Goal: Information Seeking & Learning: Learn about a topic

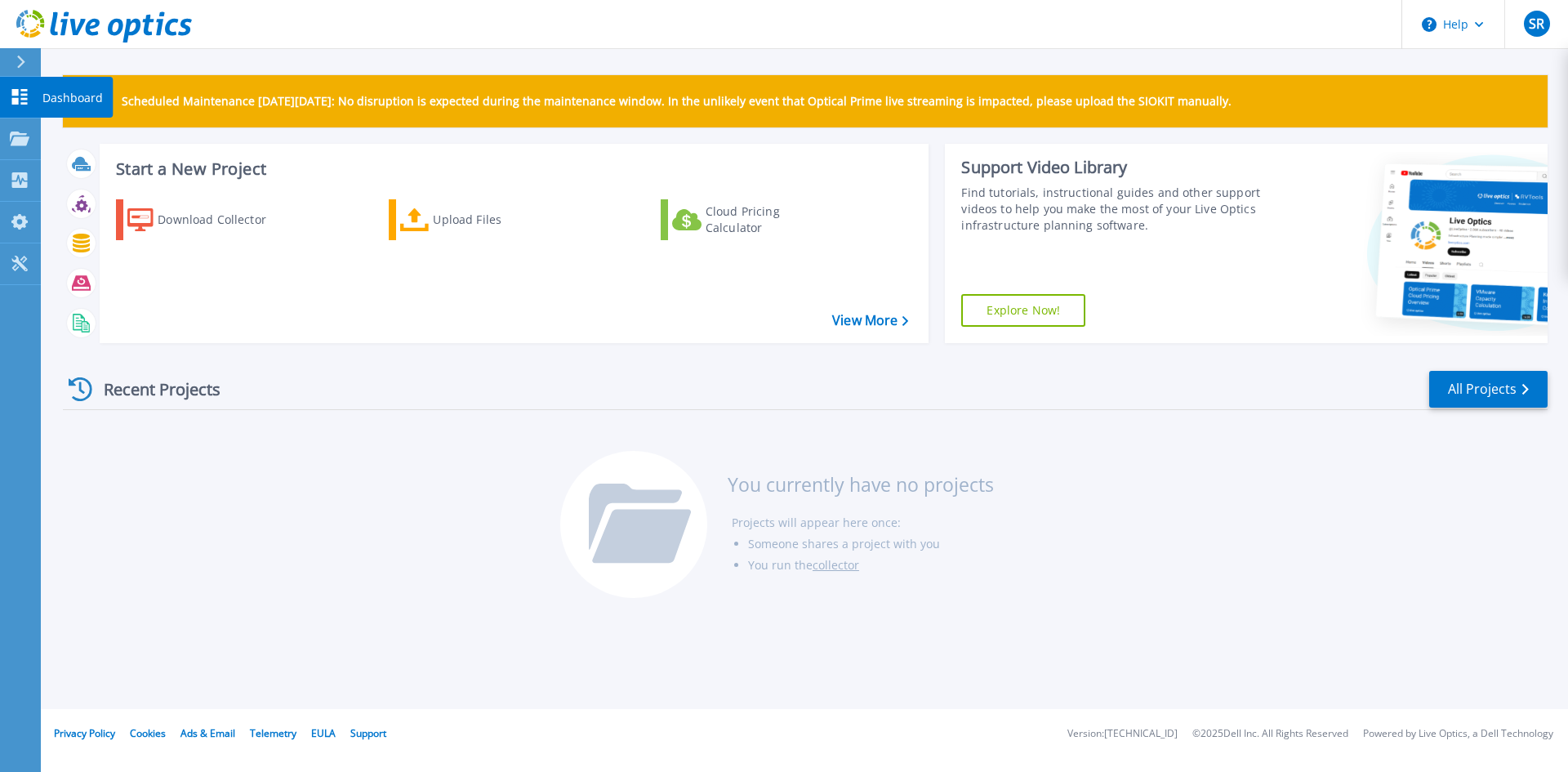
click at [66, 105] on p "Dashboard" at bounding box center [73, 98] width 61 height 42
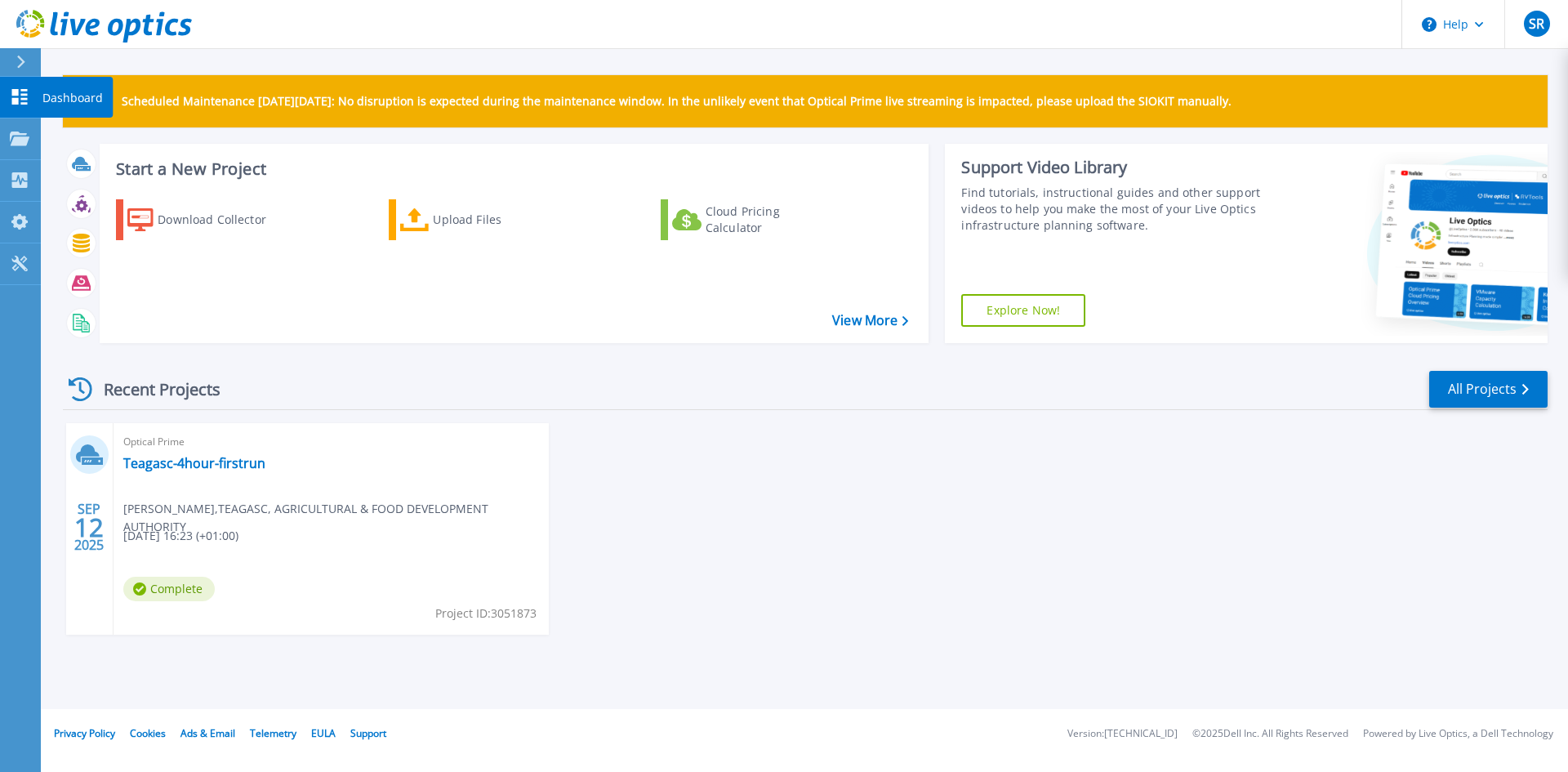
click at [14, 100] on icon at bounding box center [20, 97] width 15 height 15
click at [241, 469] on link "Teagasc-4hour-firstrun" at bounding box center [194, 462] width 142 height 16
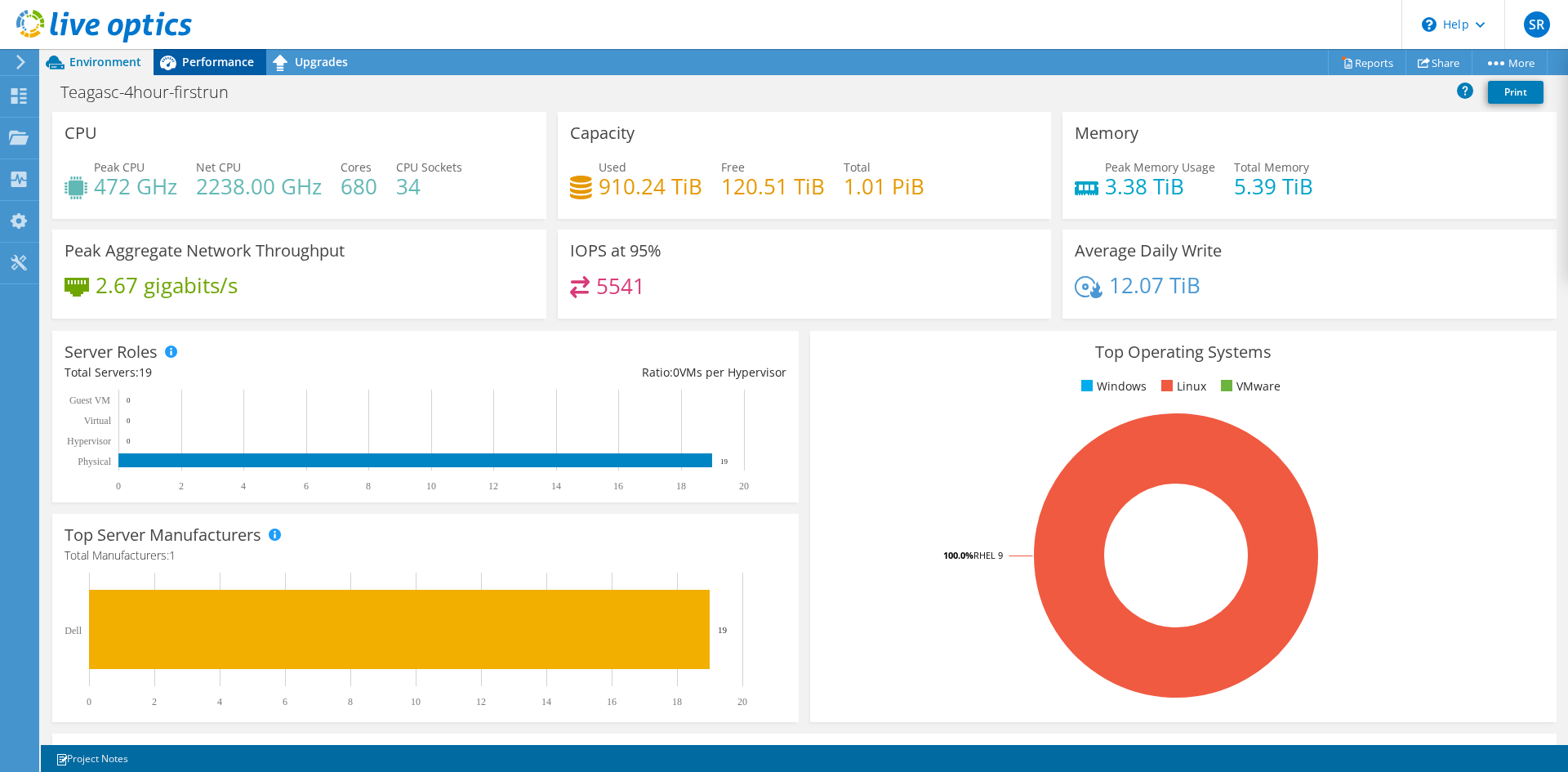
click at [221, 63] on span "Performance" at bounding box center [218, 62] width 72 height 15
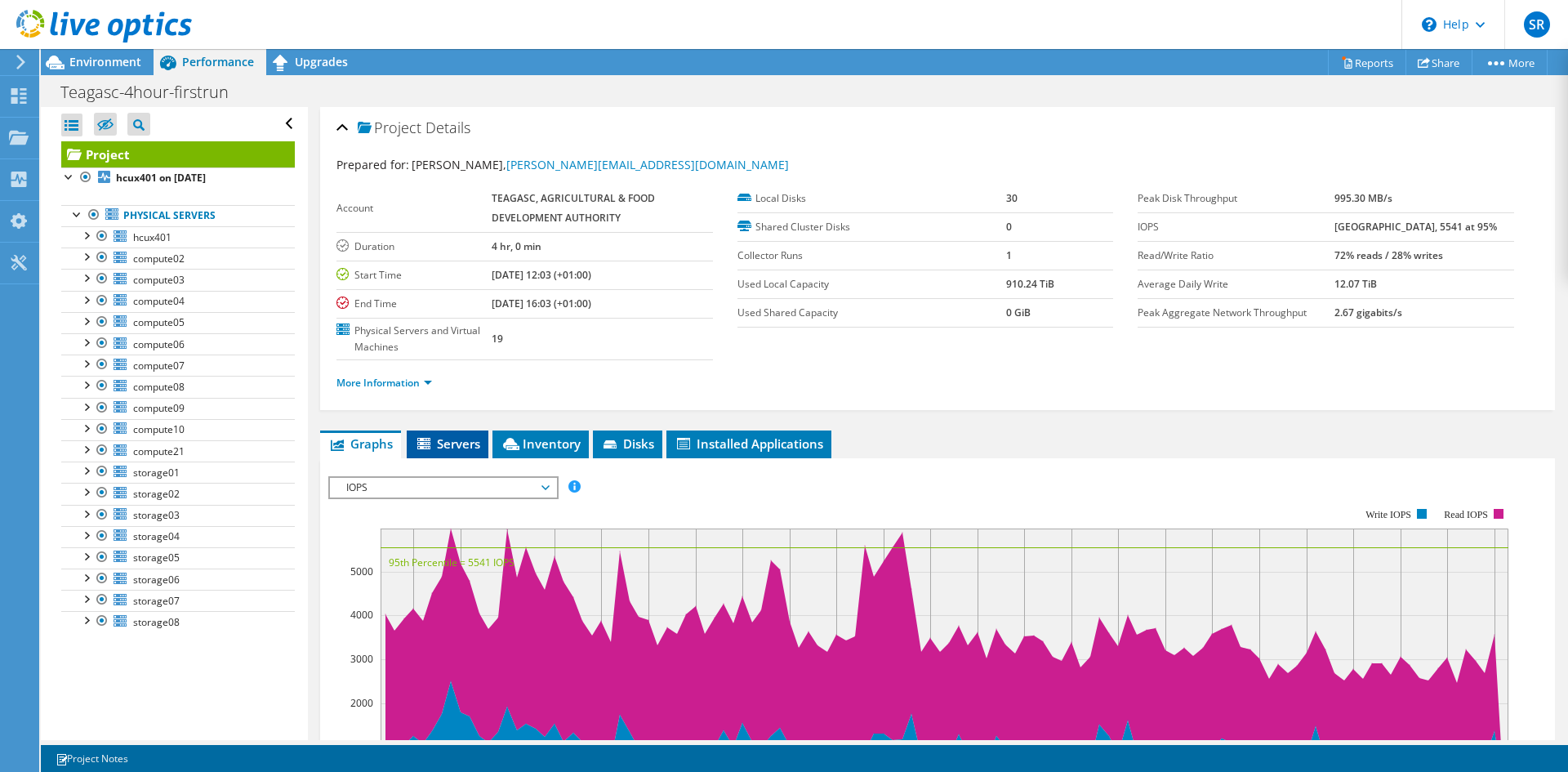
click at [467, 444] on span "Servers" at bounding box center [447, 443] width 65 height 16
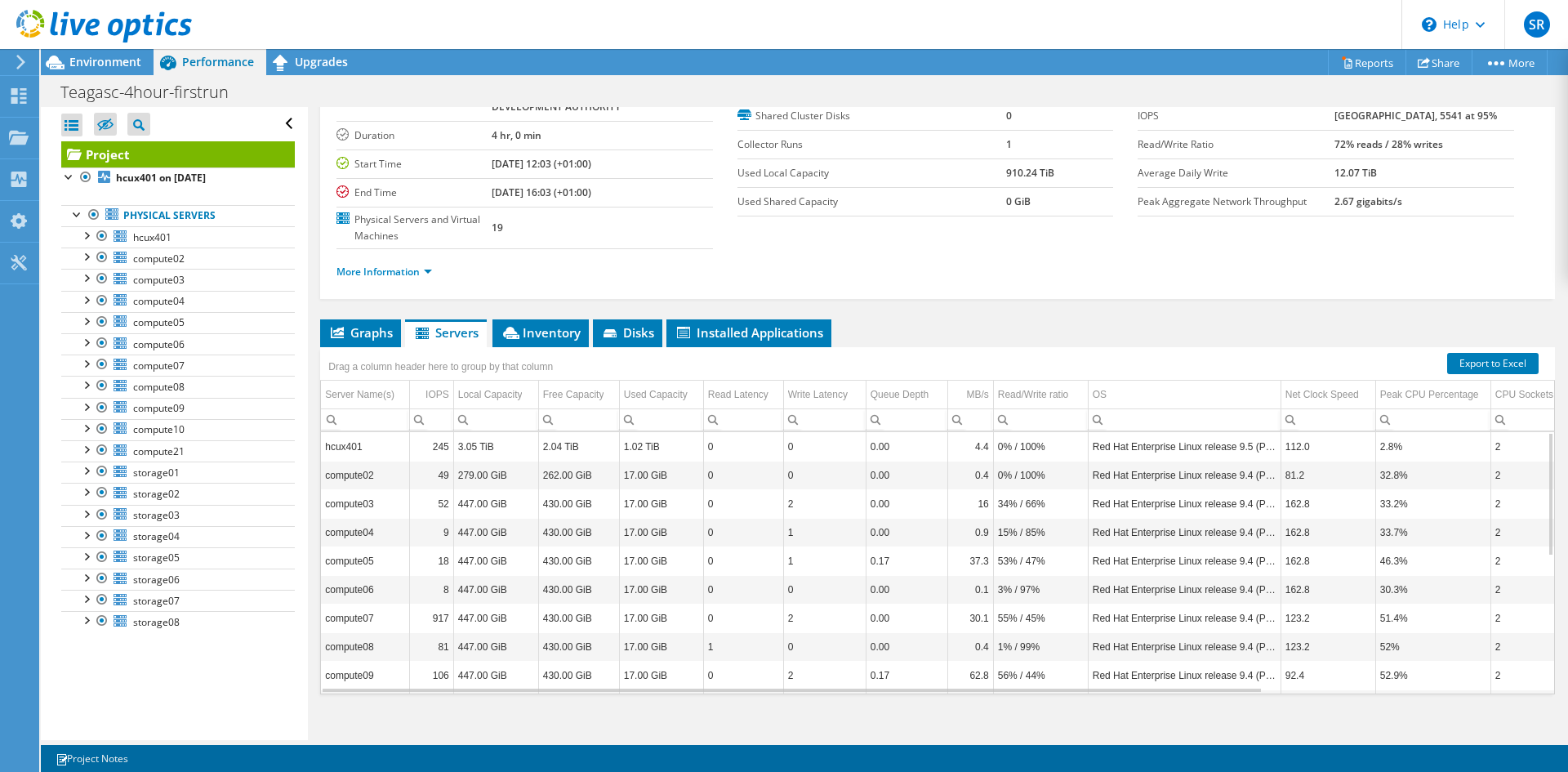
scroll to position [127, 0]
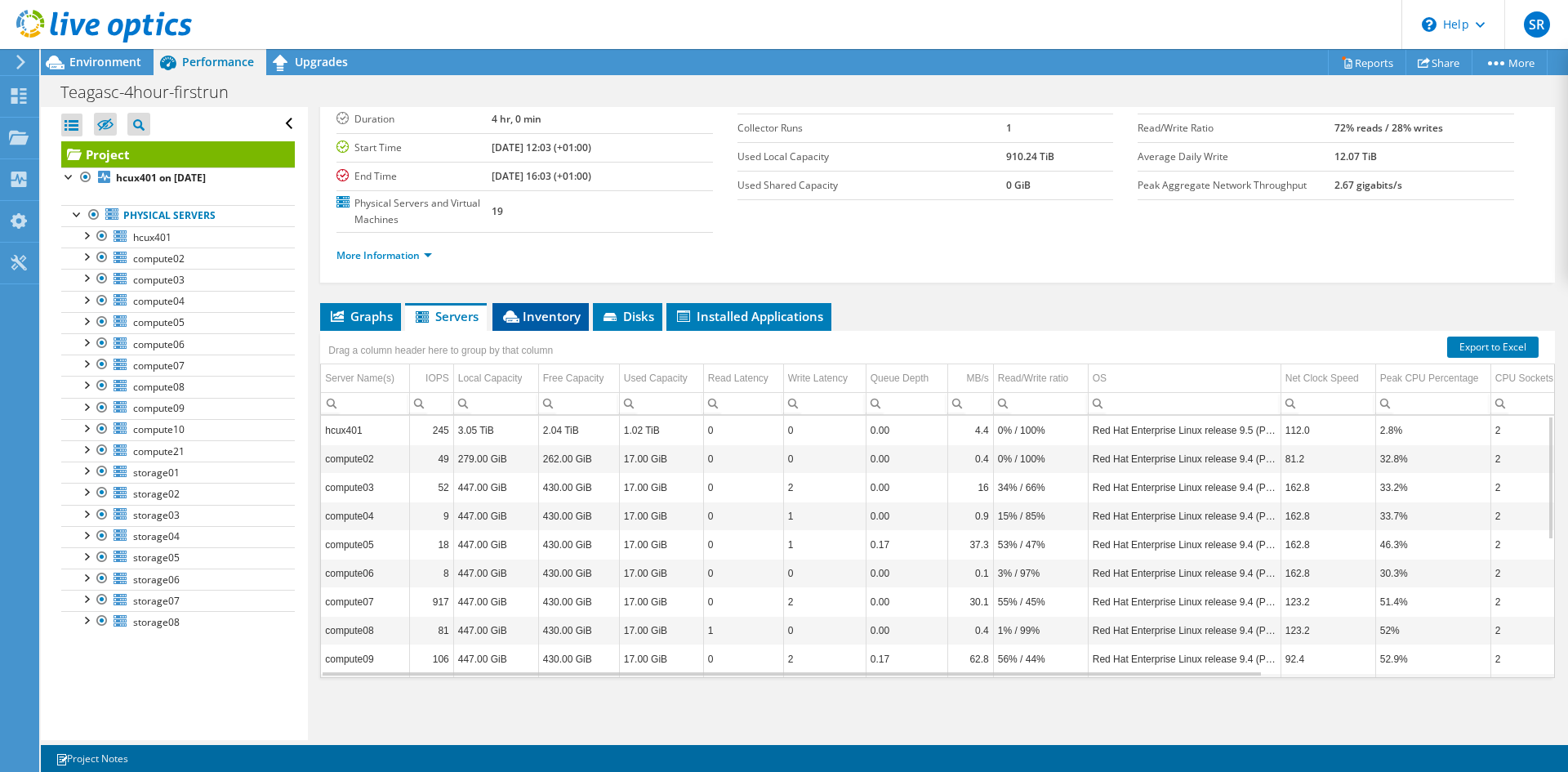
click at [533, 321] on span "Inventory" at bounding box center [540, 316] width 80 height 16
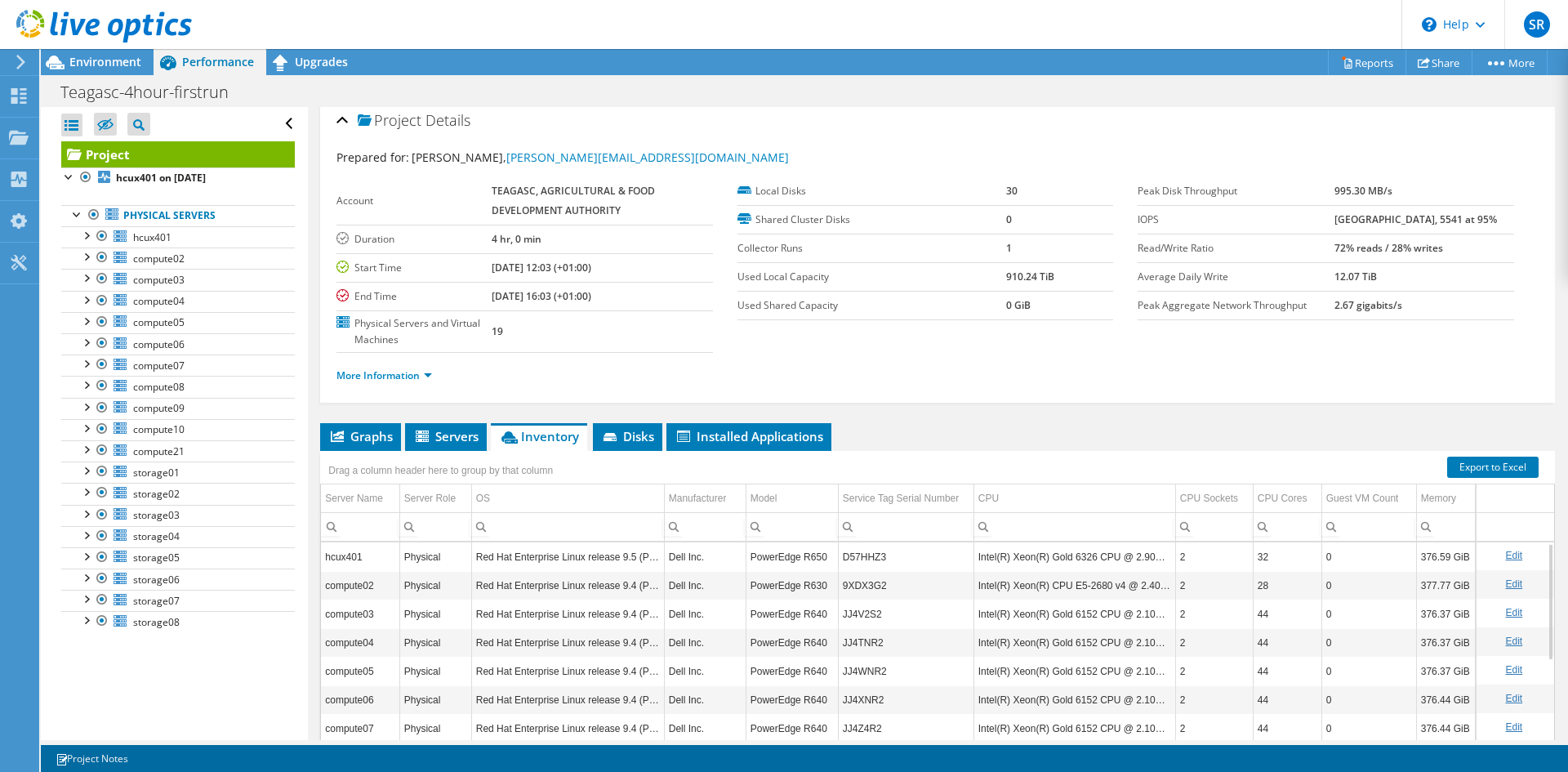
scroll to position [0, 0]
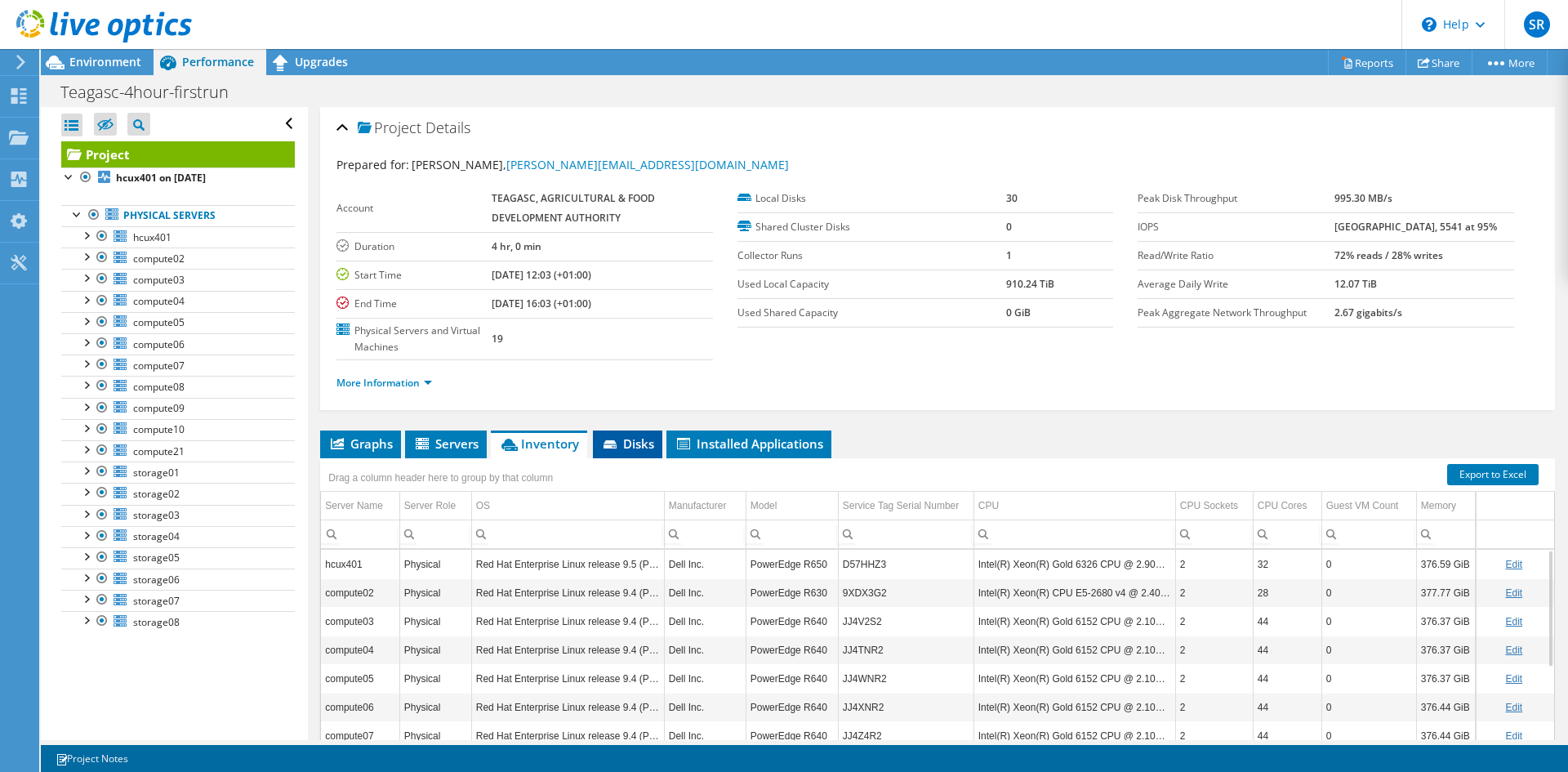
click at [623, 445] on span "Disks" at bounding box center [627, 443] width 53 height 16
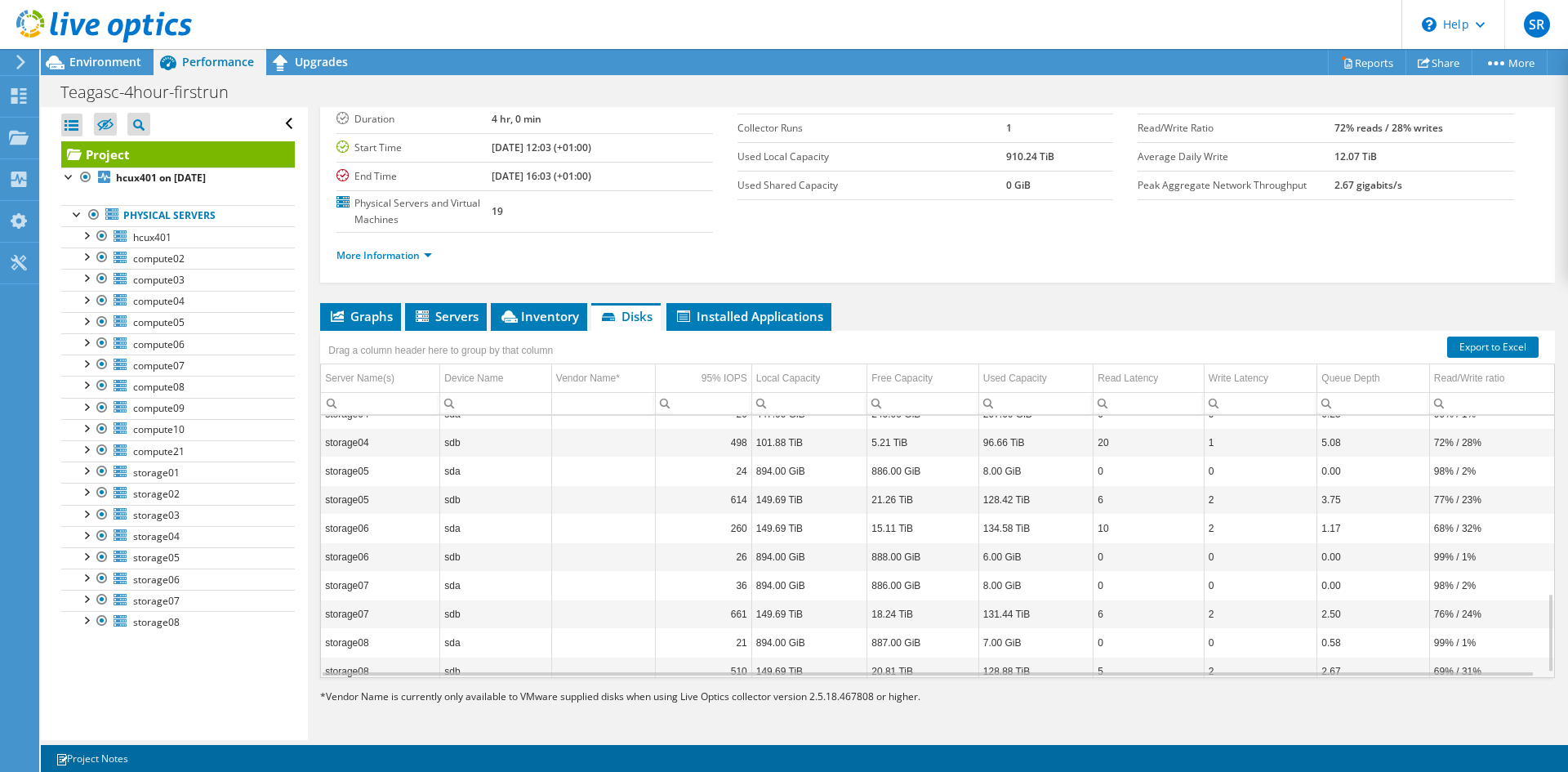
scroll to position [603, 0]
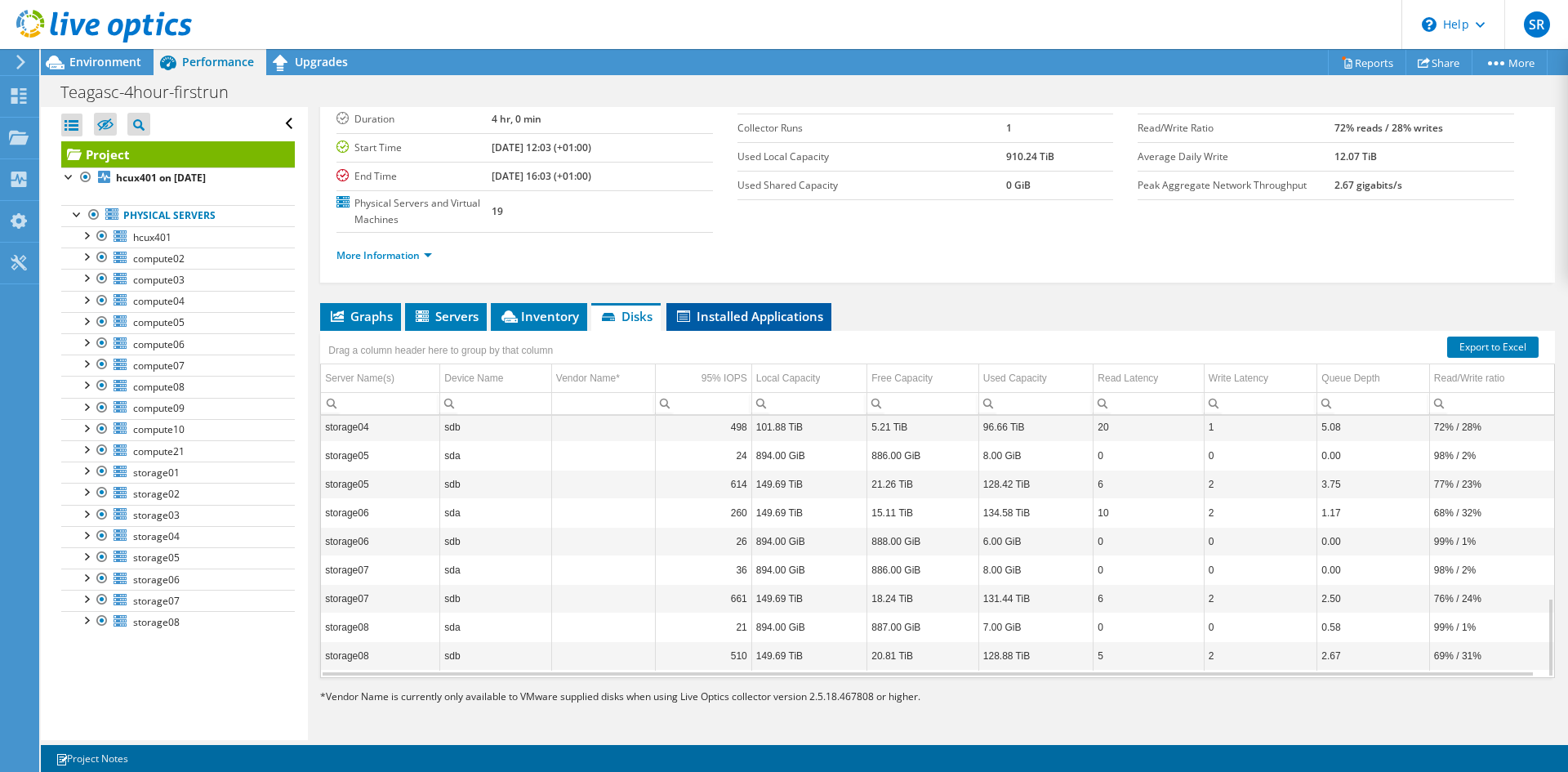
click at [724, 316] on span "Installed Applications" at bounding box center [749, 316] width 149 height 16
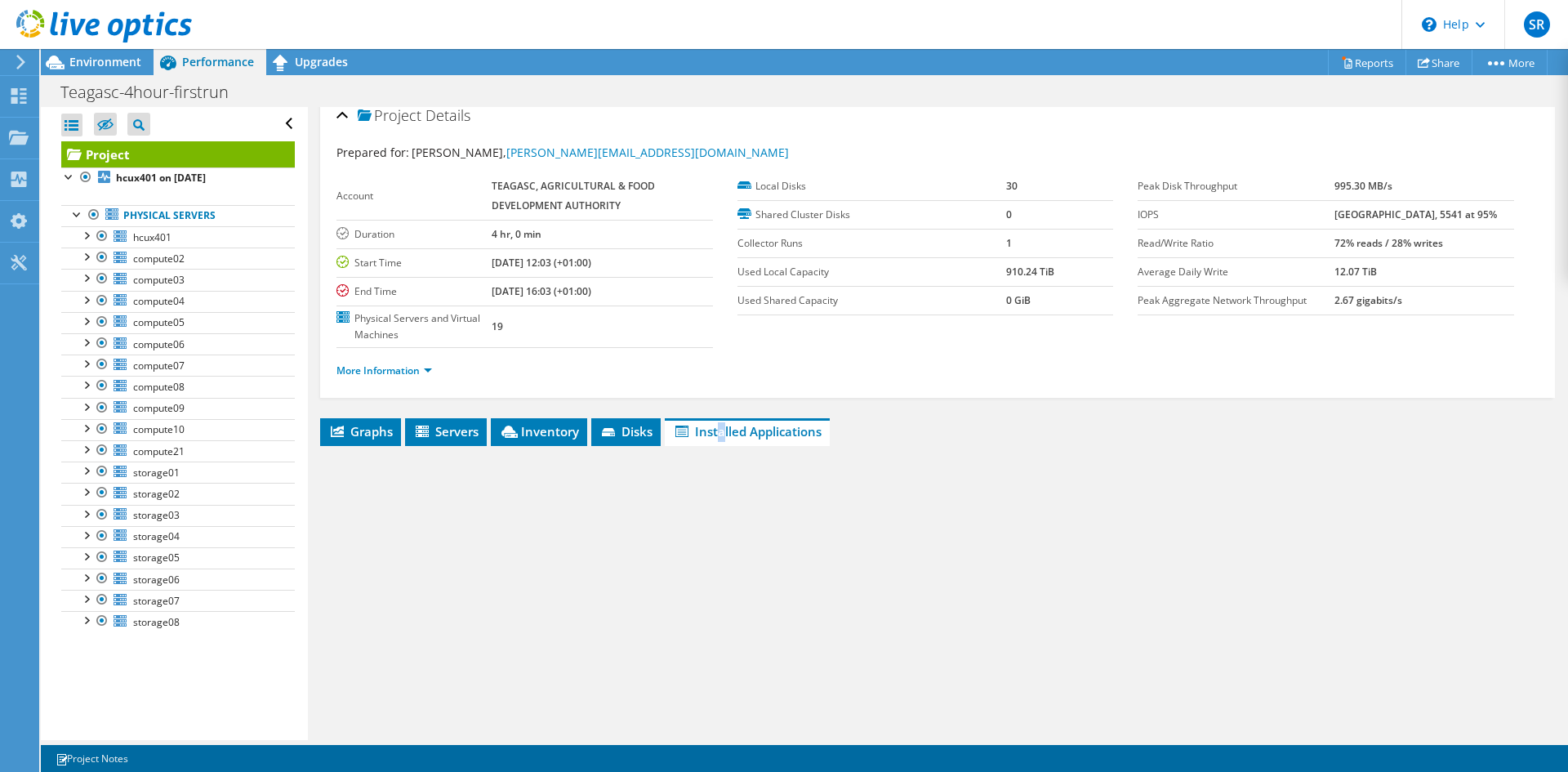
scroll to position [0, 0]
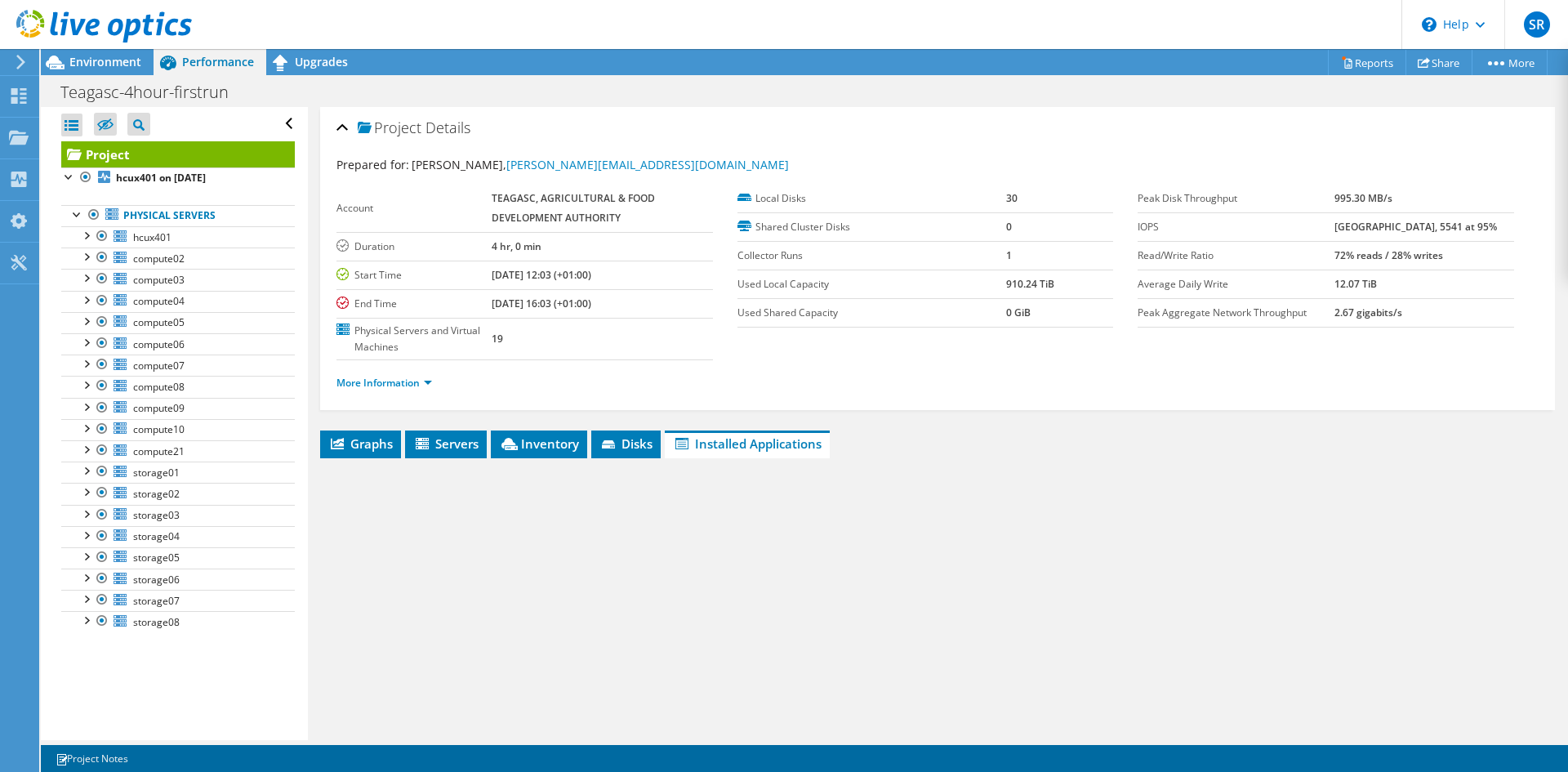
click at [754, 445] on span "Installed Applications" at bounding box center [748, 443] width 149 height 16
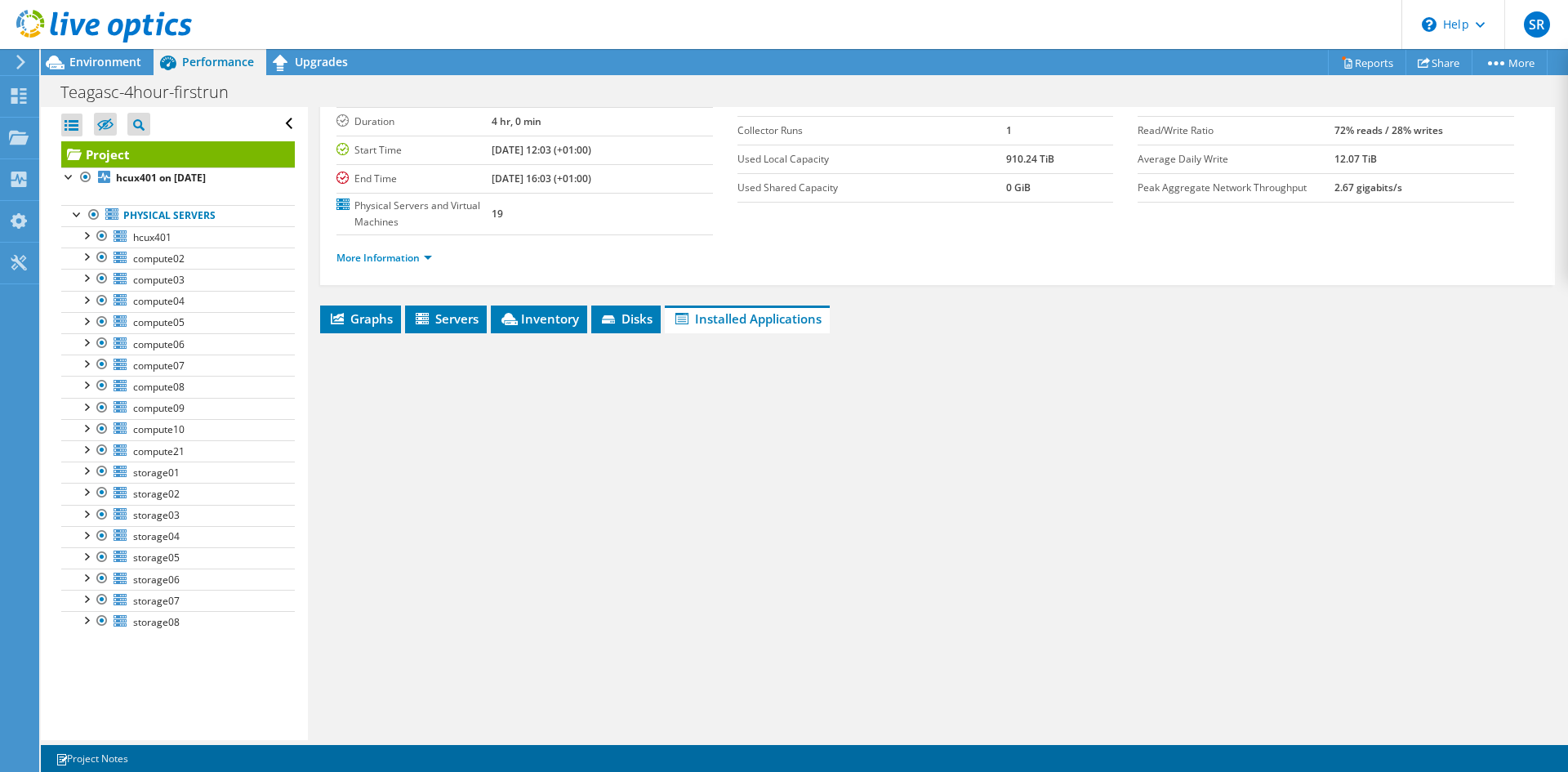
scroll to position [127, 0]
click at [360, 314] on span "Graphs" at bounding box center [360, 316] width 64 height 16
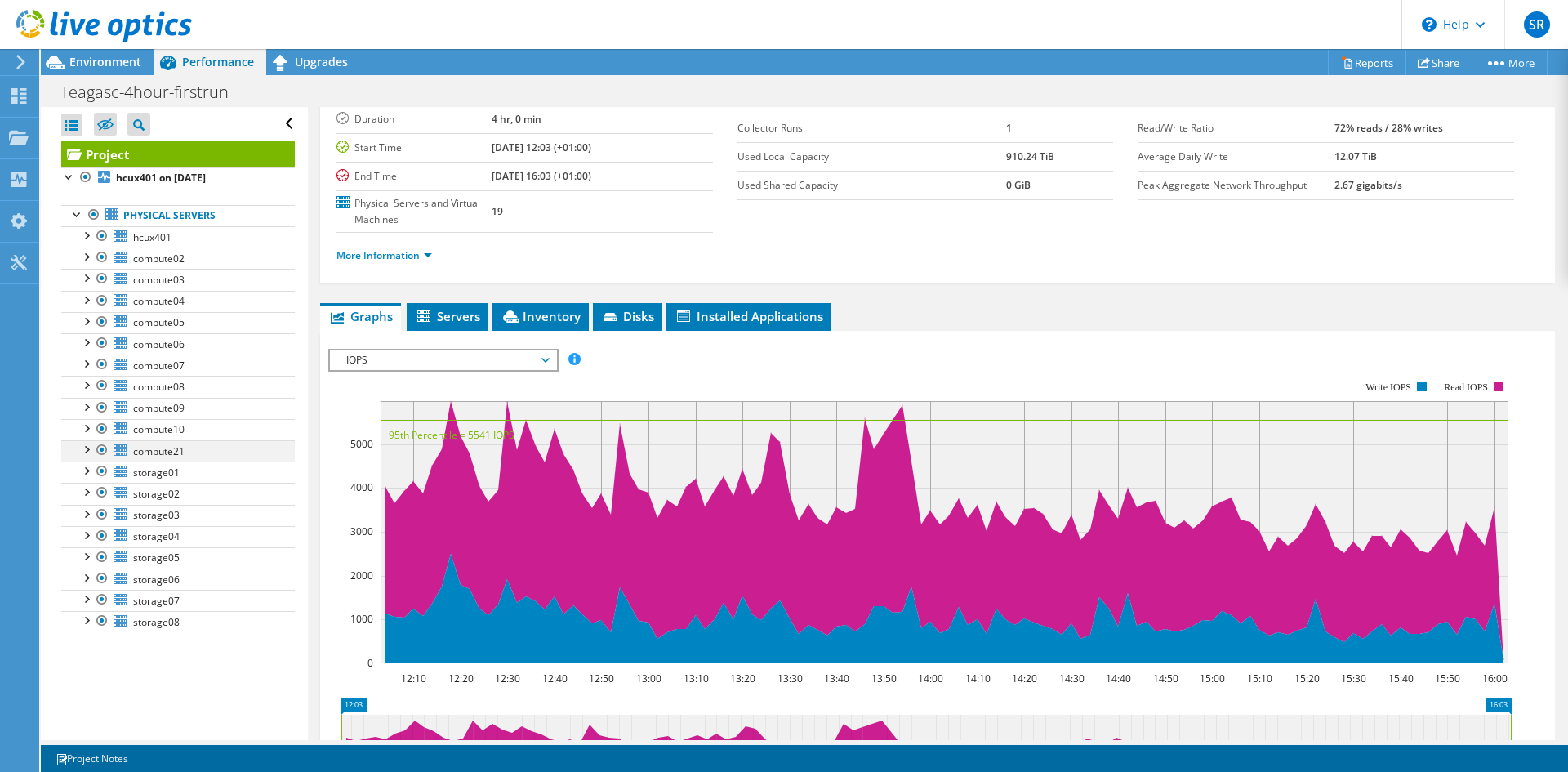
click at [88, 452] on div at bounding box center [85, 448] width 16 height 16
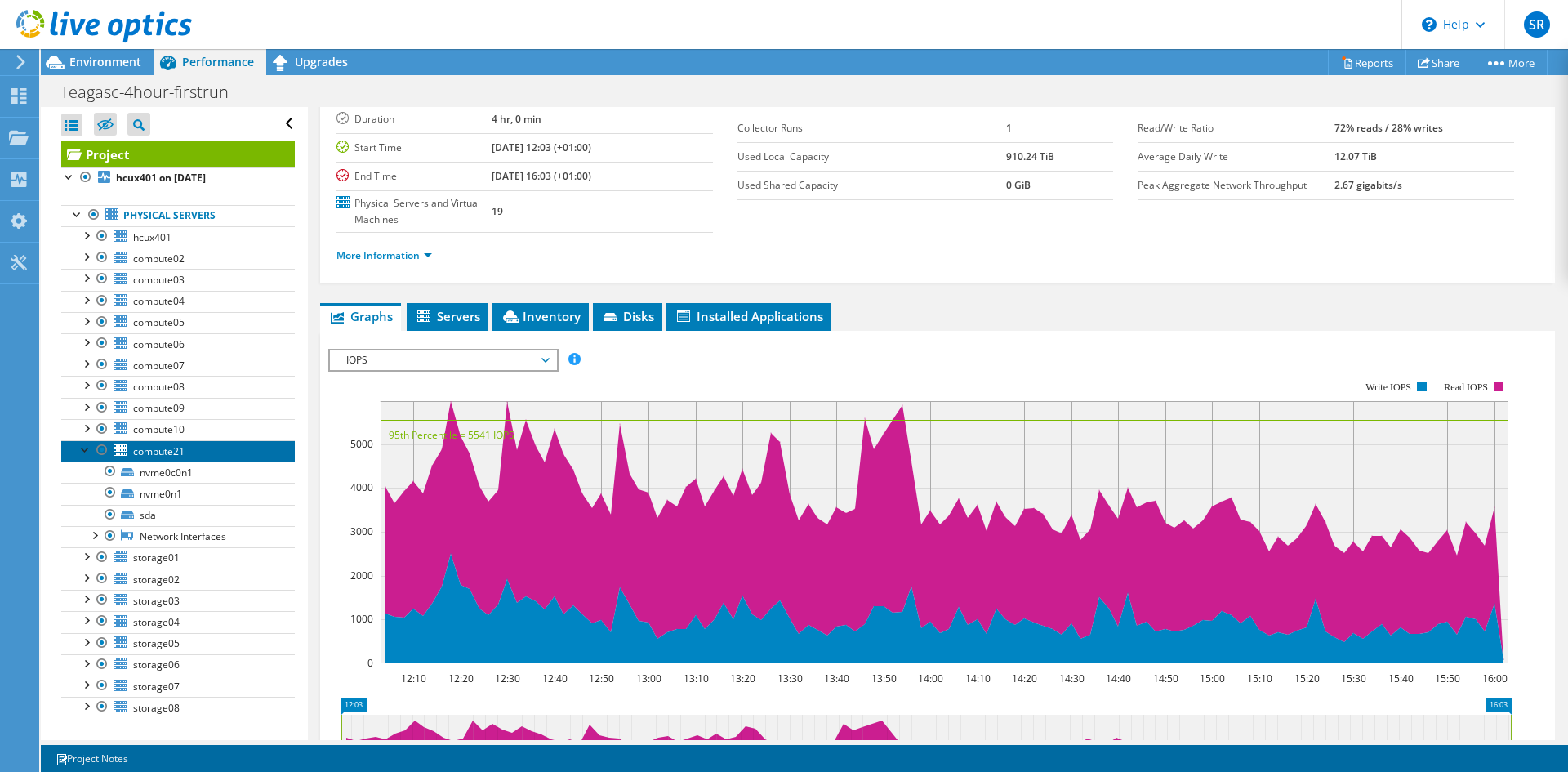
click at [152, 454] on span "compute21" at bounding box center [159, 451] width 51 height 13
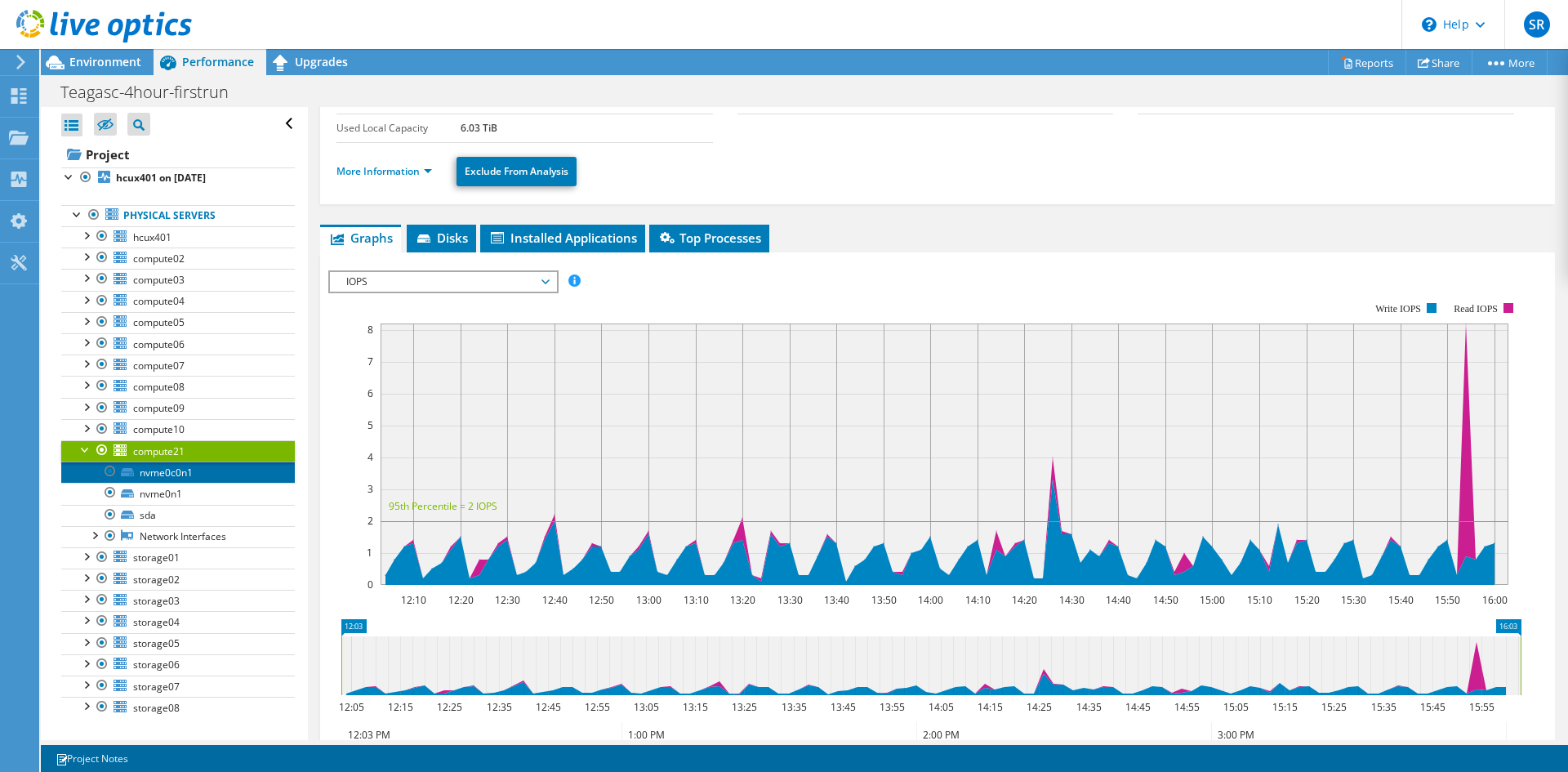
click at [160, 472] on link "nvme0c0n1" at bounding box center [178, 472] width 234 height 21
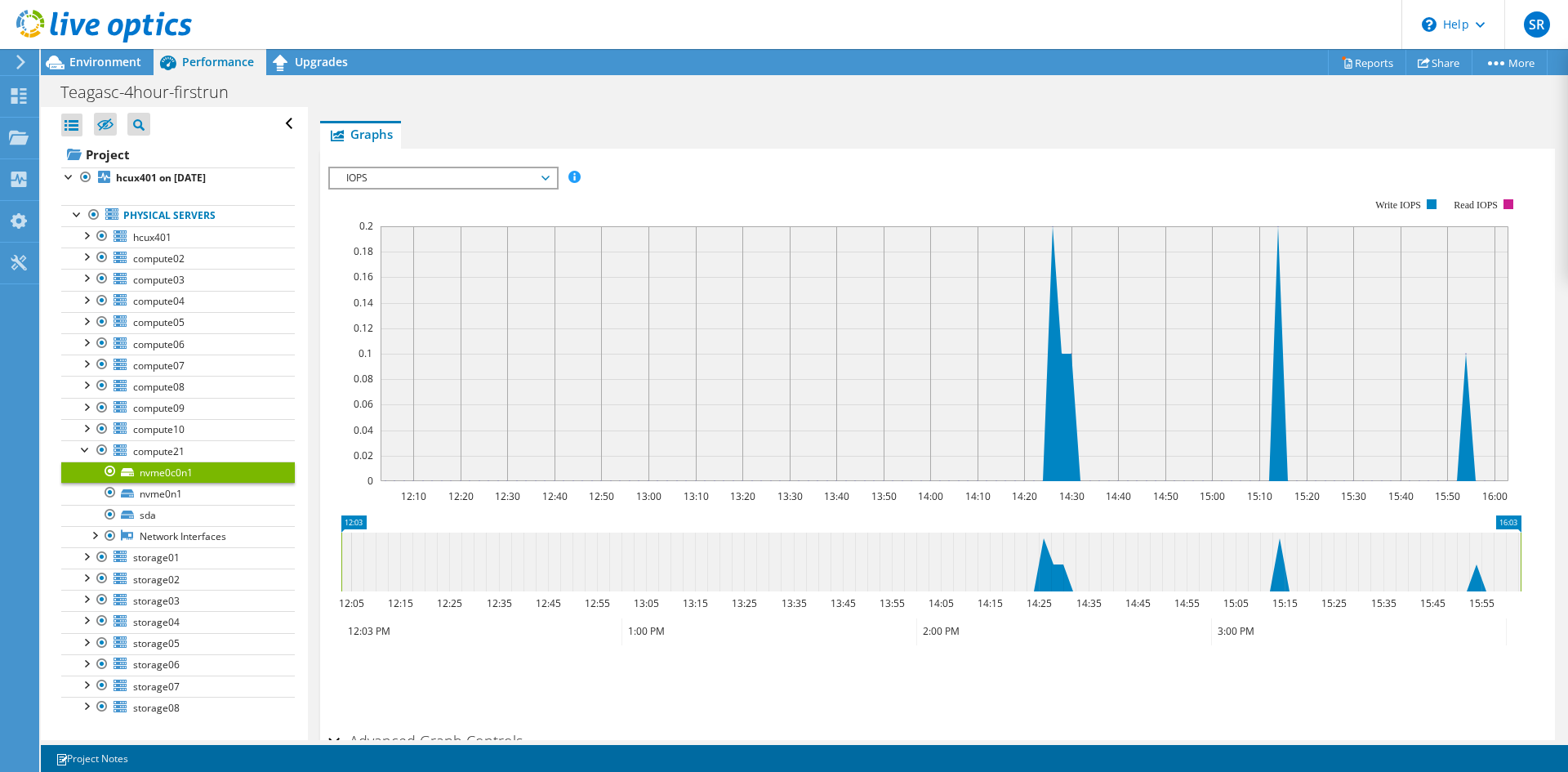
scroll to position [357, 0]
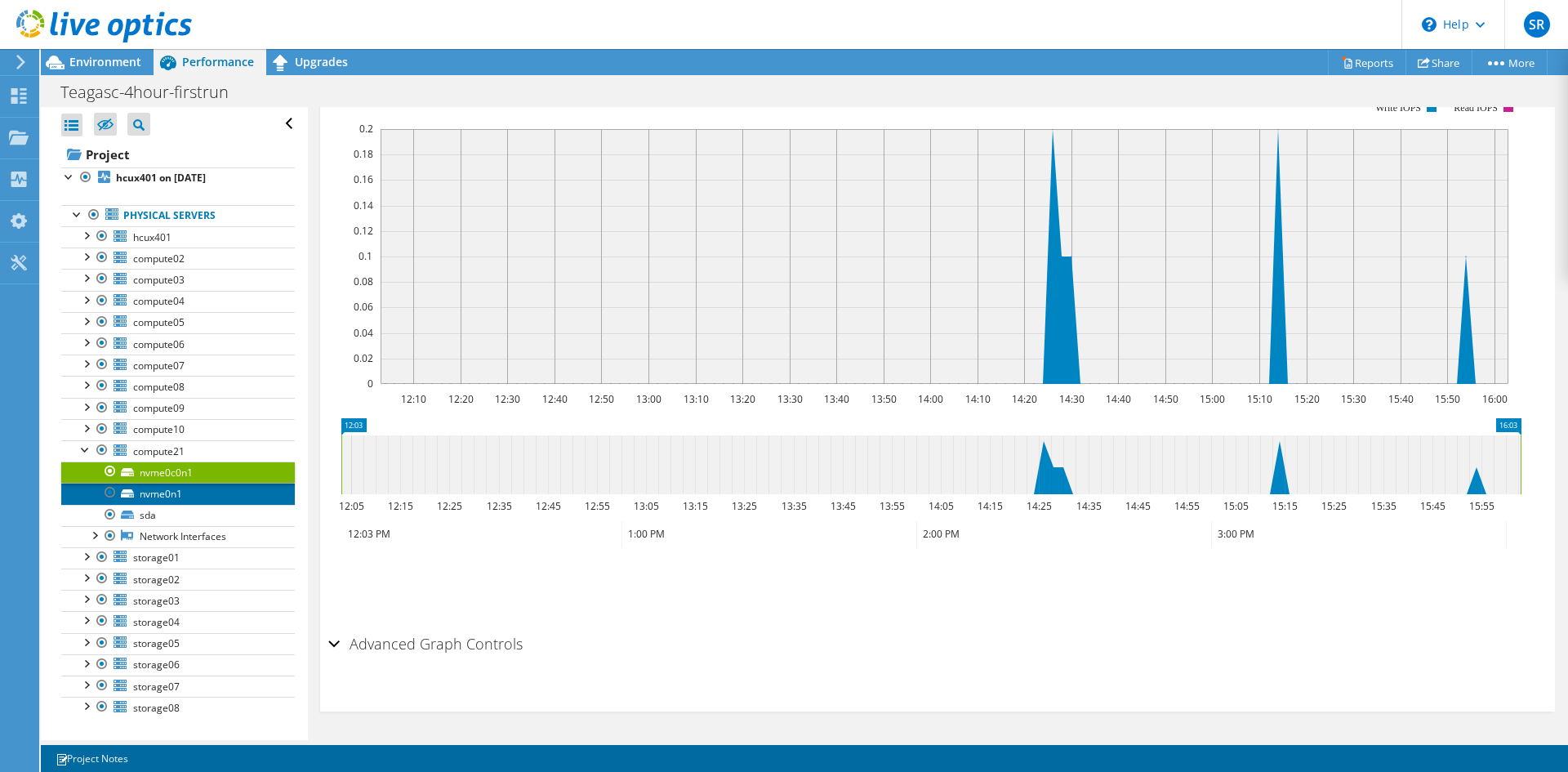
click at [170, 496] on link "nvme0n1" at bounding box center [178, 493] width 234 height 21
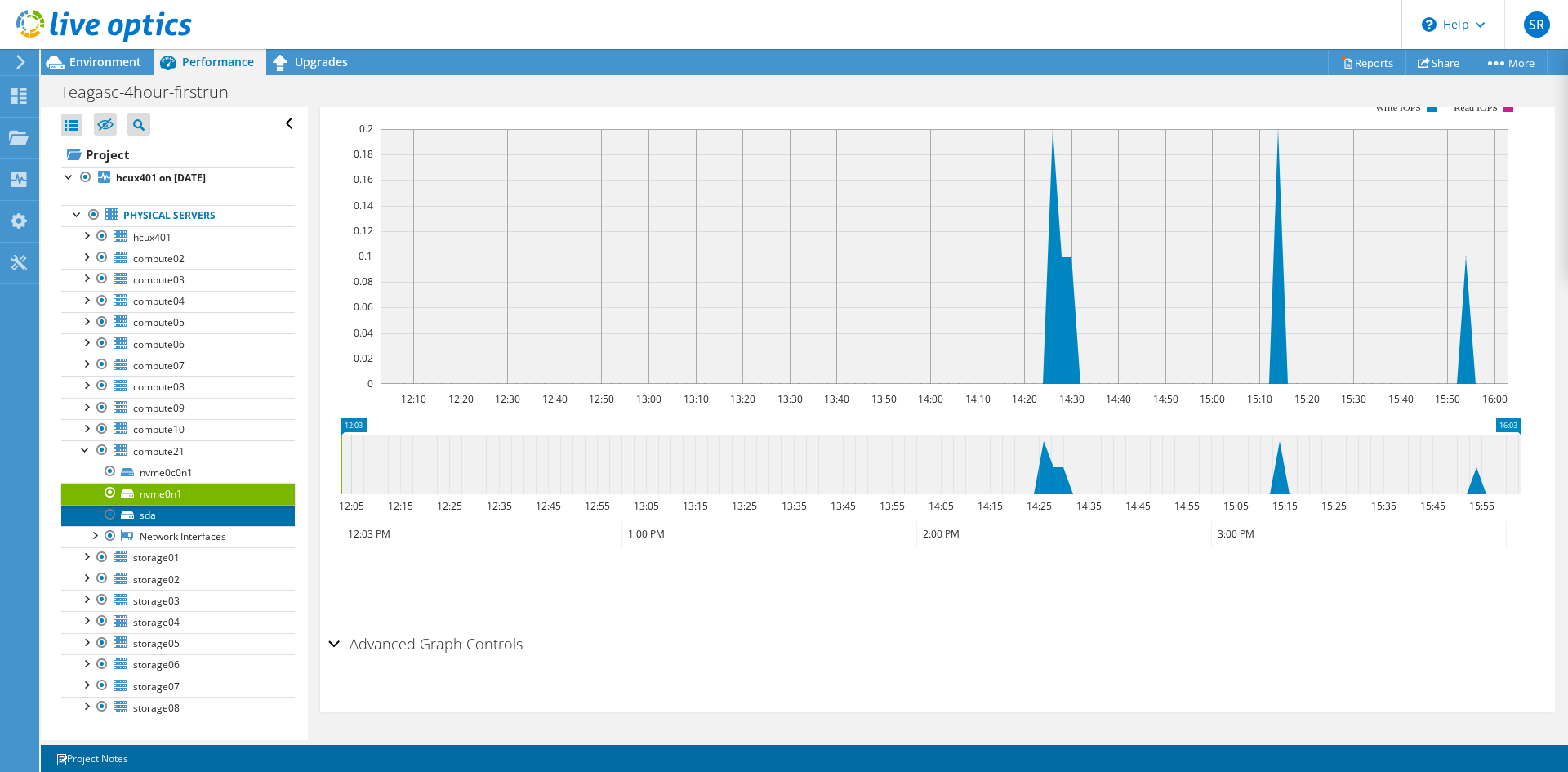
click at [175, 512] on link "sda" at bounding box center [178, 515] width 234 height 21
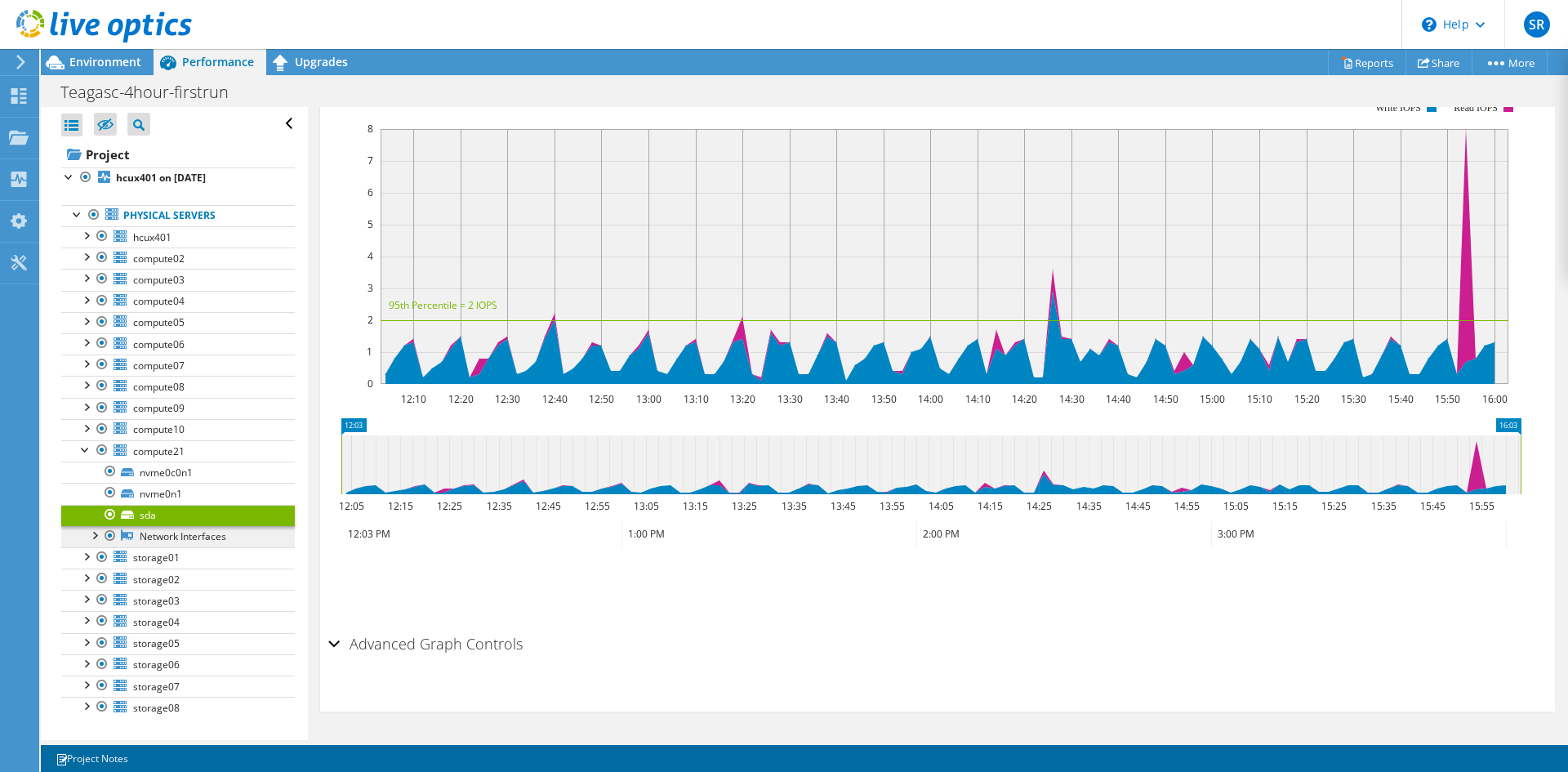
click at [189, 542] on link "Network Interfaces" at bounding box center [178, 536] width 234 height 21
click at [96, 537] on div at bounding box center [94, 533] width 16 height 16
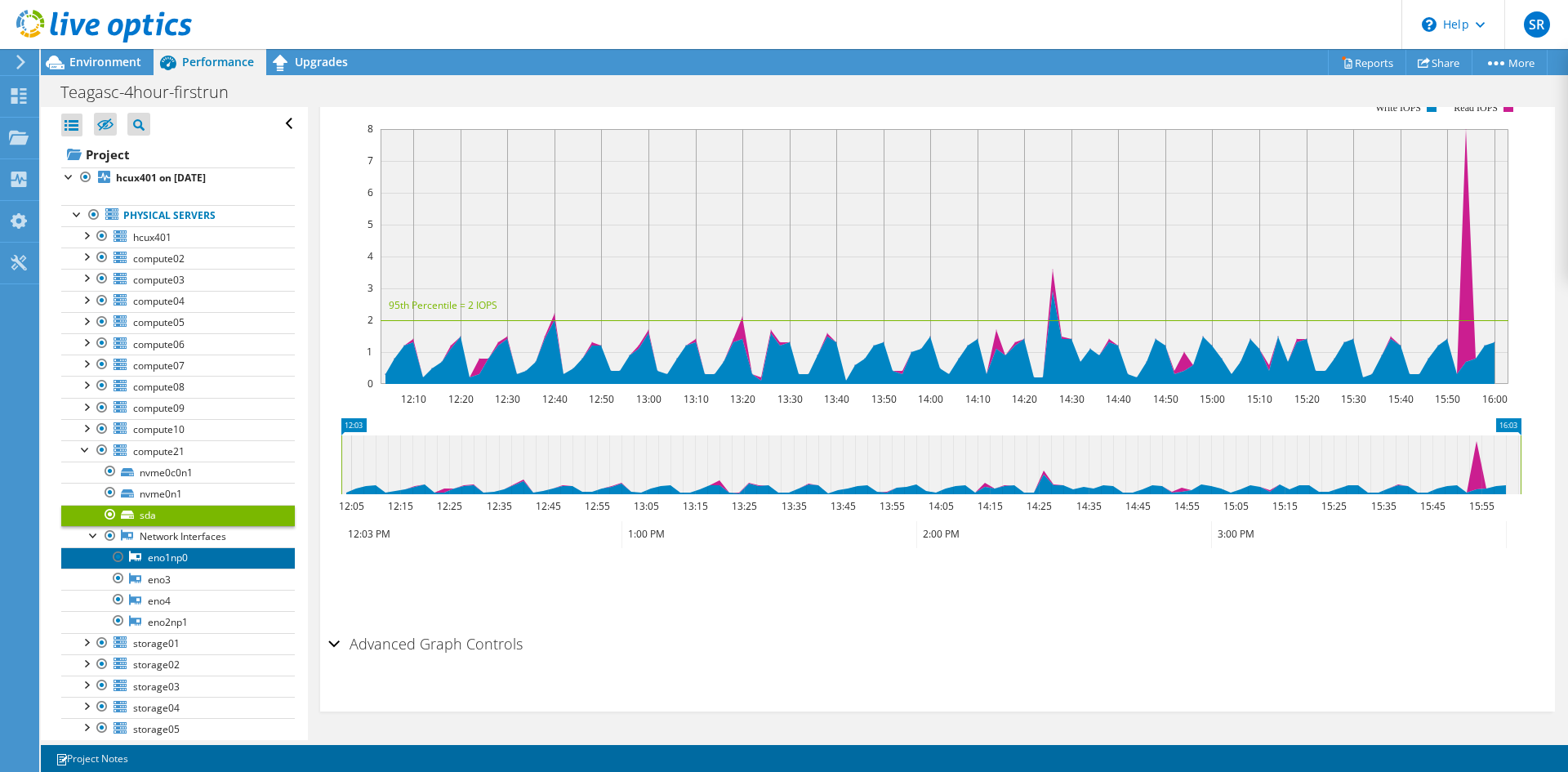
click at [169, 557] on link "eno1np0" at bounding box center [178, 558] width 234 height 21
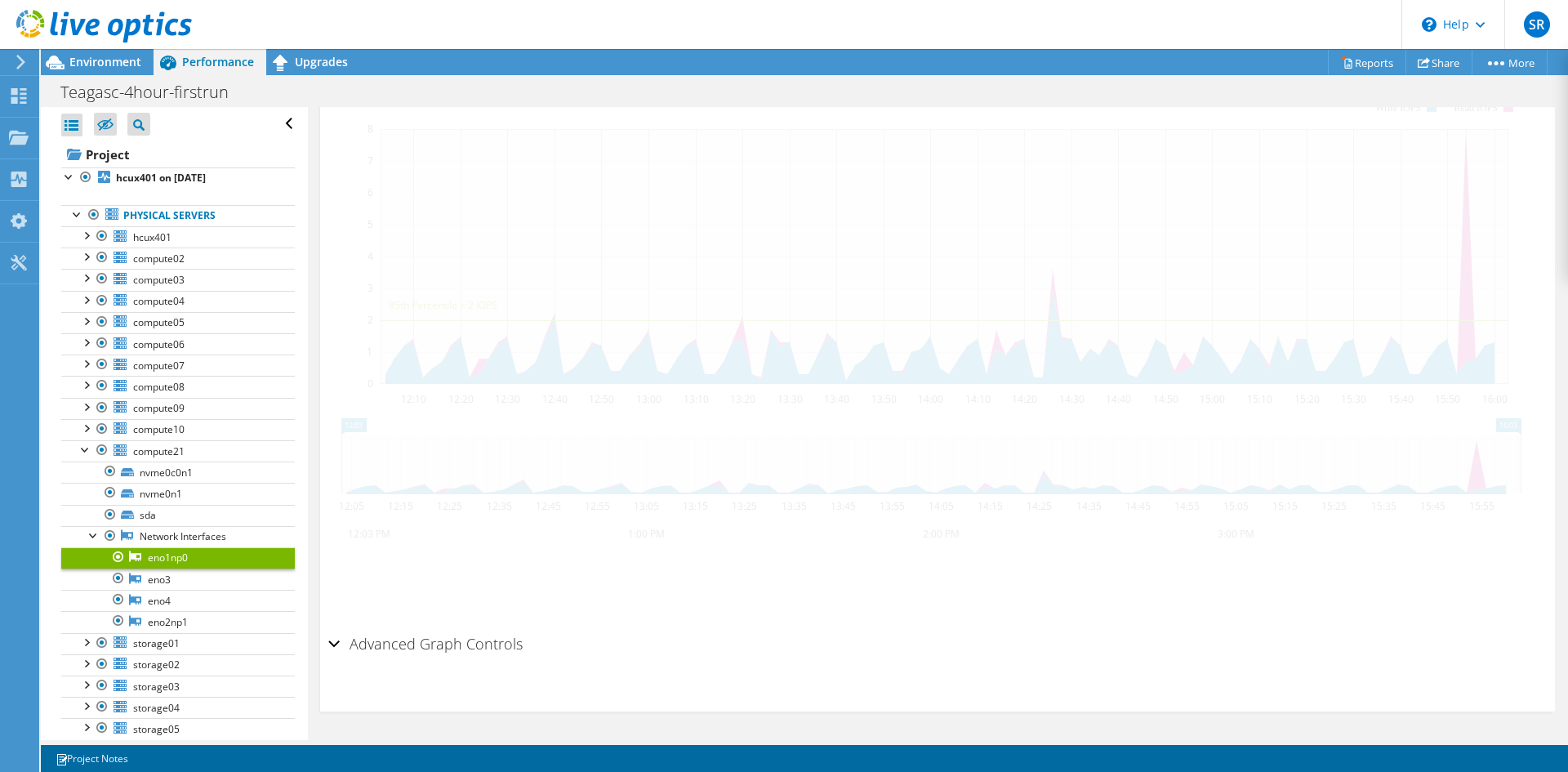
scroll to position [259, 0]
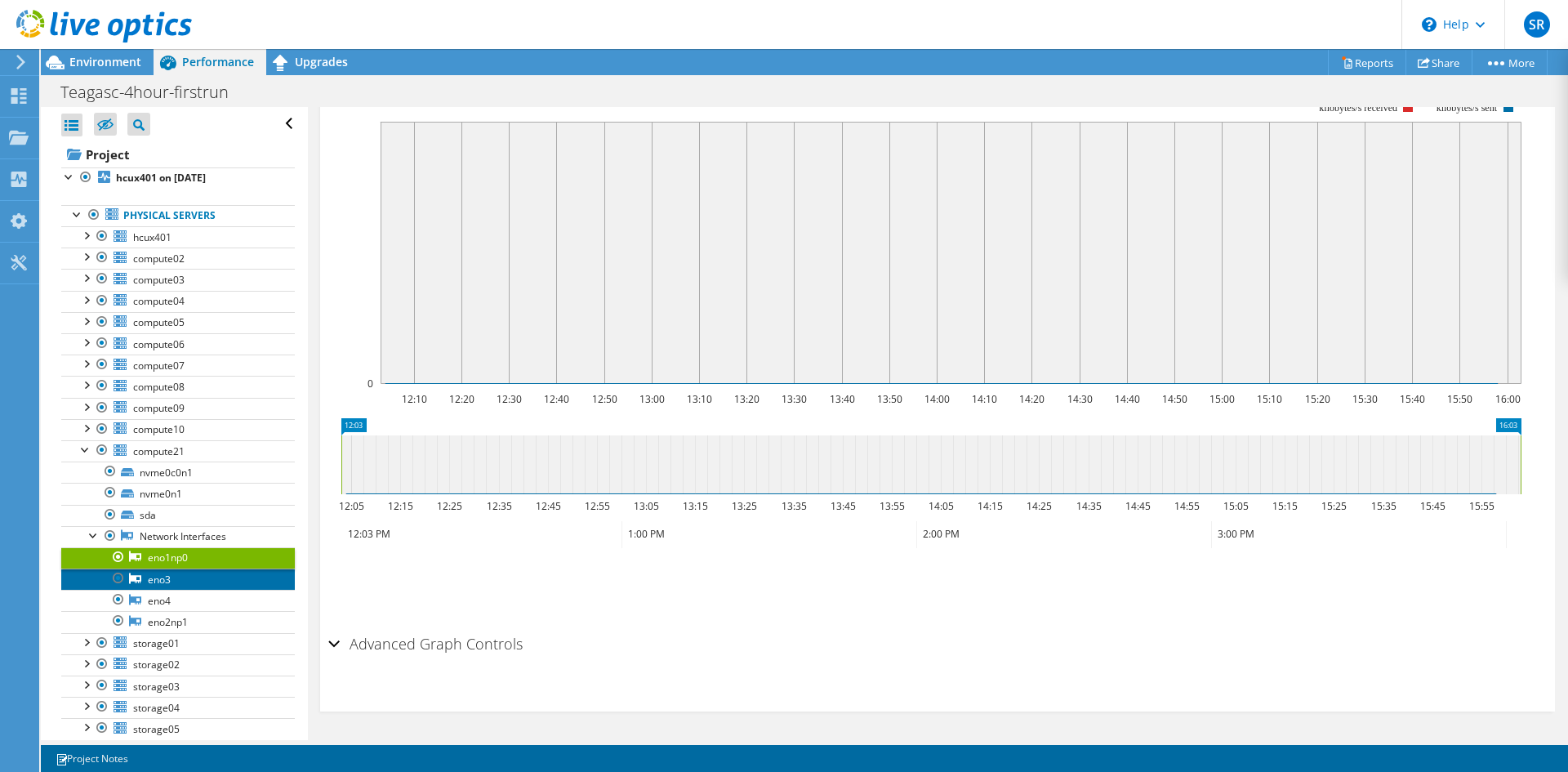
click at [164, 578] on link "eno3" at bounding box center [178, 579] width 234 height 21
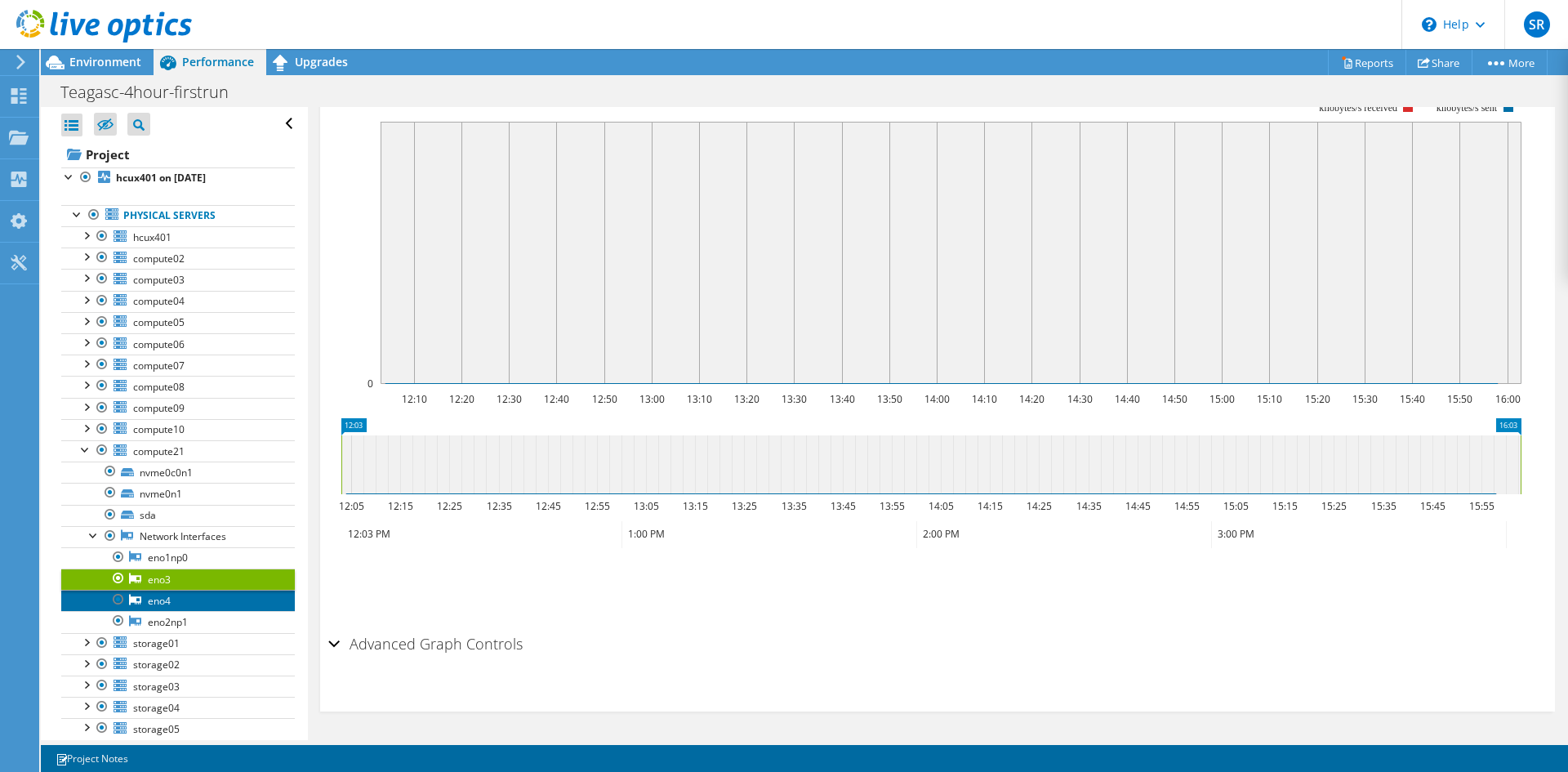
click at [165, 603] on link "eno4" at bounding box center [178, 600] width 234 height 21
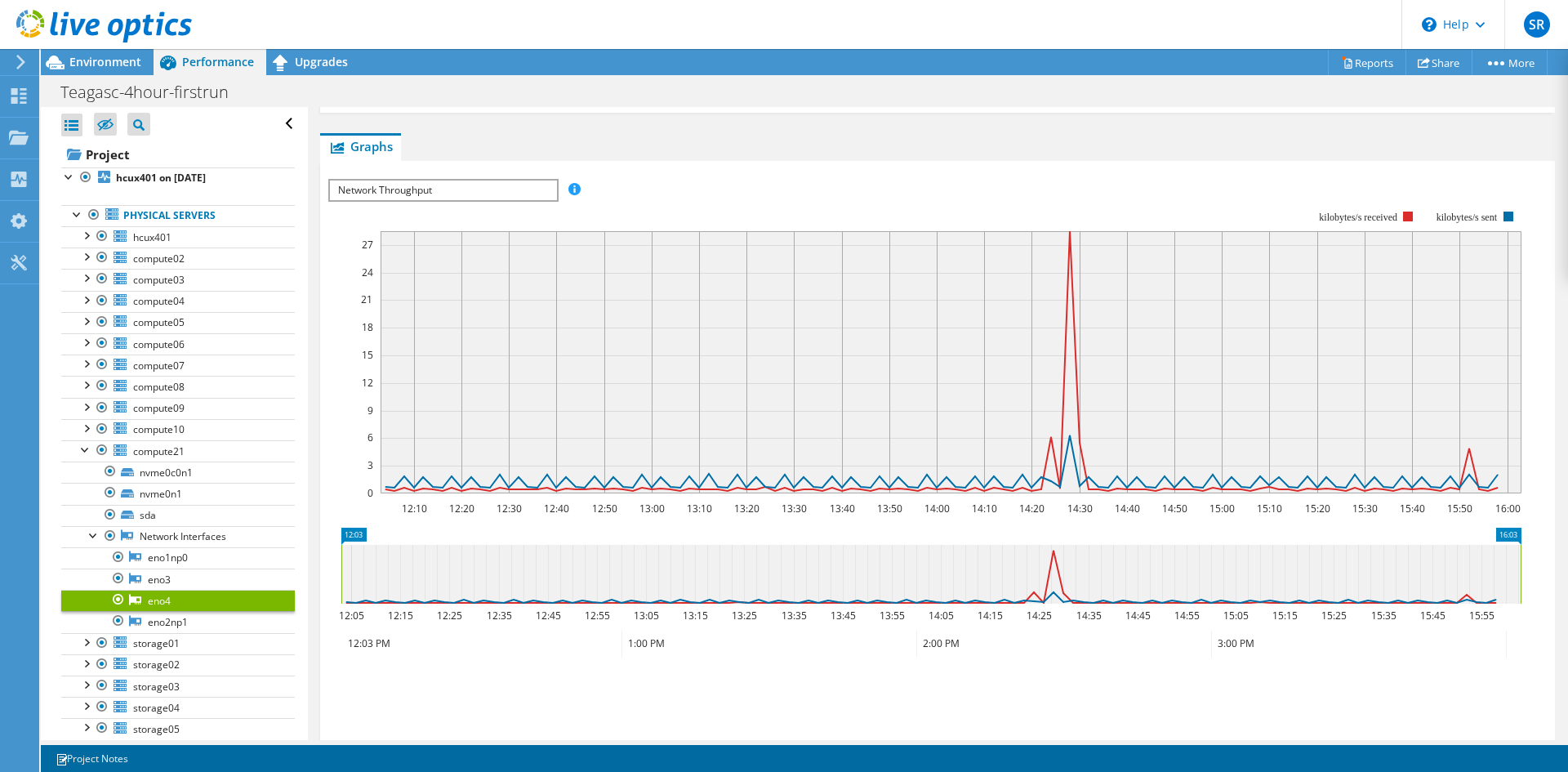
scroll to position [177, 0]
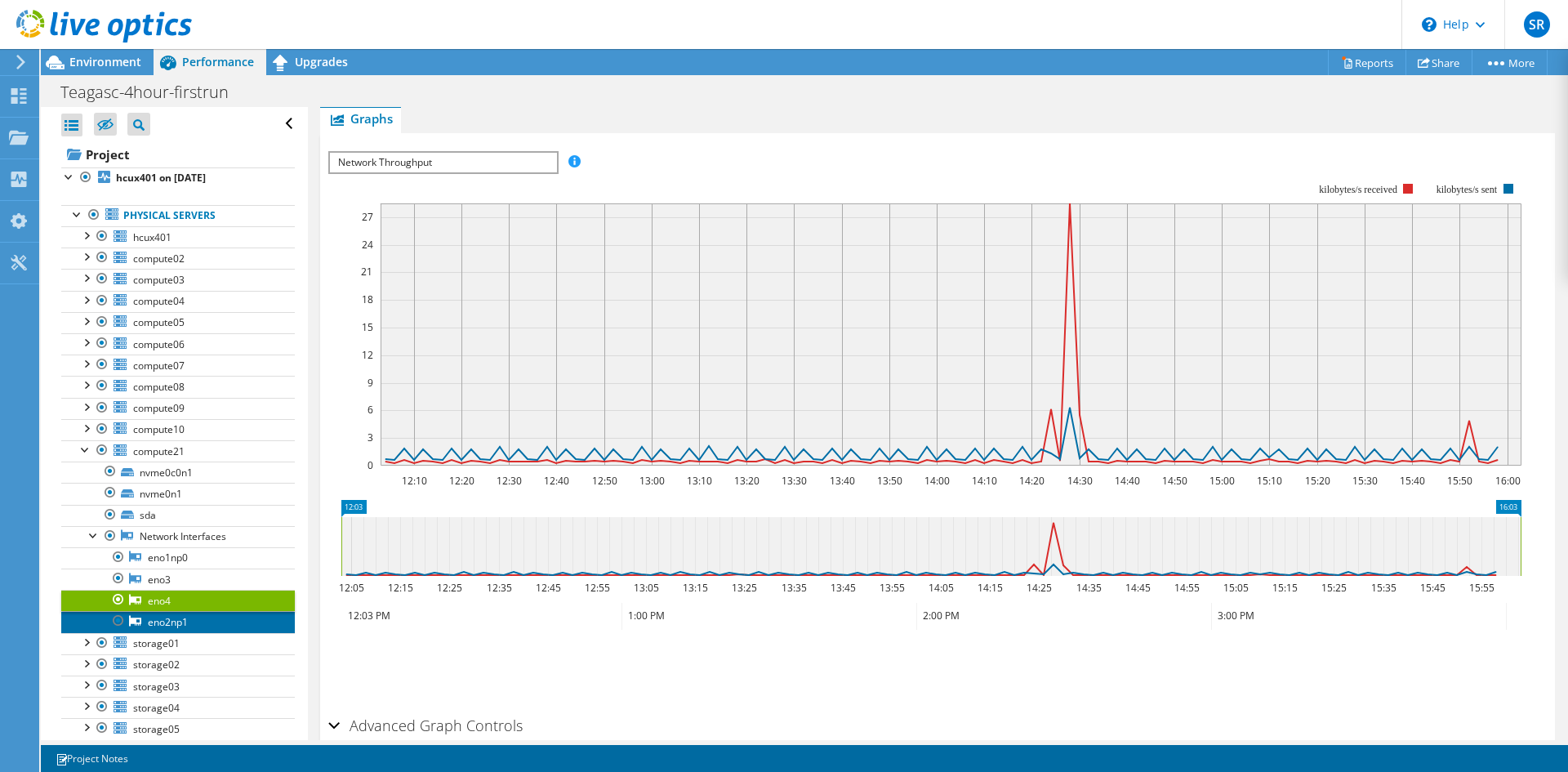
click at [172, 625] on link "eno2np1" at bounding box center [178, 621] width 234 height 21
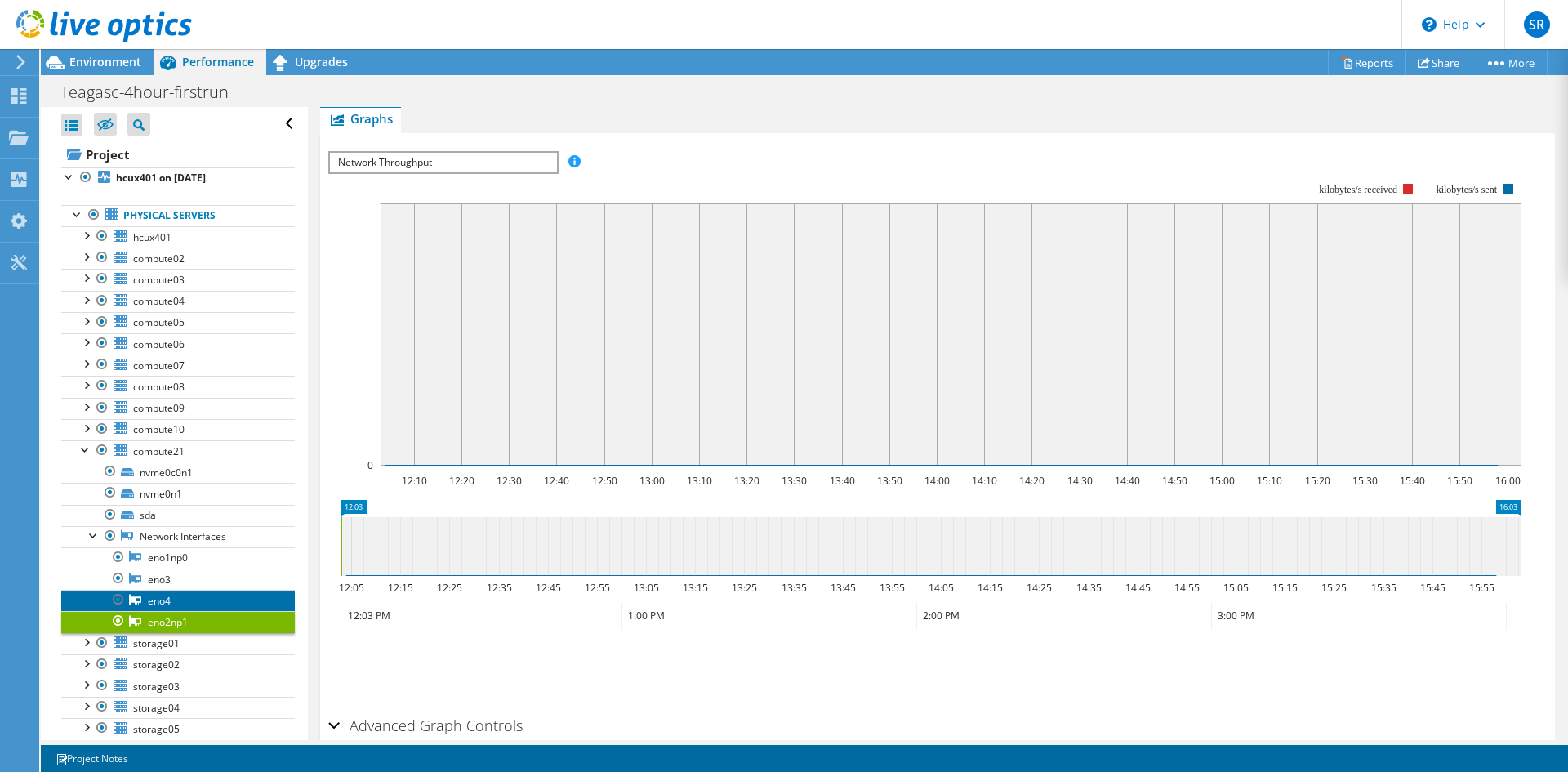
click at [171, 605] on link "eno4" at bounding box center [178, 600] width 234 height 21
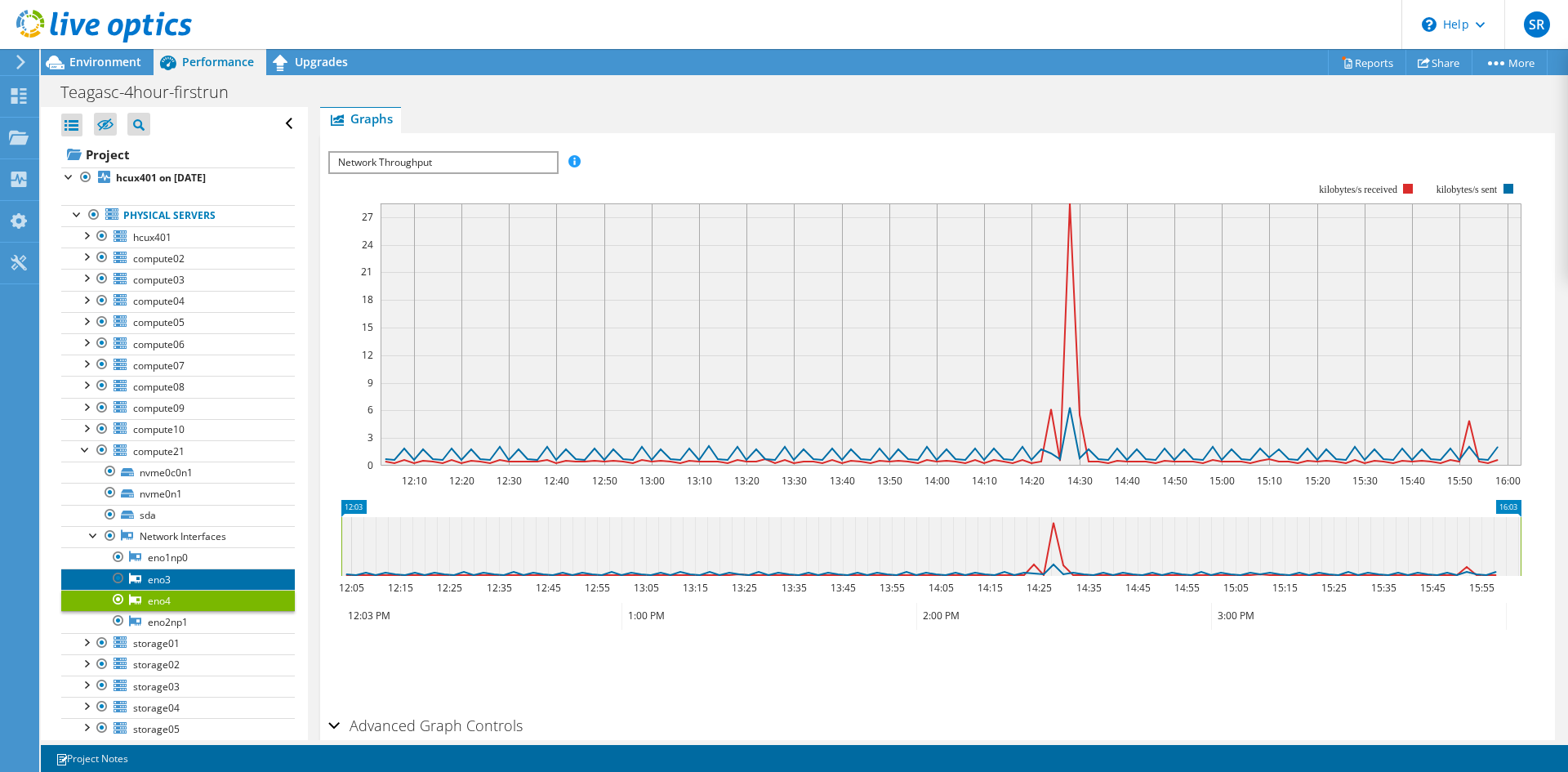
click at [176, 578] on link "eno3" at bounding box center [178, 579] width 234 height 21
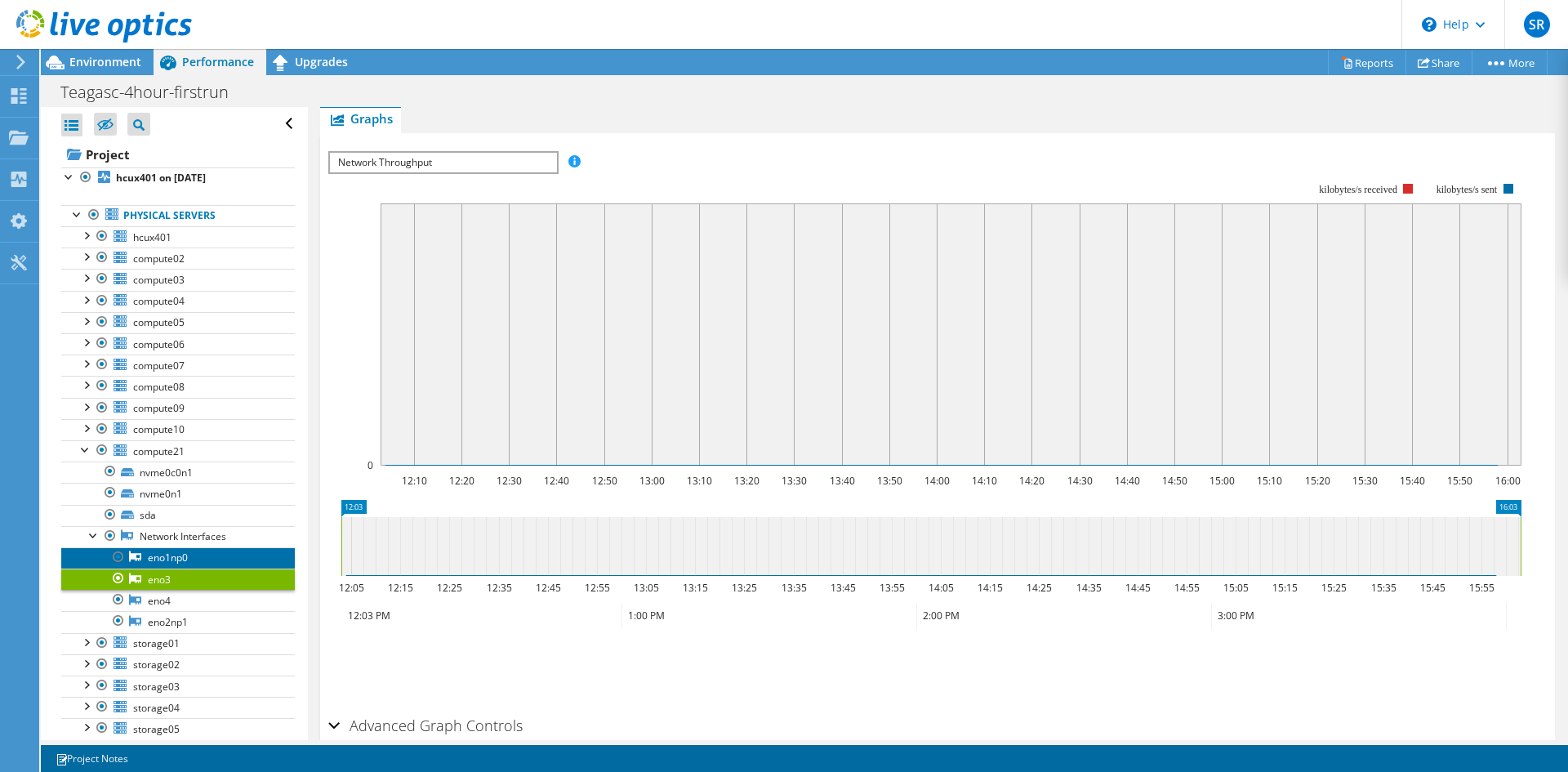
click at [167, 562] on link "eno1np0" at bounding box center [178, 558] width 234 height 21
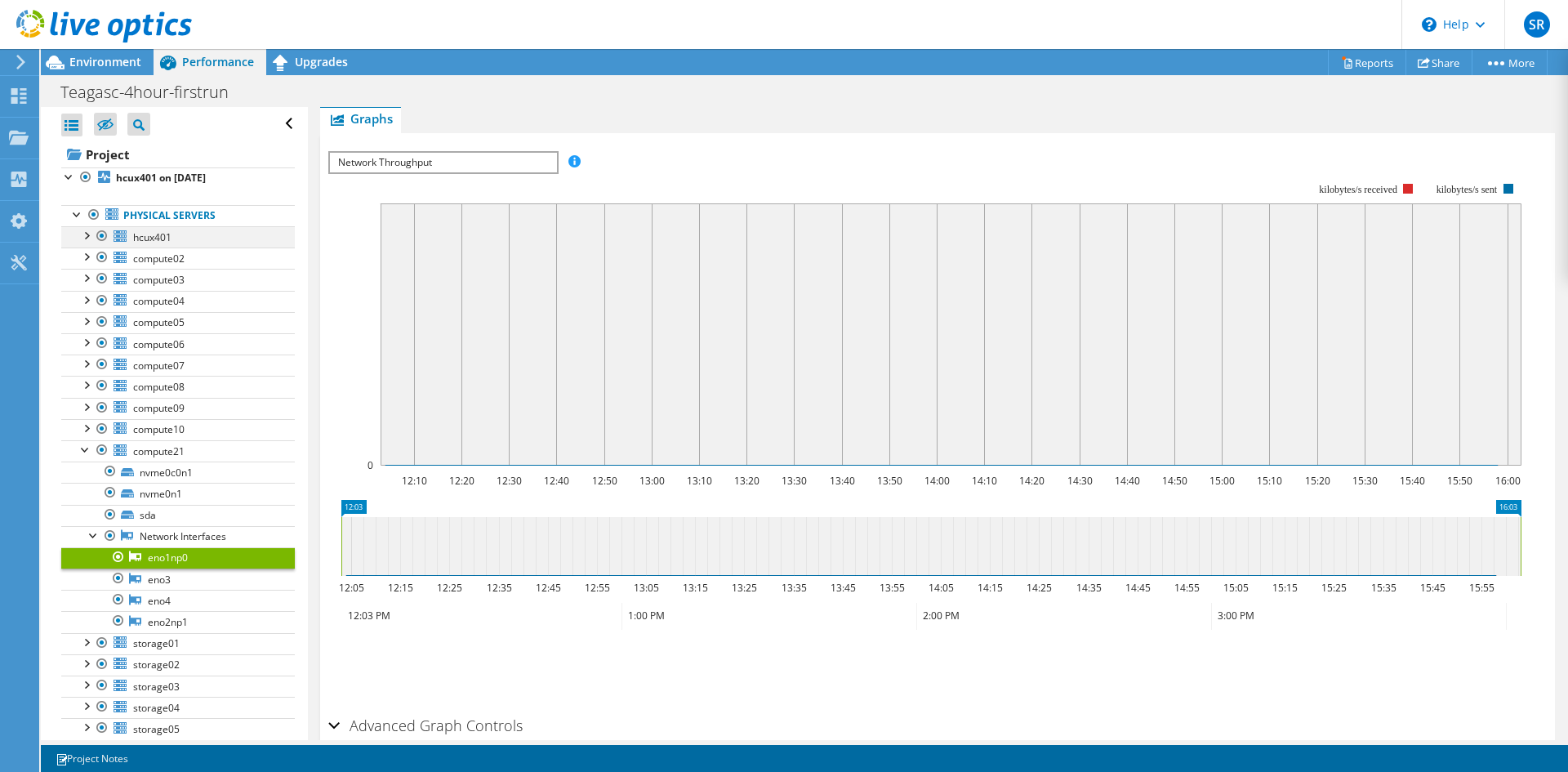
click at [89, 238] on div at bounding box center [85, 234] width 16 height 16
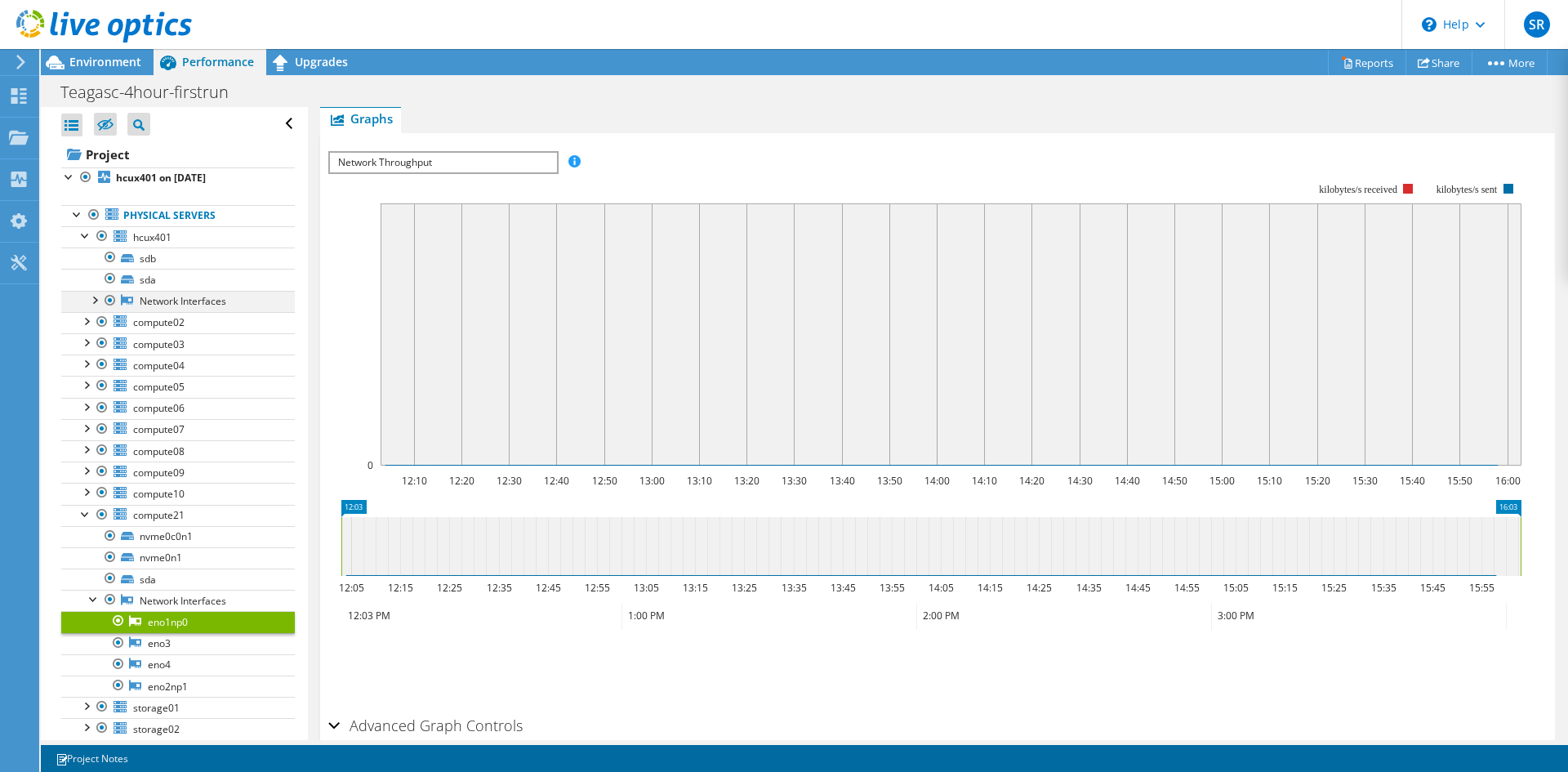
click at [96, 304] on div at bounding box center [94, 299] width 16 height 16
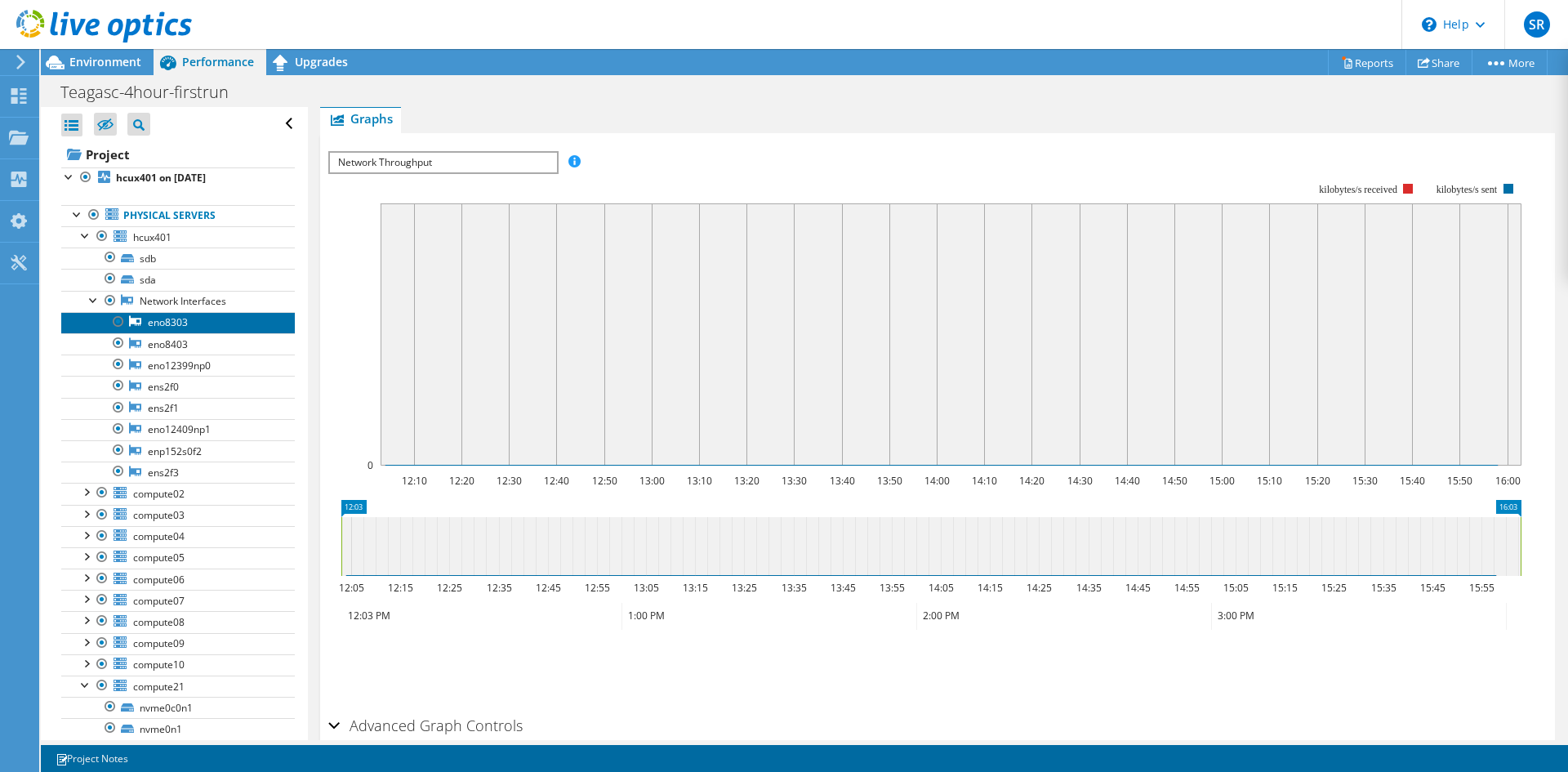
click at [162, 326] on link "eno8303" at bounding box center [178, 322] width 234 height 21
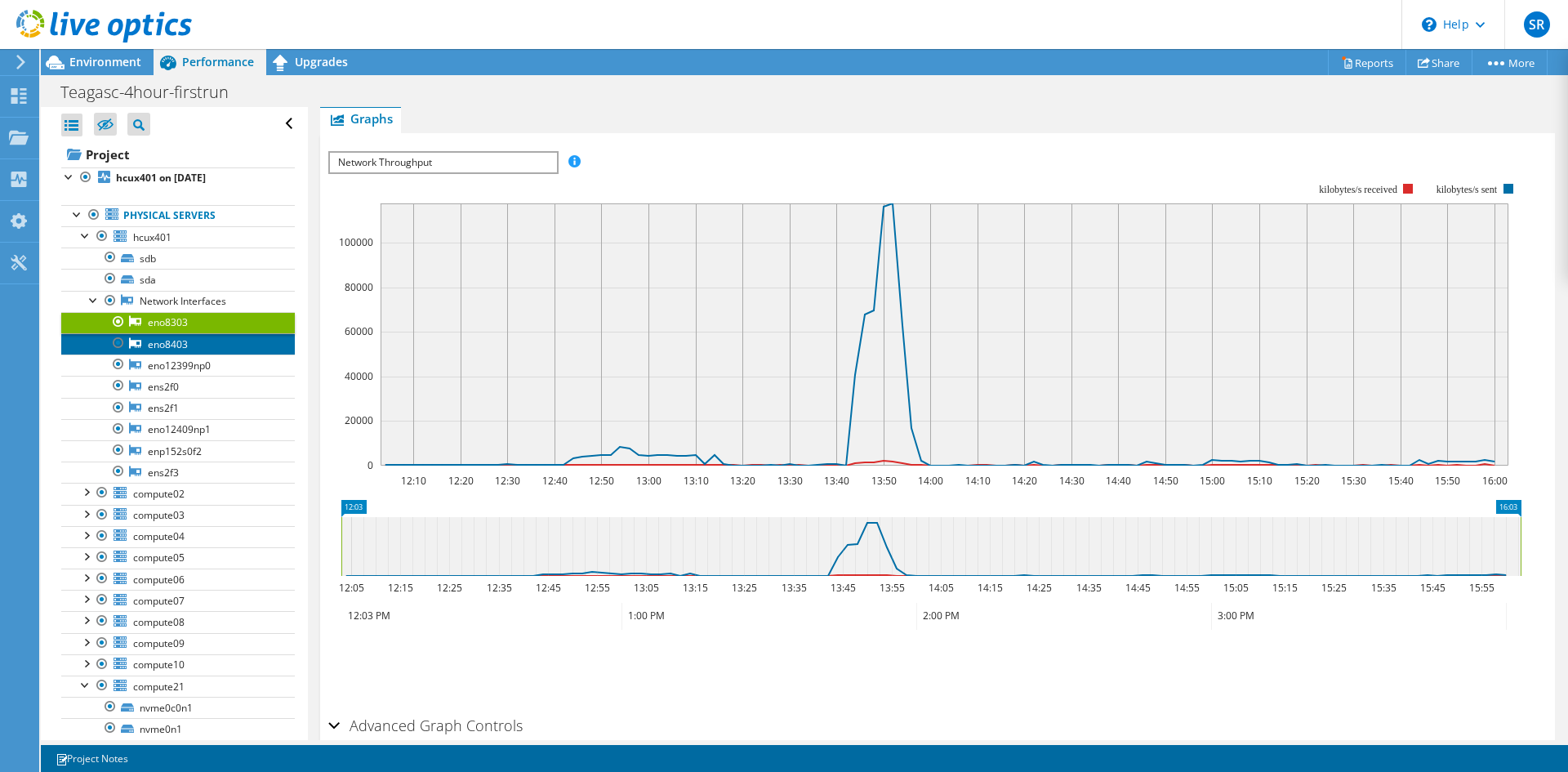
click at [166, 344] on link "eno8403" at bounding box center [178, 343] width 234 height 21
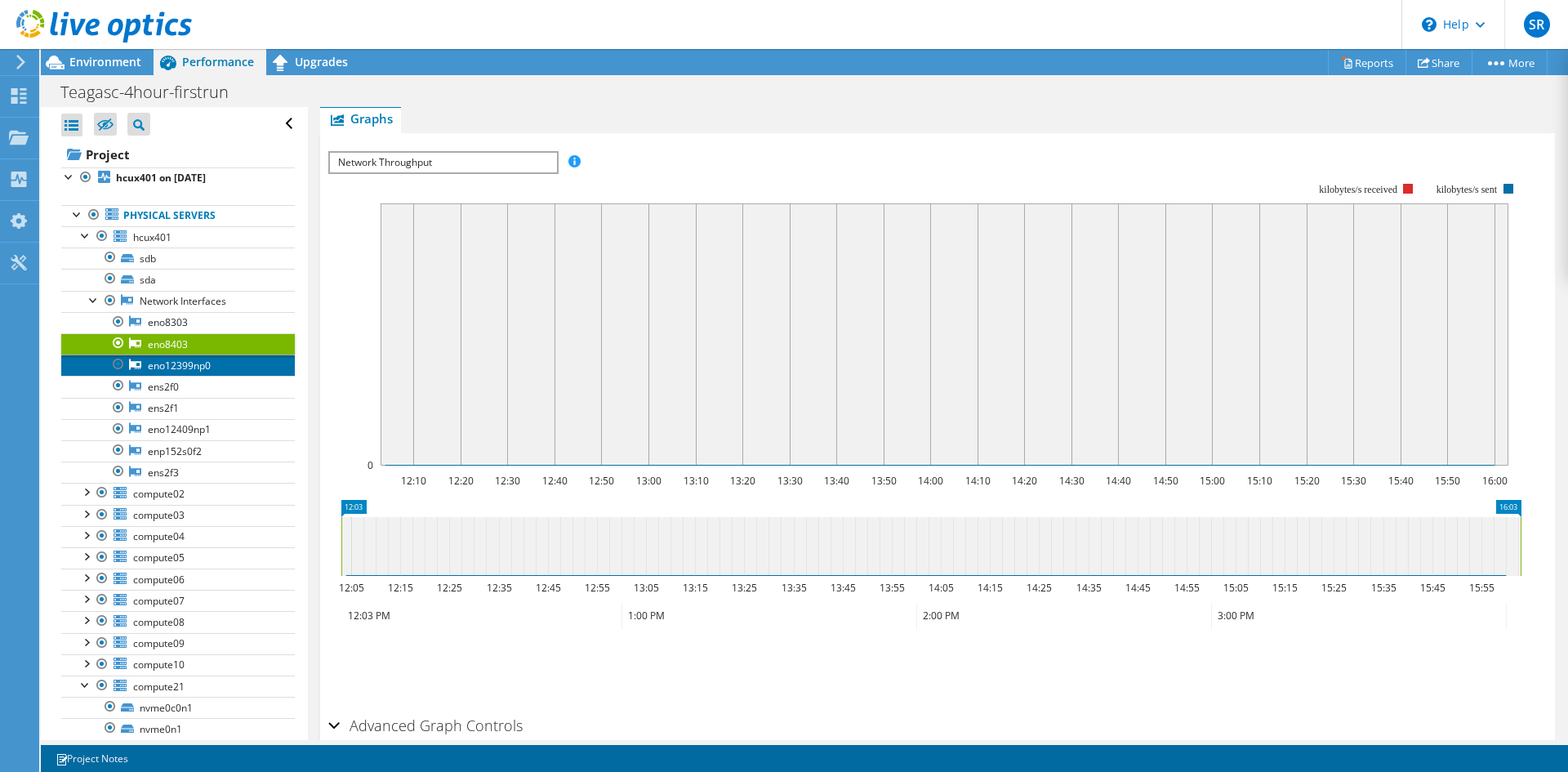
click at [170, 368] on link "eno12399np0" at bounding box center [178, 364] width 234 height 21
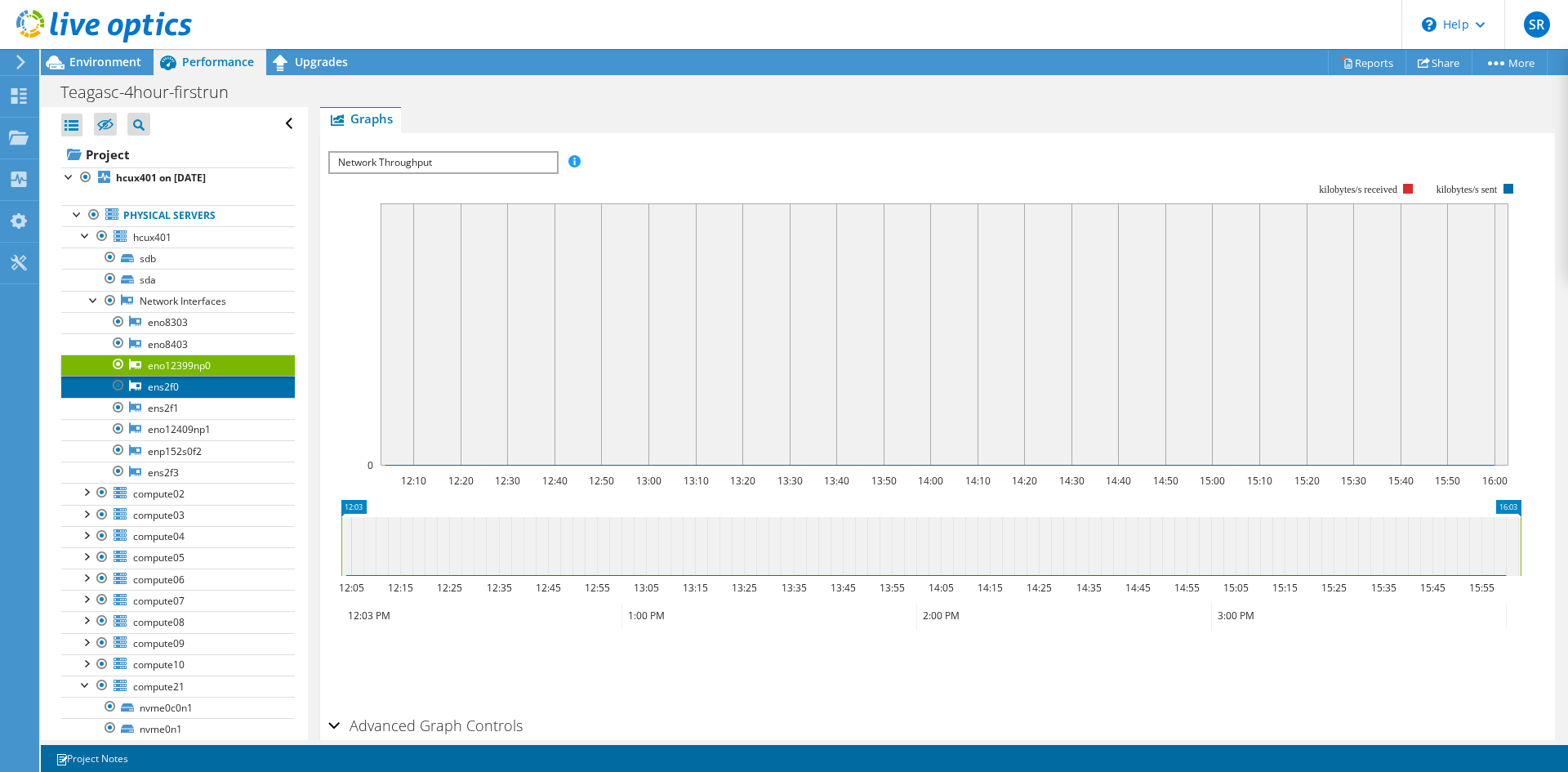
click at [167, 387] on link "ens2f0" at bounding box center [178, 386] width 234 height 21
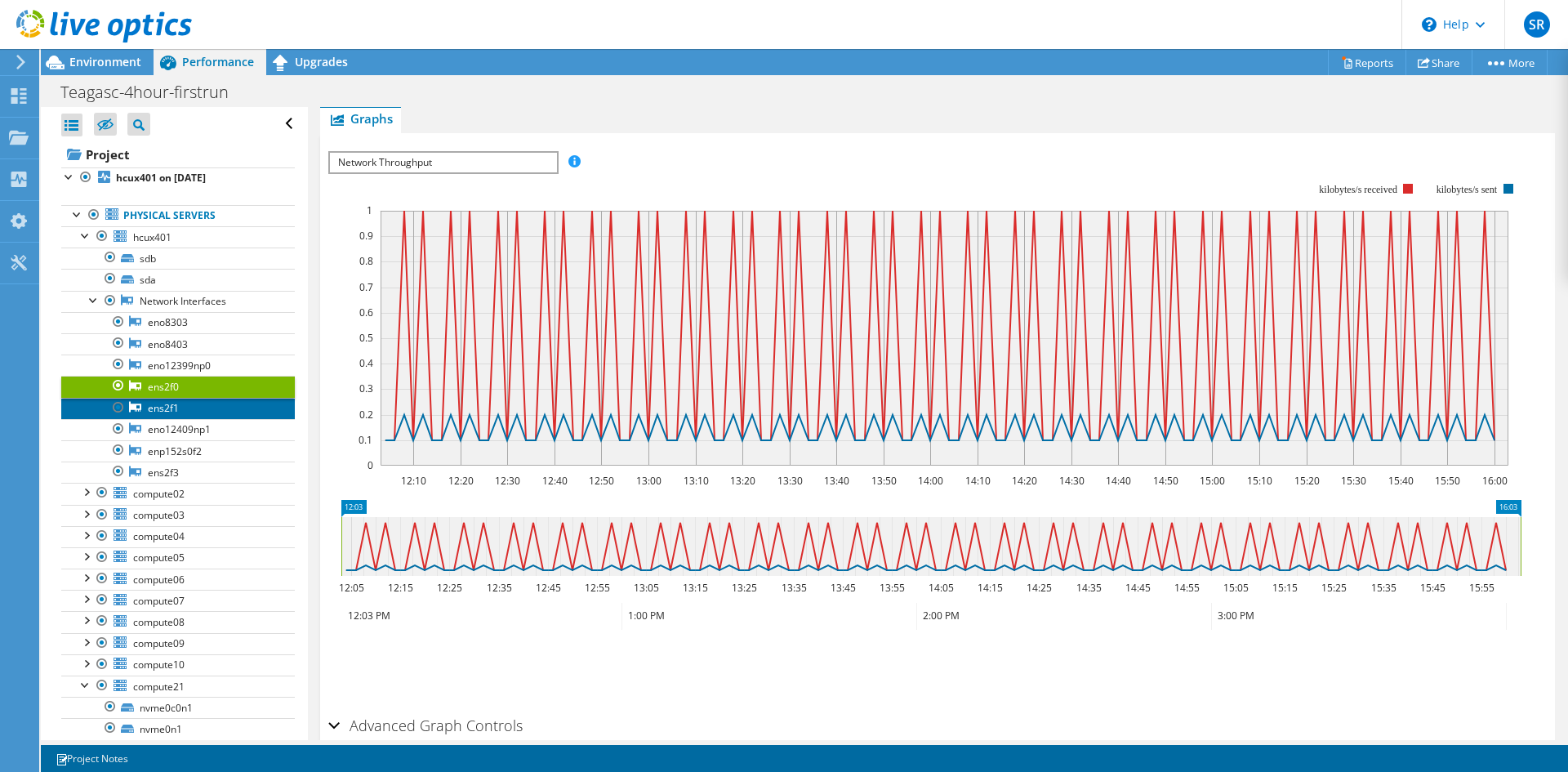
click at [160, 406] on link "ens2f1" at bounding box center [178, 408] width 234 height 21
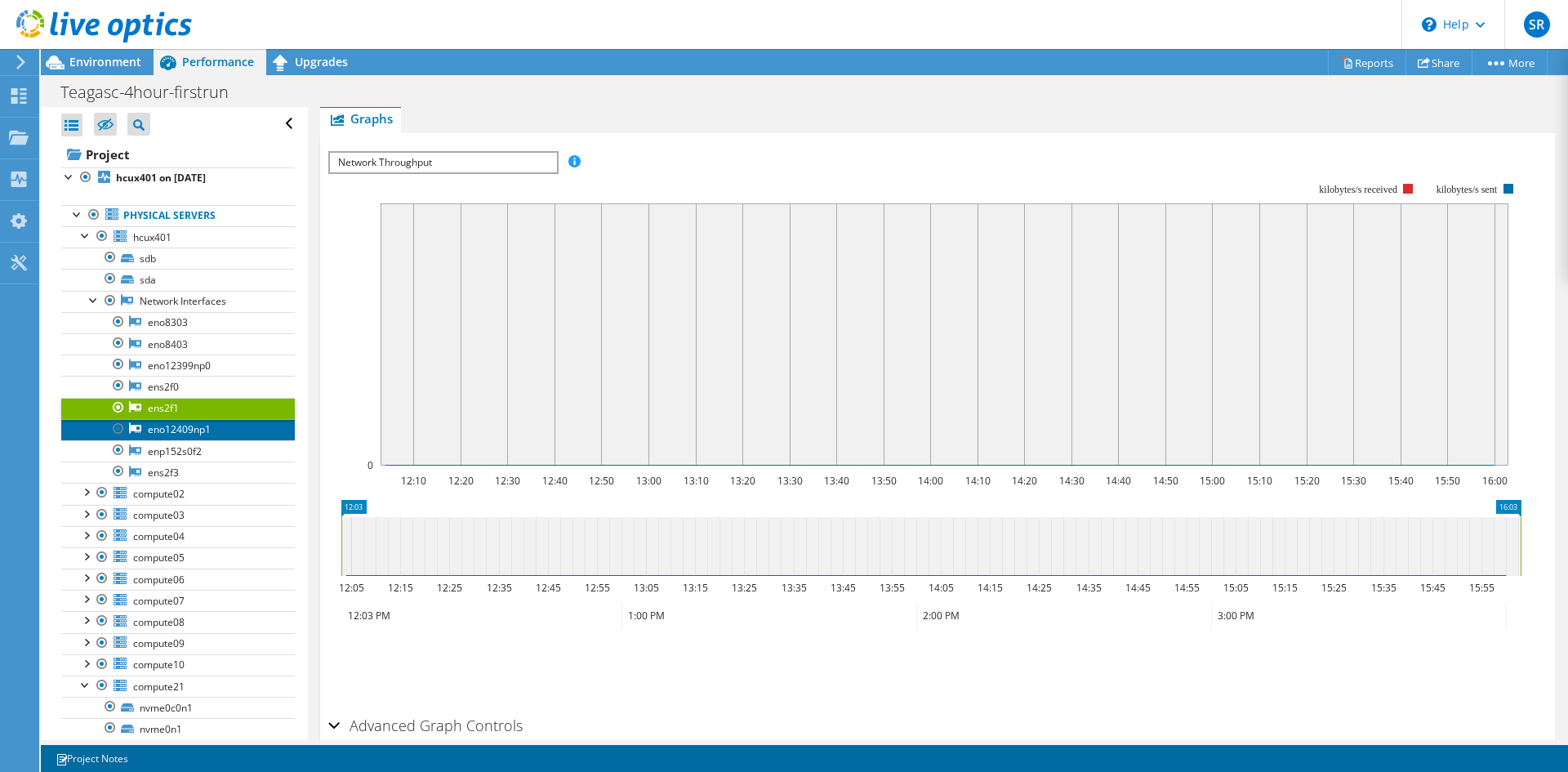
click at [165, 427] on link "eno12409np1" at bounding box center [178, 429] width 234 height 21
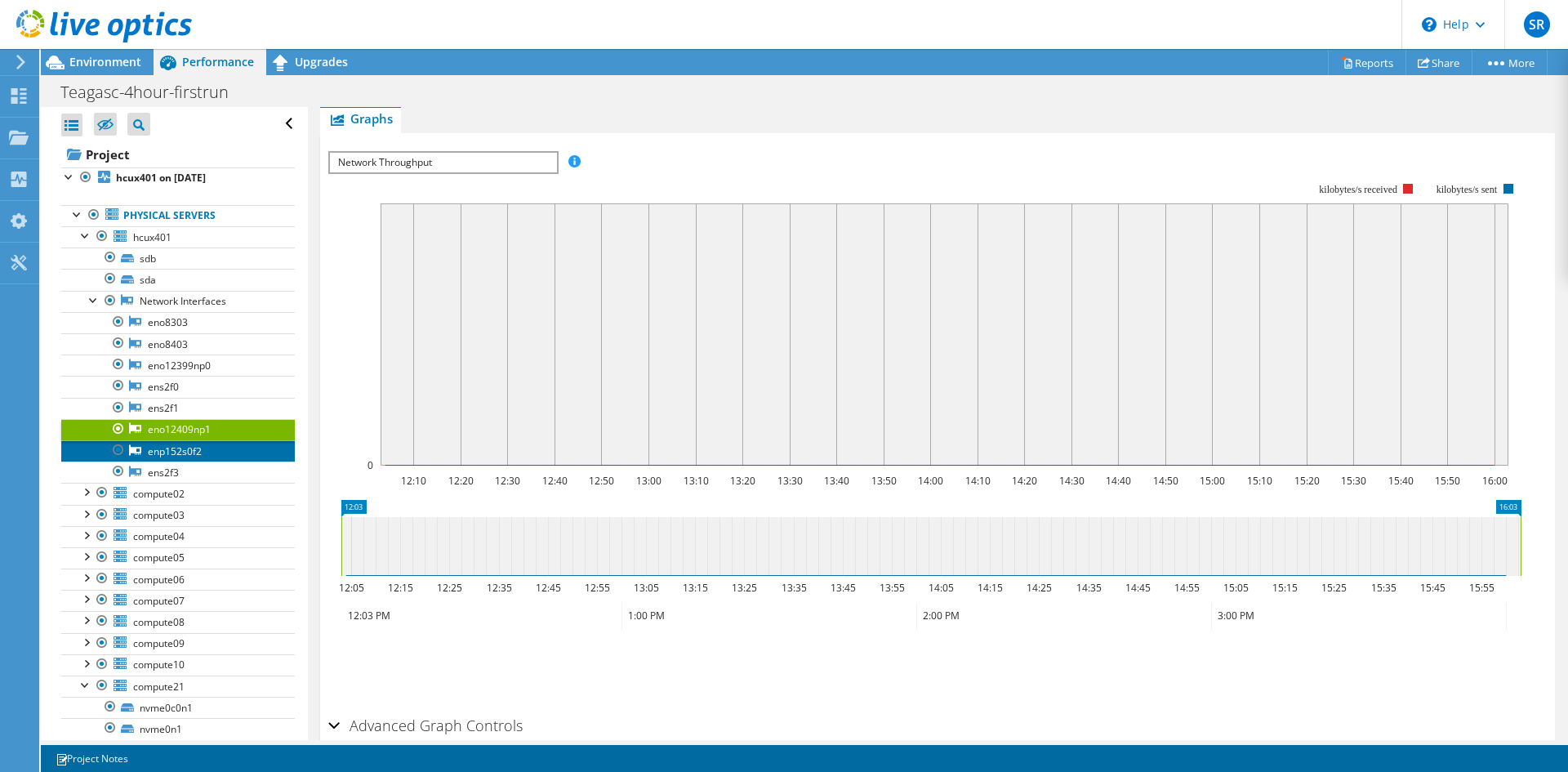
click at [168, 451] on link "enp152s0f2" at bounding box center [178, 451] width 234 height 21
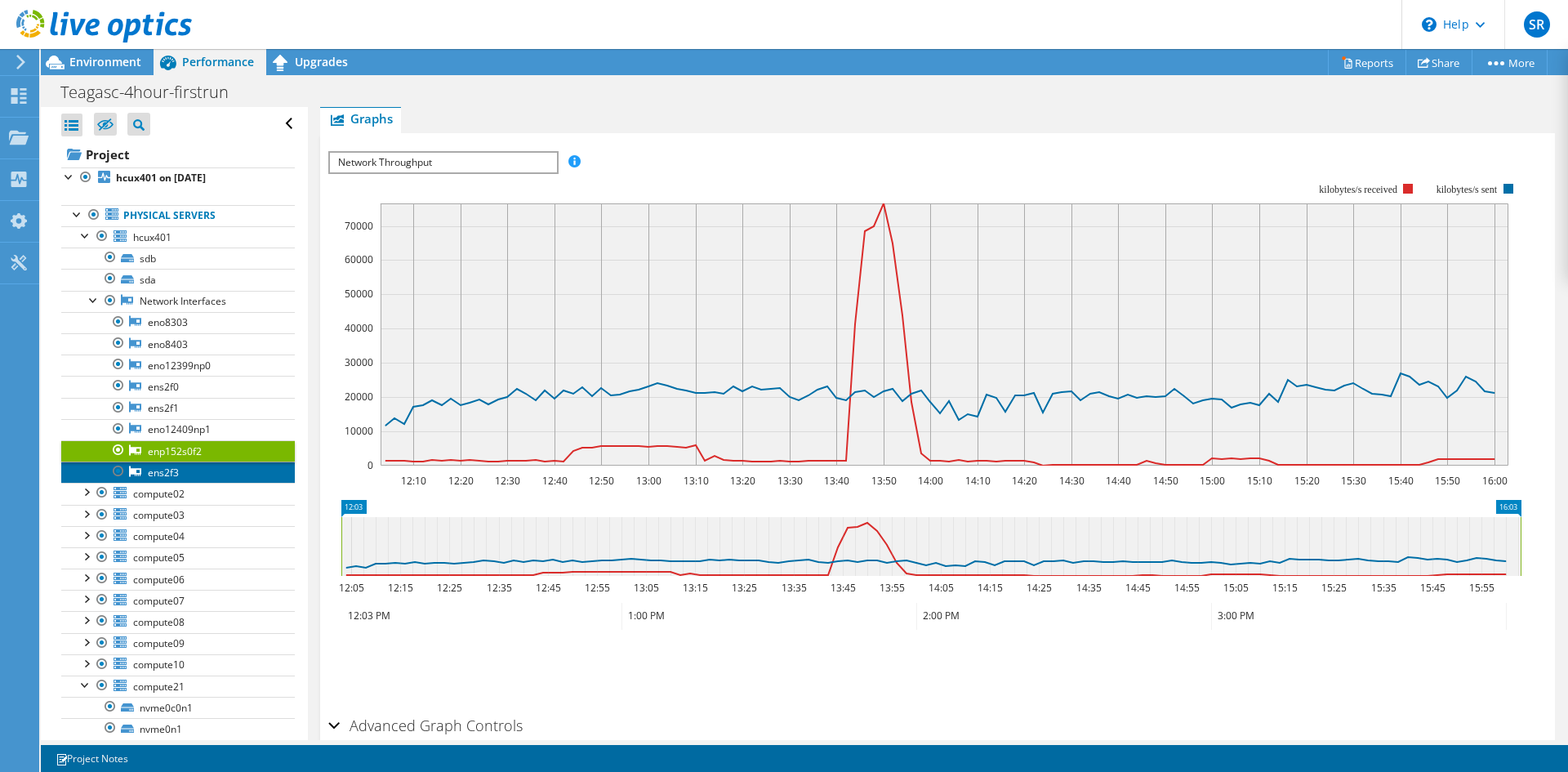
click at [165, 472] on link "ens2f3" at bounding box center [178, 472] width 234 height 21
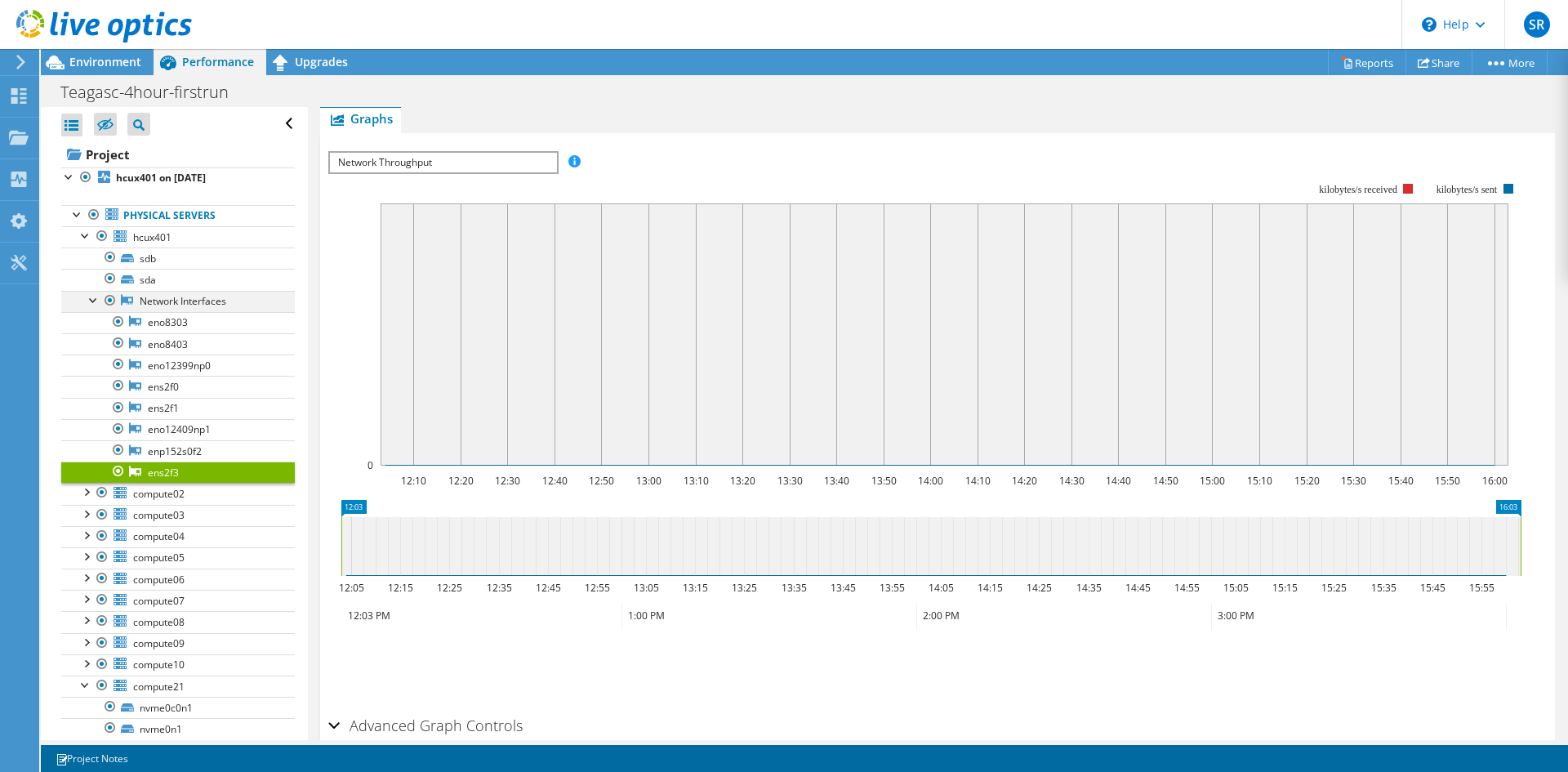
click at [88, 298] on div at bounding box center [94, 299] width 16 height 16
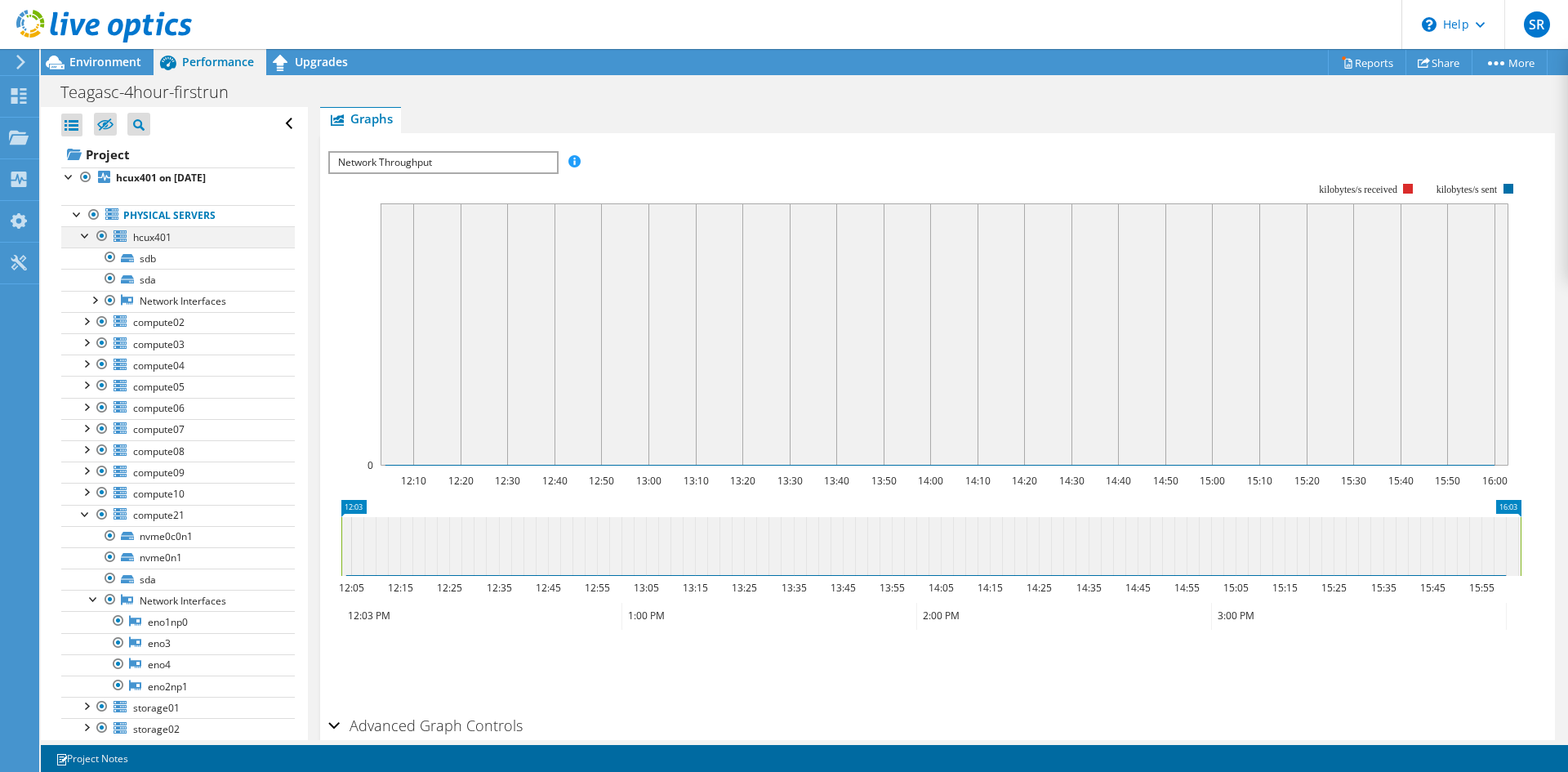
click at [85, 241] on div at bounding box center [85, 234] width 16 height 16
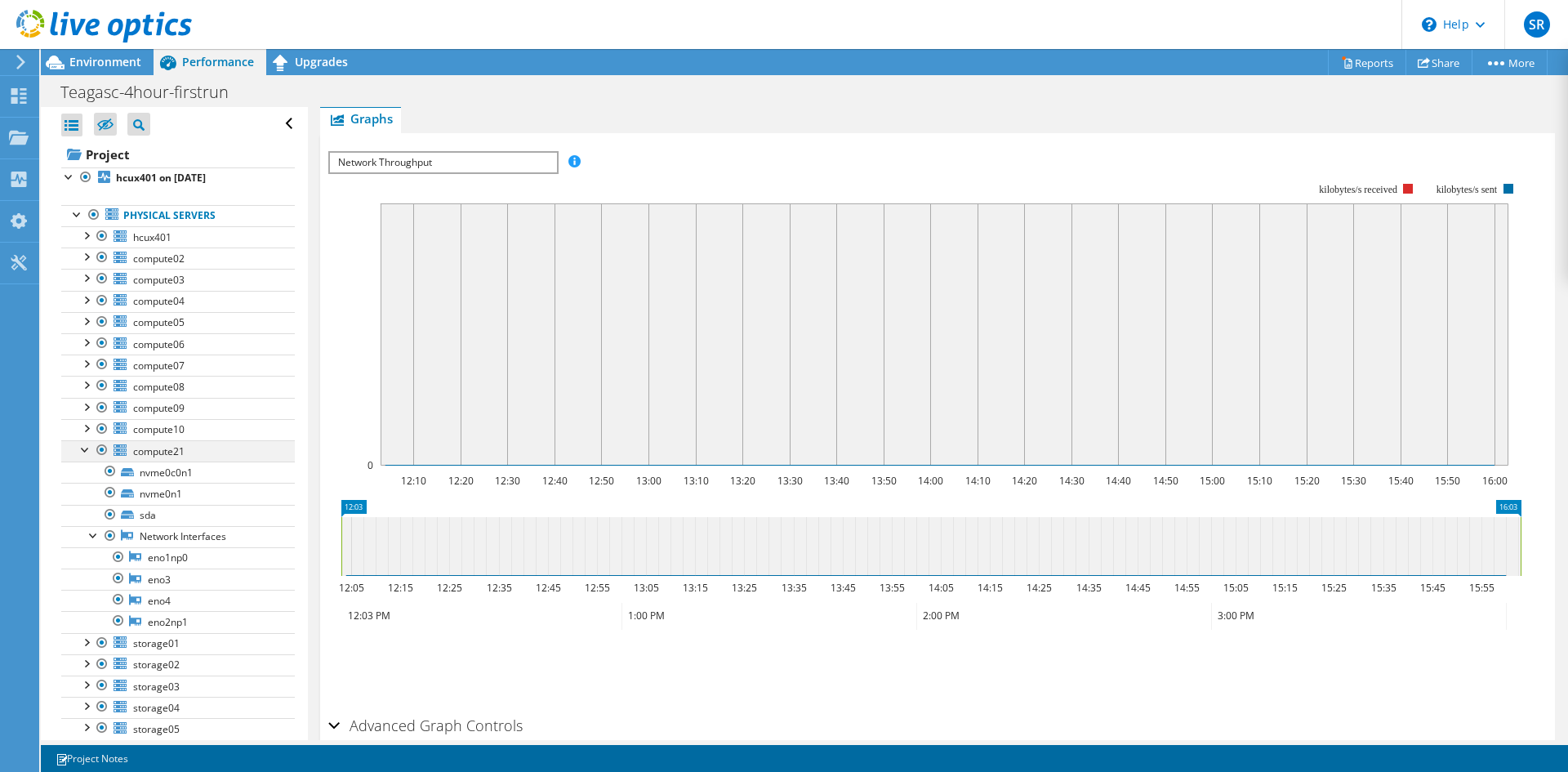
click at [85, 446] on div at bounding box center [85, 448] width 16 height 16
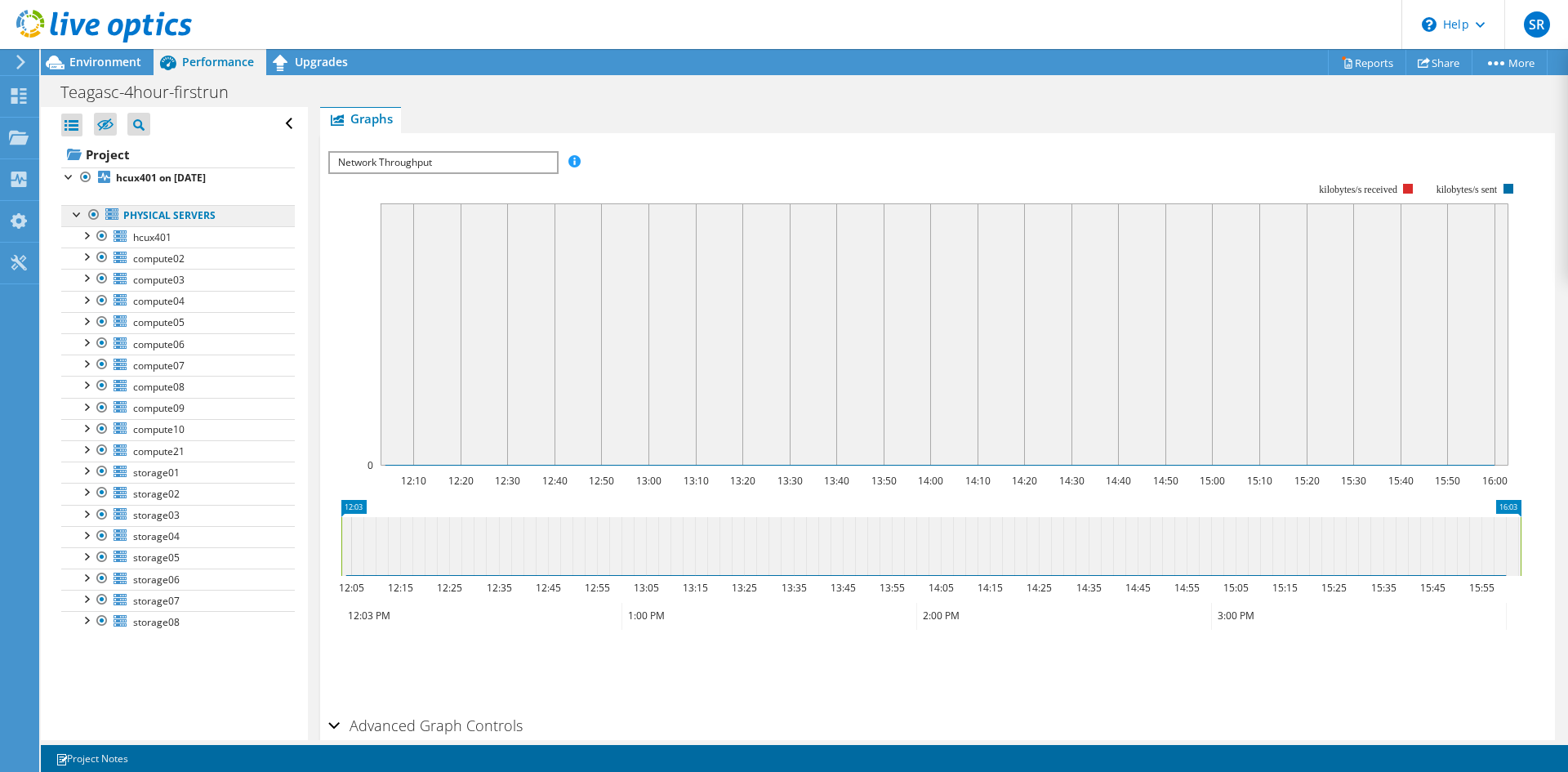
click at [178, 213] on link "Physical Servers" at bounding box center [178, 215] width 234 height 21
click at [95, 214] on div at bounding box center [94, 214] width 16 height 19
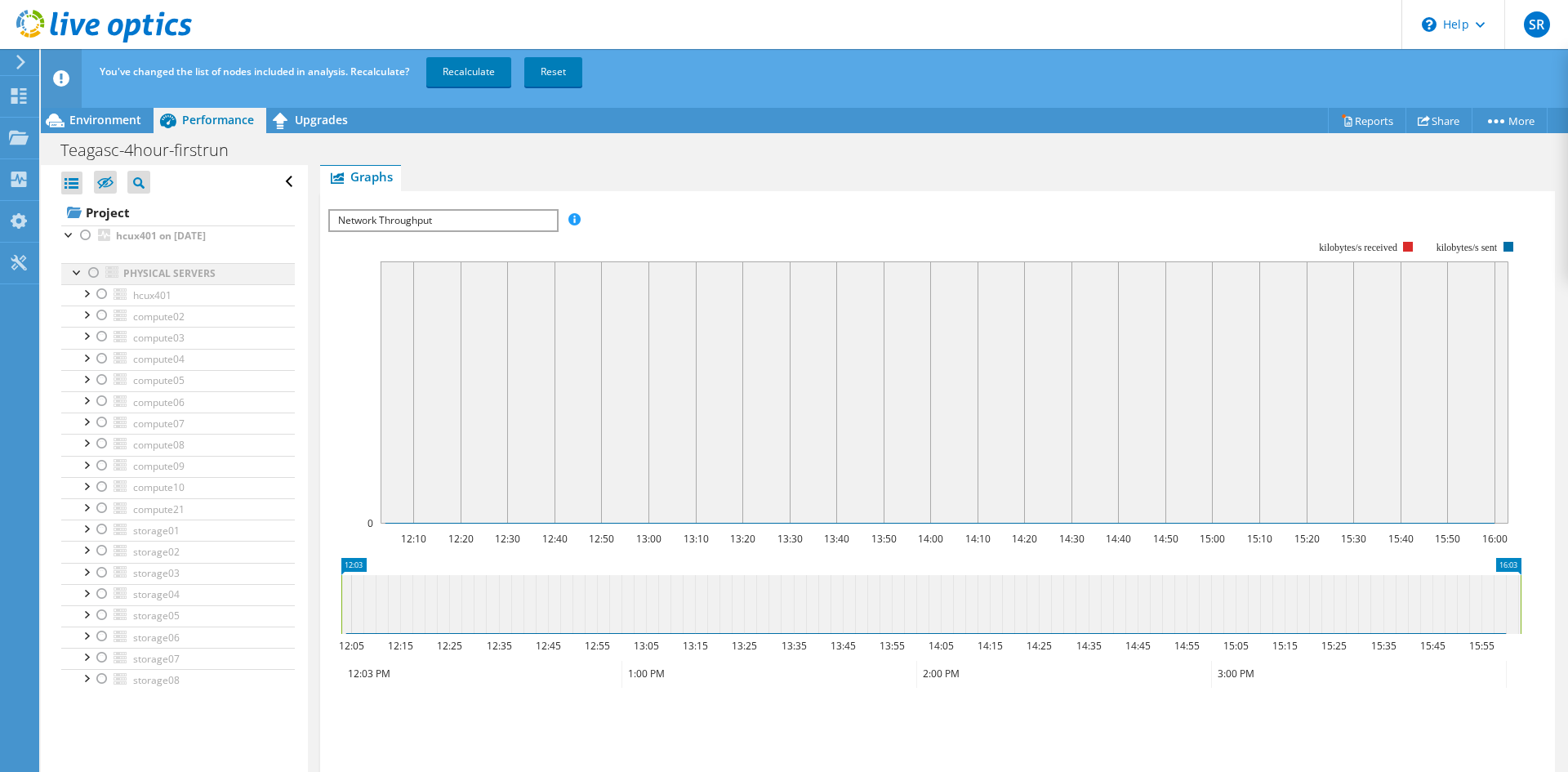
click at [94, 271] on div at bounding box center [94, 273] width 16 height 19
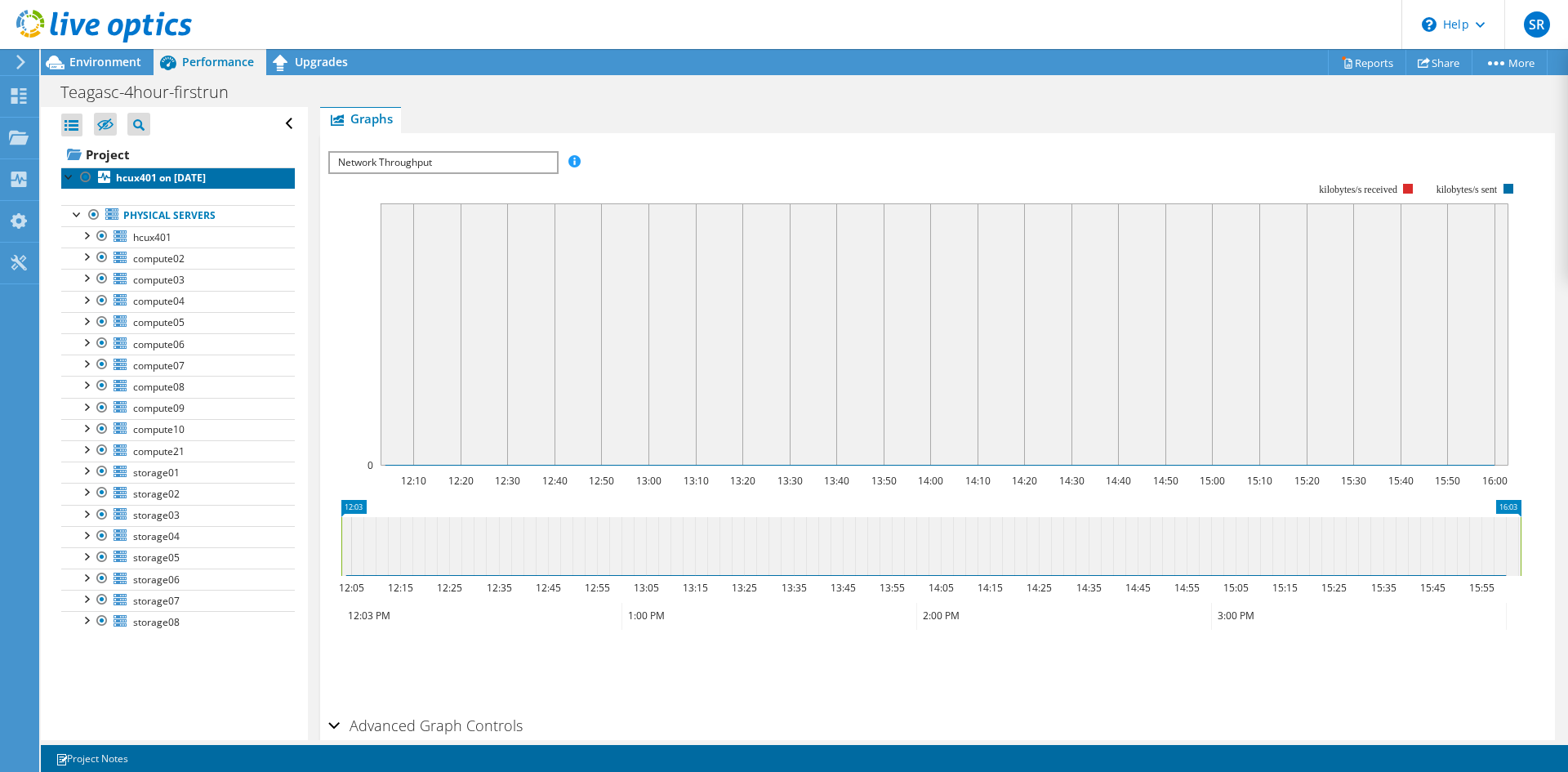
click at [149, 179] on b "hcux401 on [DATE]" at bounding box center [160, 177] width 89 height 13
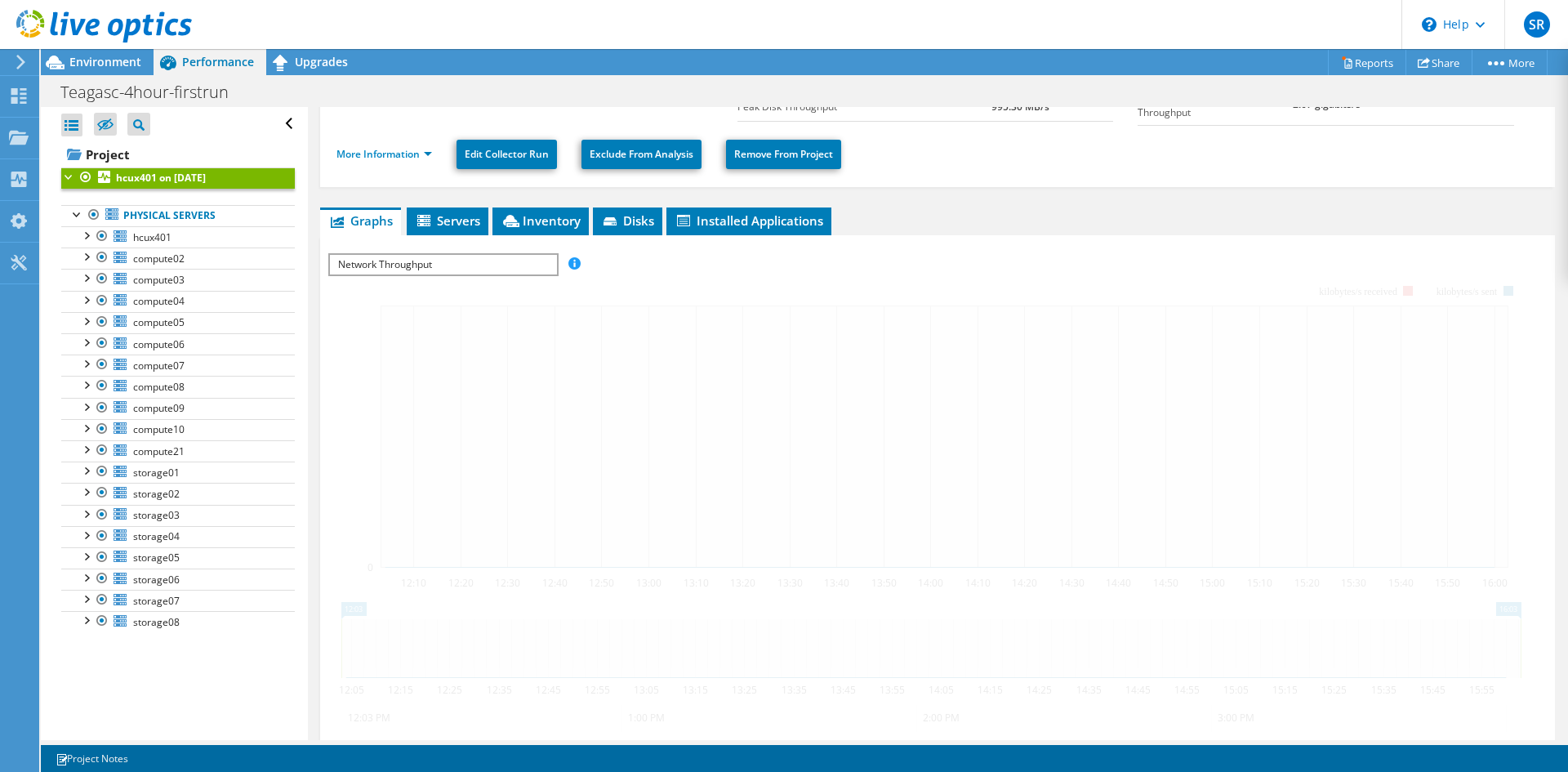
scroll to position [275, 0]
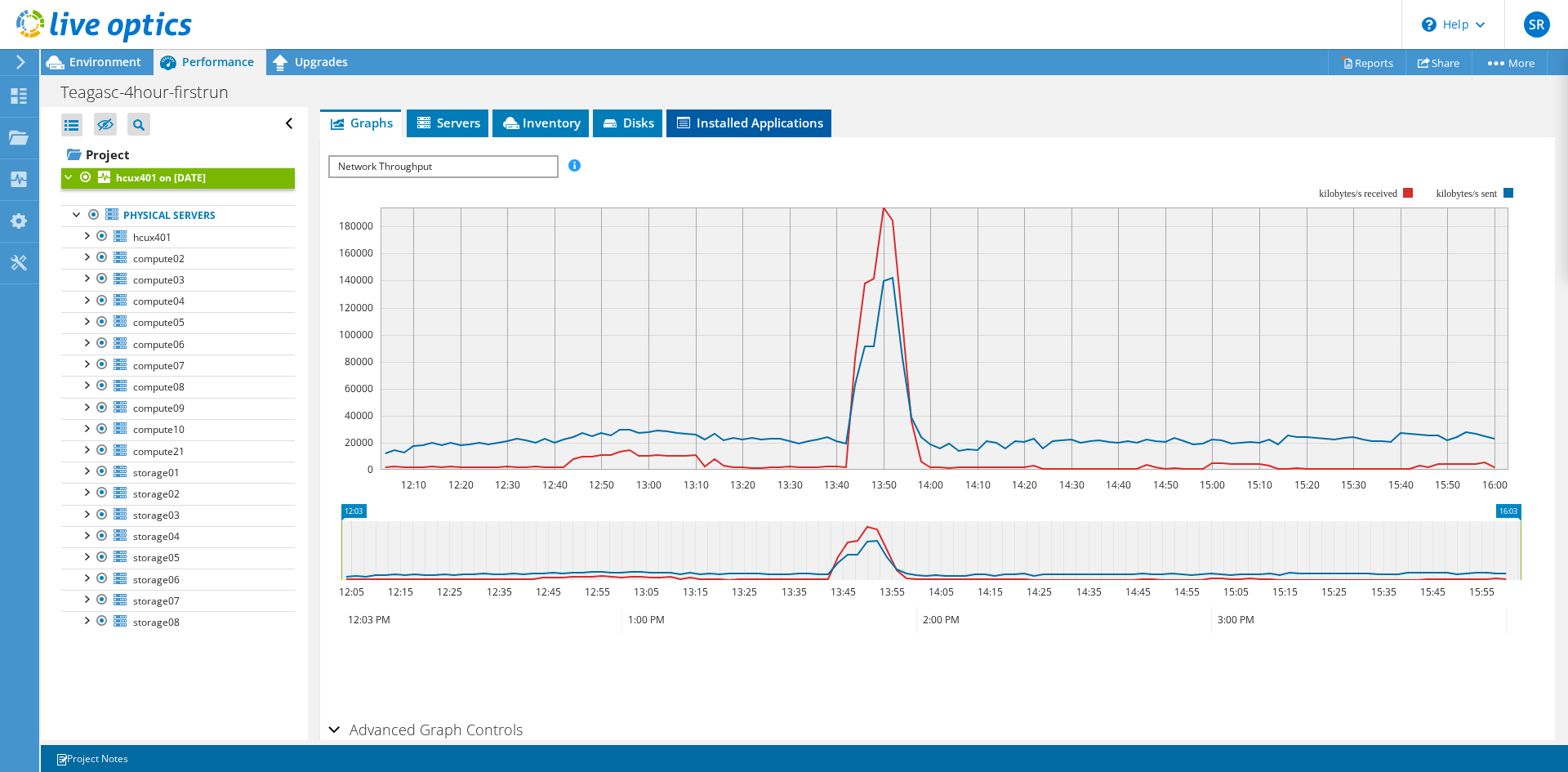
click at [726, 127] on li "Installed Applications" at bounding box center [749, 123] width 165 height 28
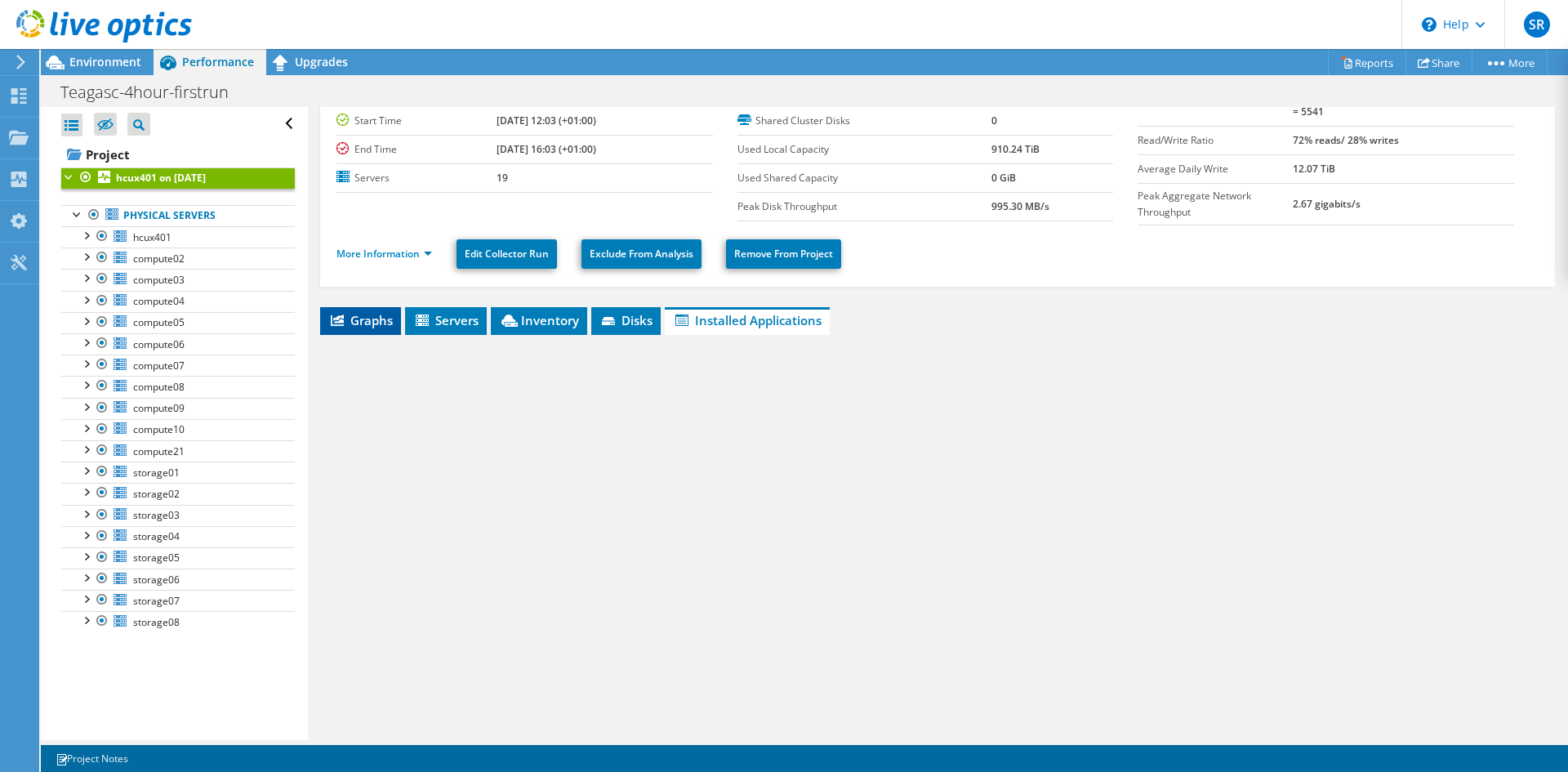
click at [371, 318] on span "Graphs" at bounding box center [360, 320] width 64 height 16
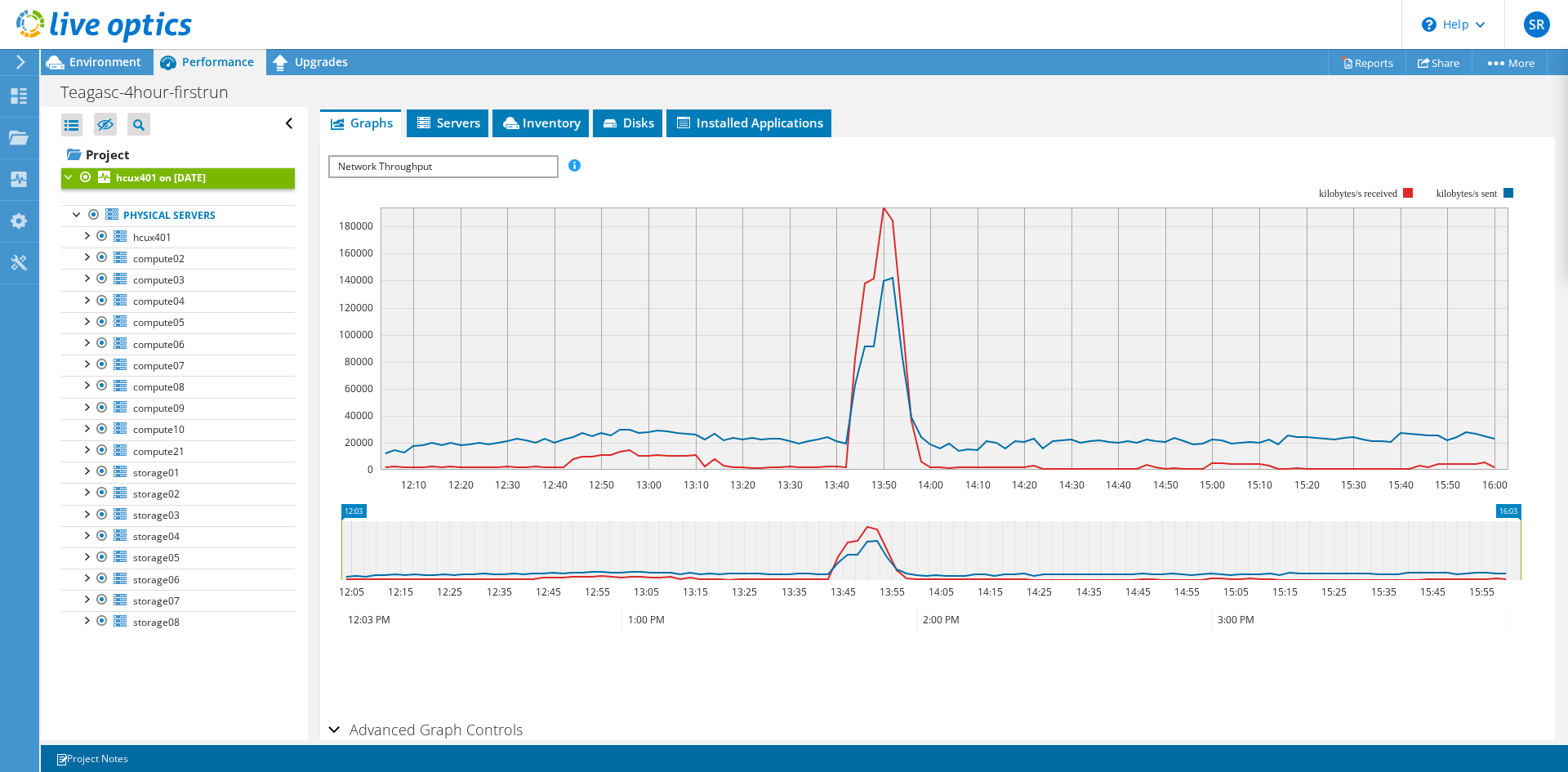
click at [514, 162] on span "Network Throughput" at bounding box center [443, 166] width 226 height 19
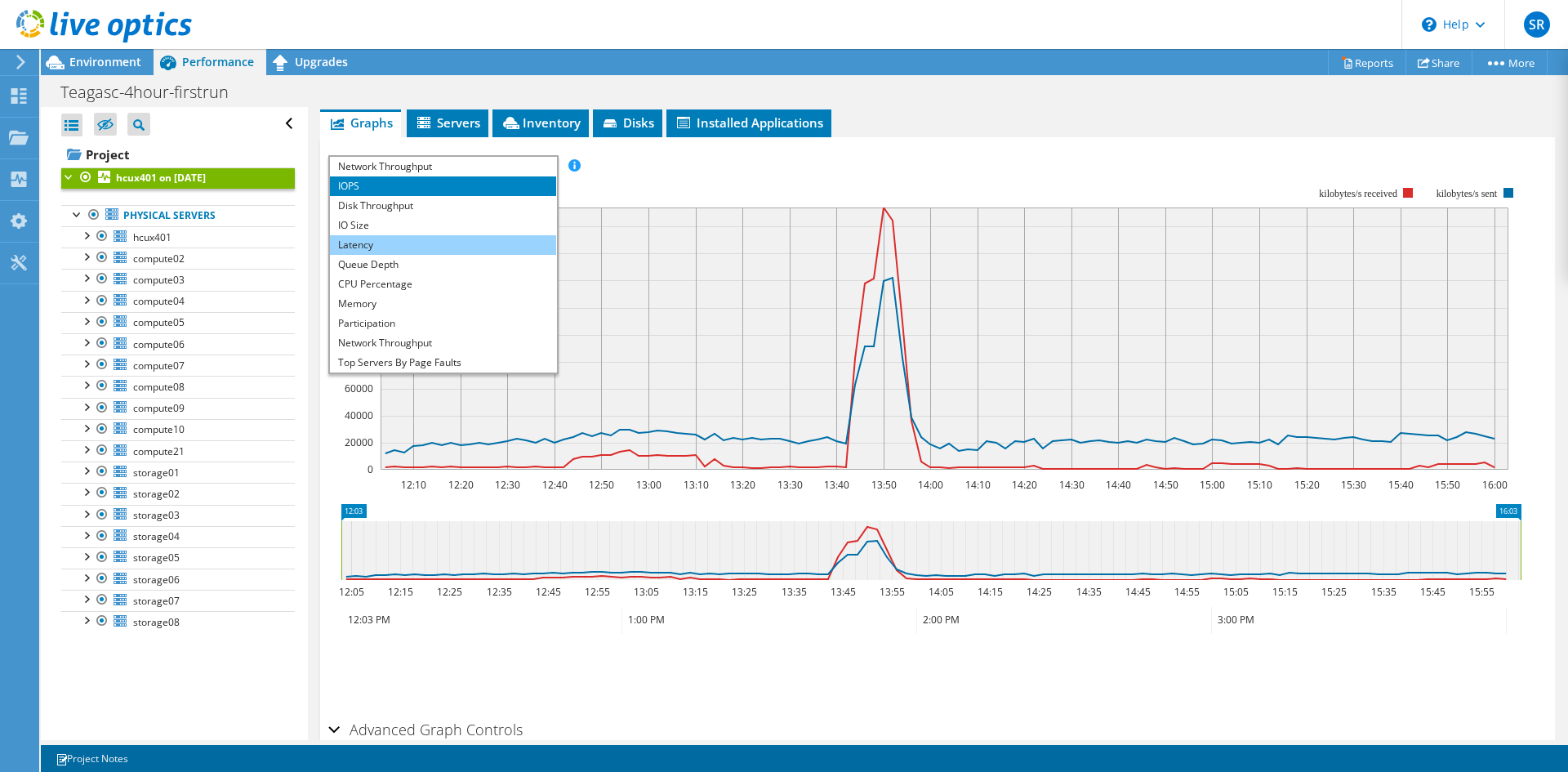
click at [415, 238] on li "Latency" at bounding box center [443, 245] width 226 height 19
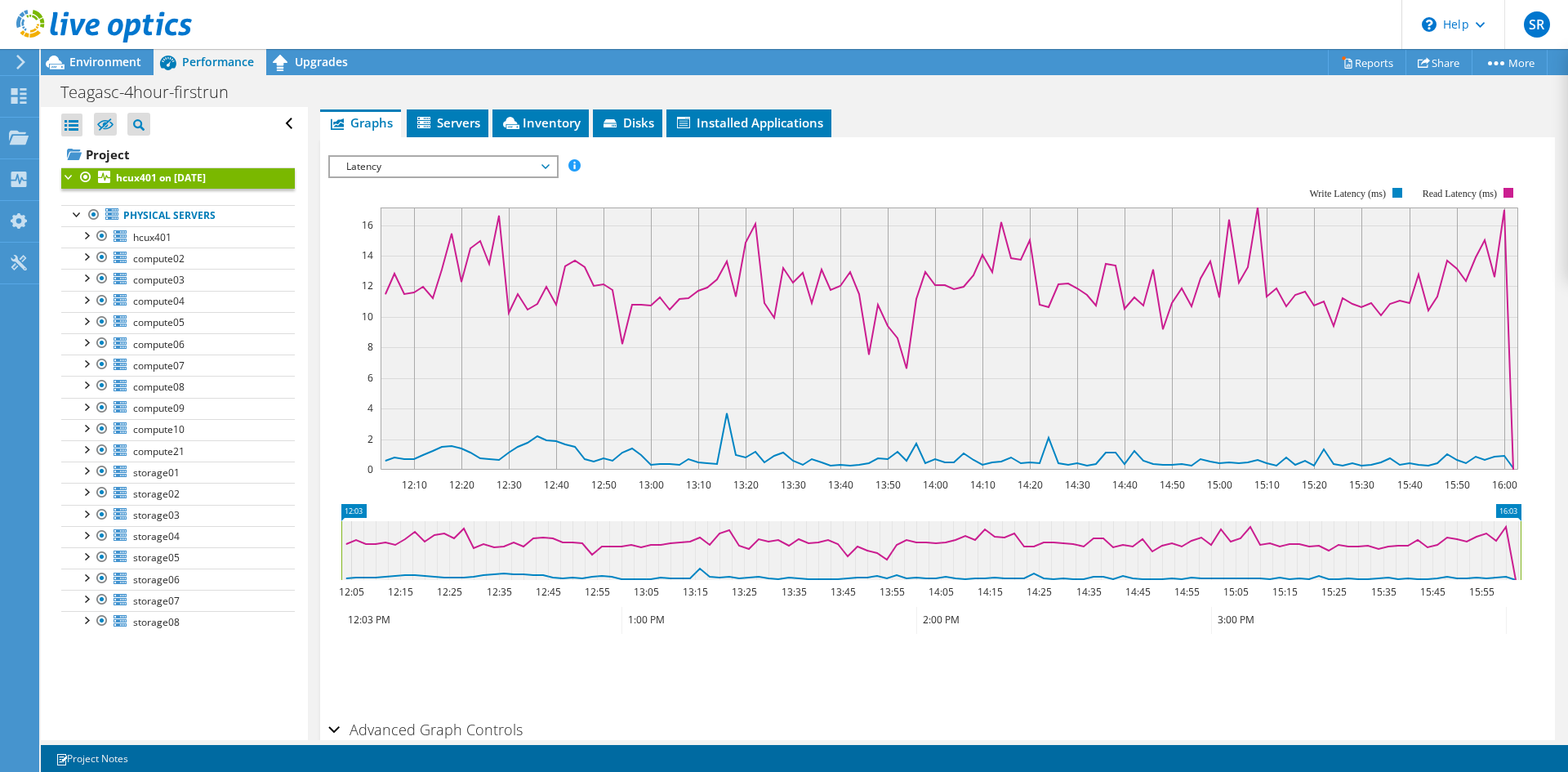
scroll to position [266, 0]
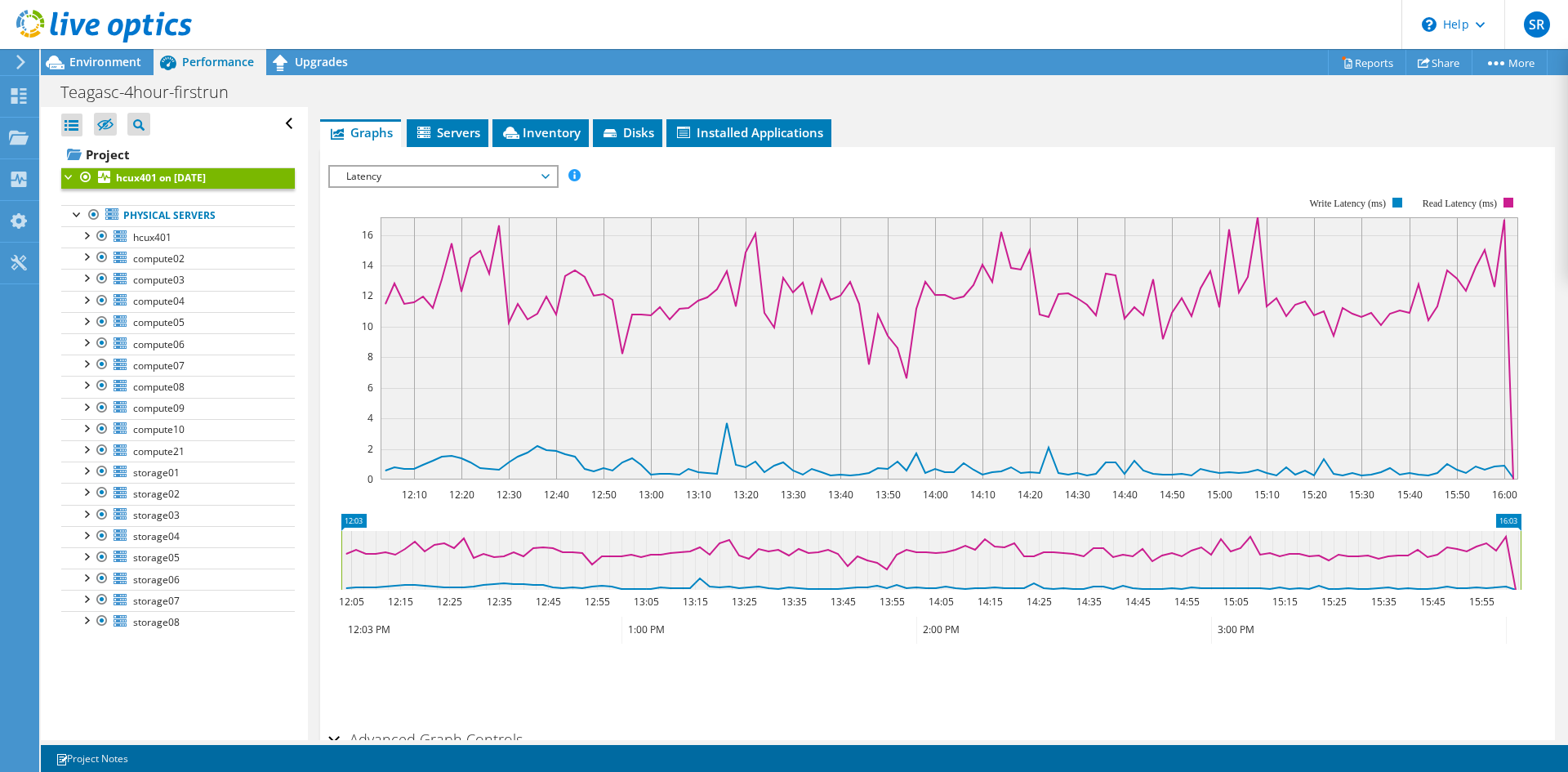
click at [420, 172] on span "Latency" at bounding box center [443, 175] width 210 height 19
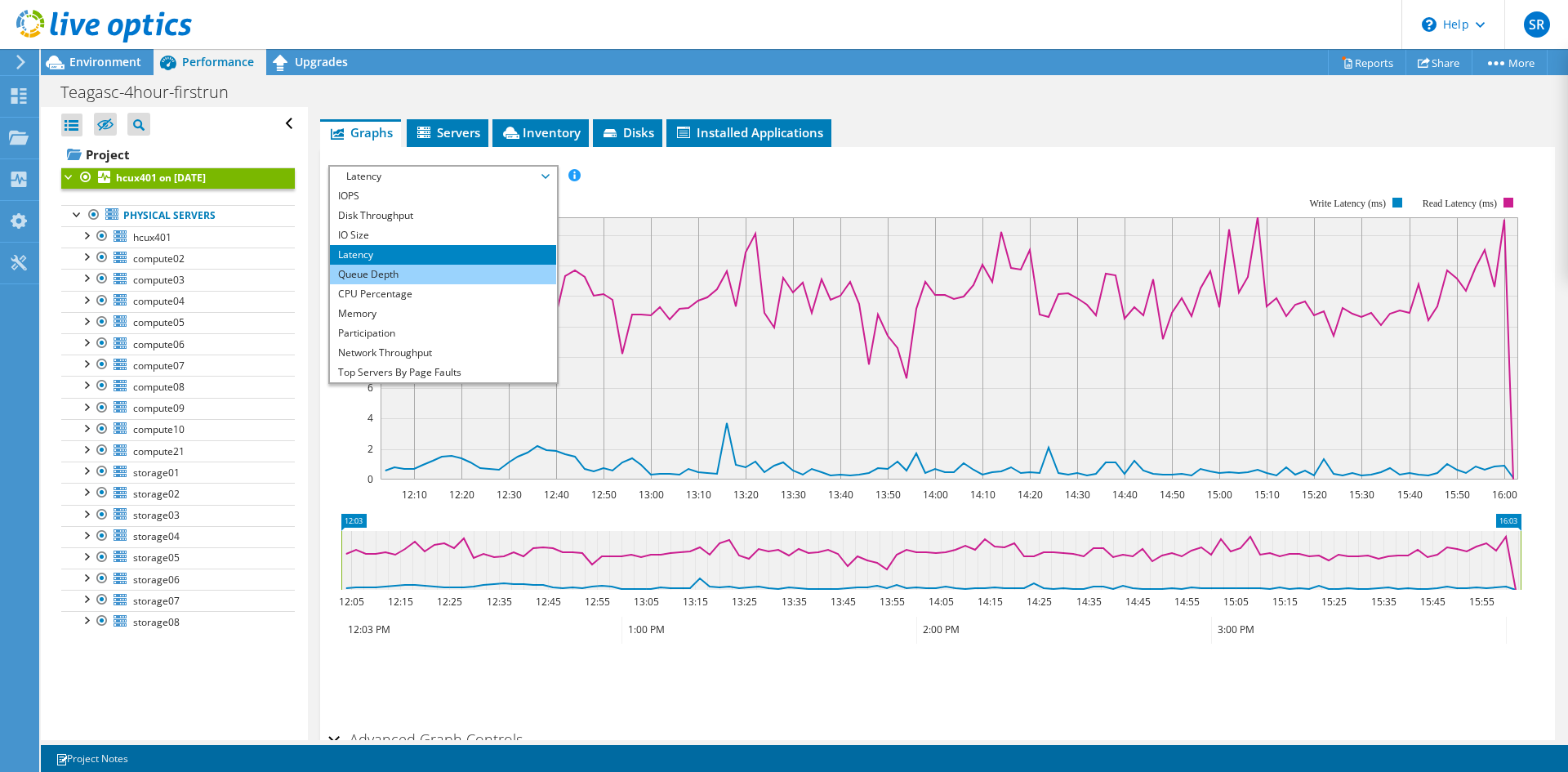
click at [409, 267] on li "Queue Depth" at bounding box center [443, 274] width 226 height 19
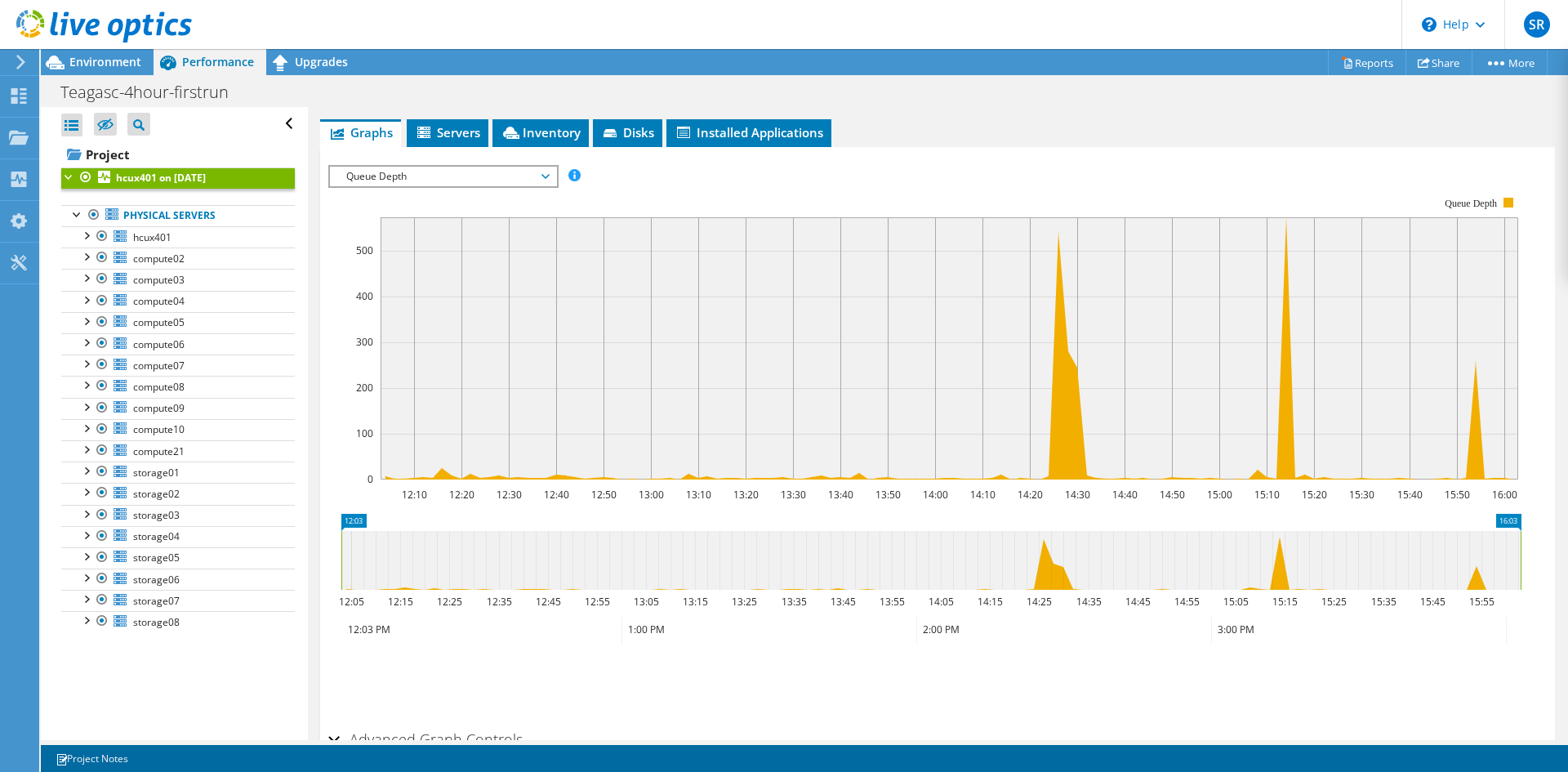
click at [478, 176] on span "Queue Depth" at bounding box center [443, 175] width 210 height 19
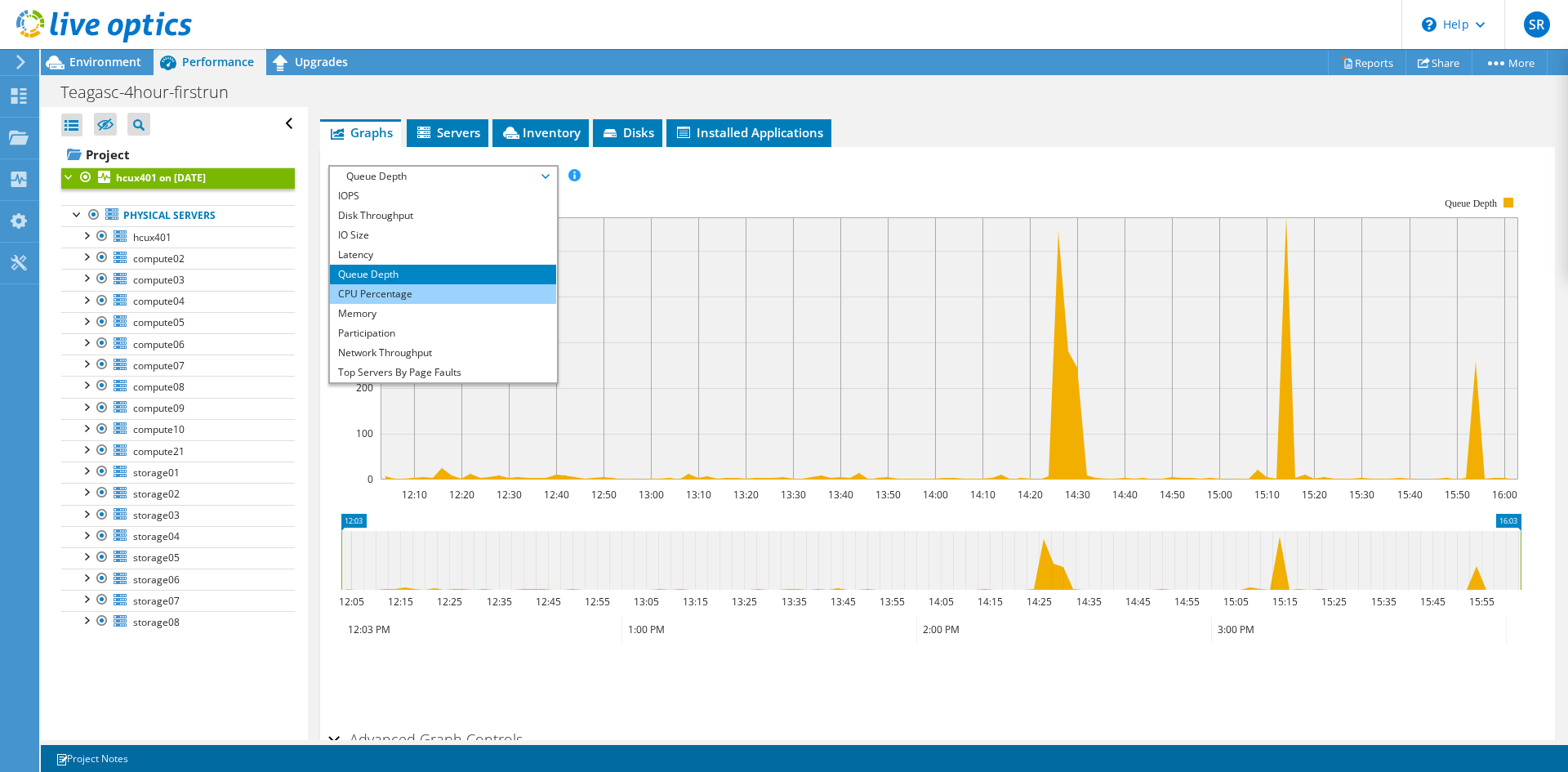
click at [423, 285] on li "CPU Percentage" at bounding box center [443, 294] width 226 height 19
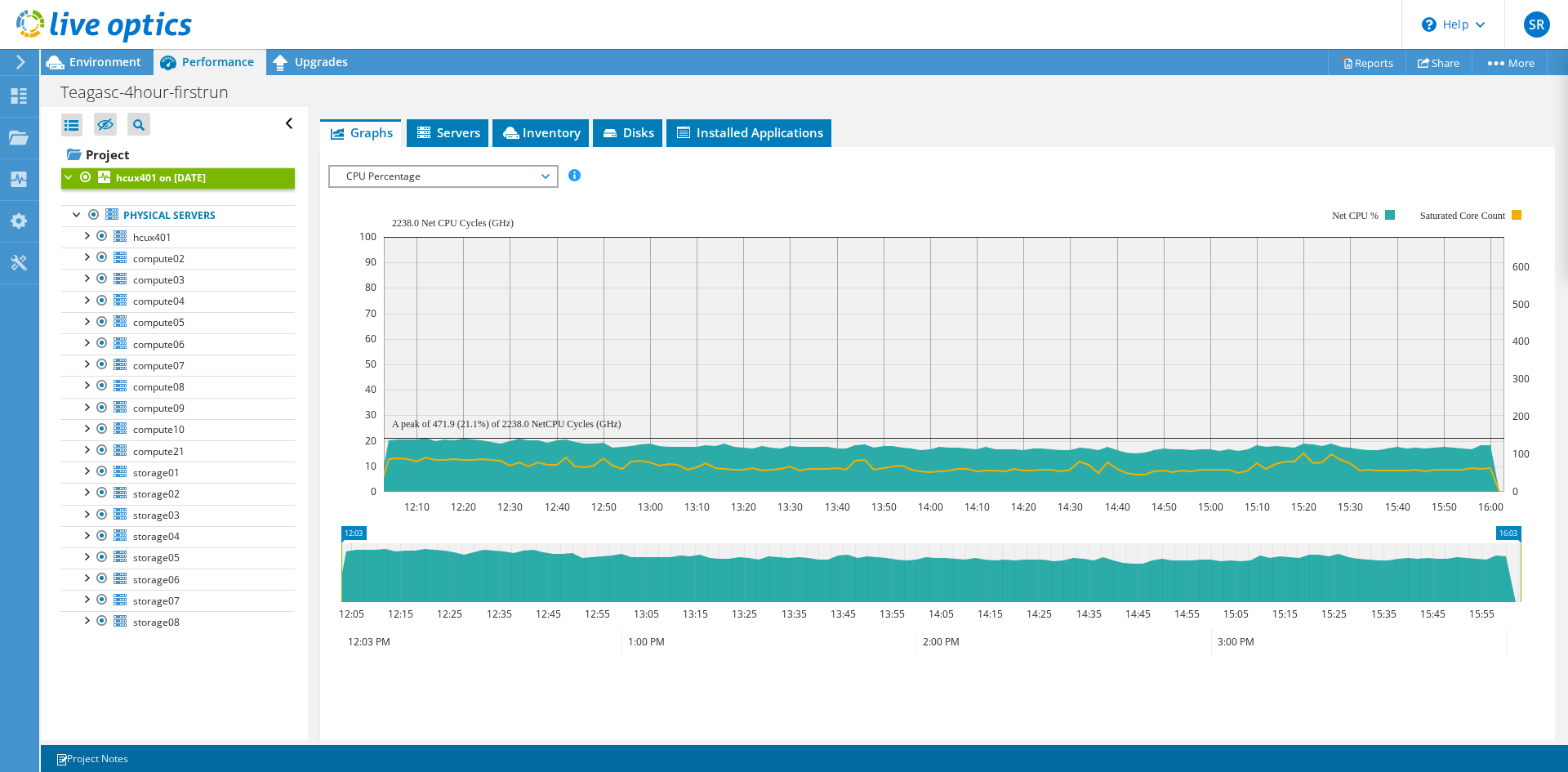
click at [414, 172] on span "CPU Percentage" at bounding box center [443, 175] width 210 height 19
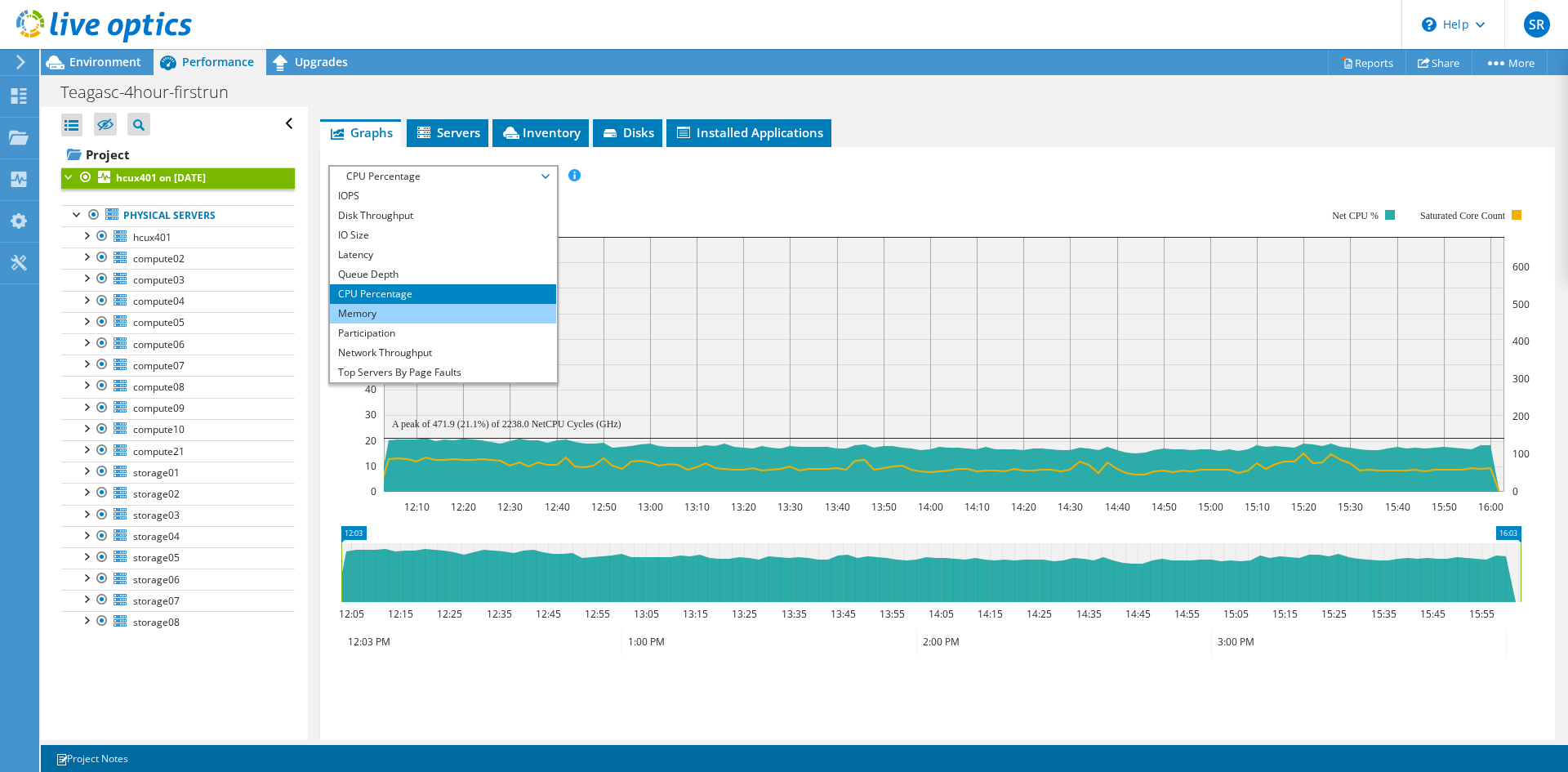
click at [392, 304] on li "Memory" at bounding box center [443, 313] width 226 height 19
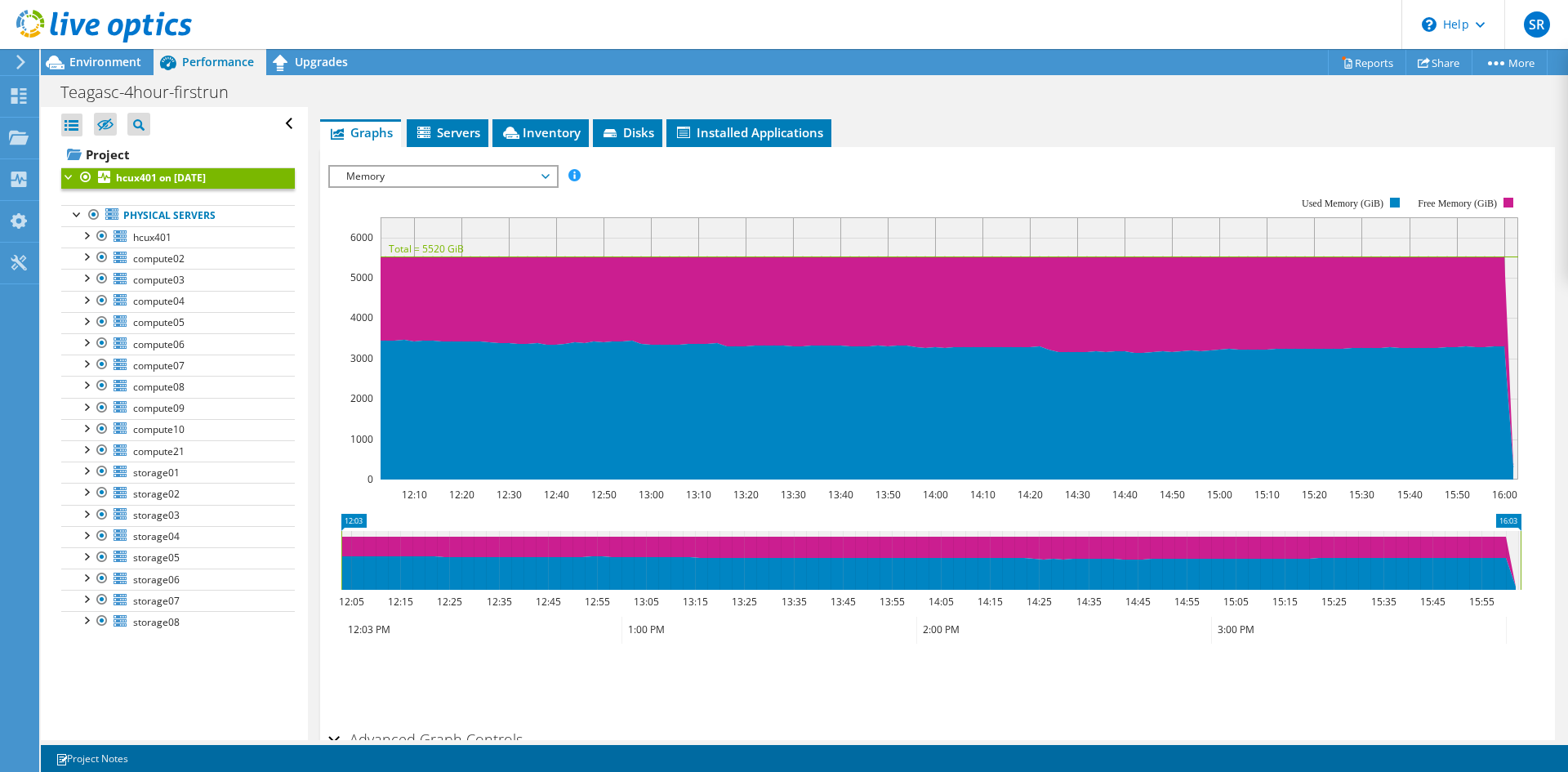
click at [411, 179] on span "Memory" at bounding box center [443, 175] width 210 height 19
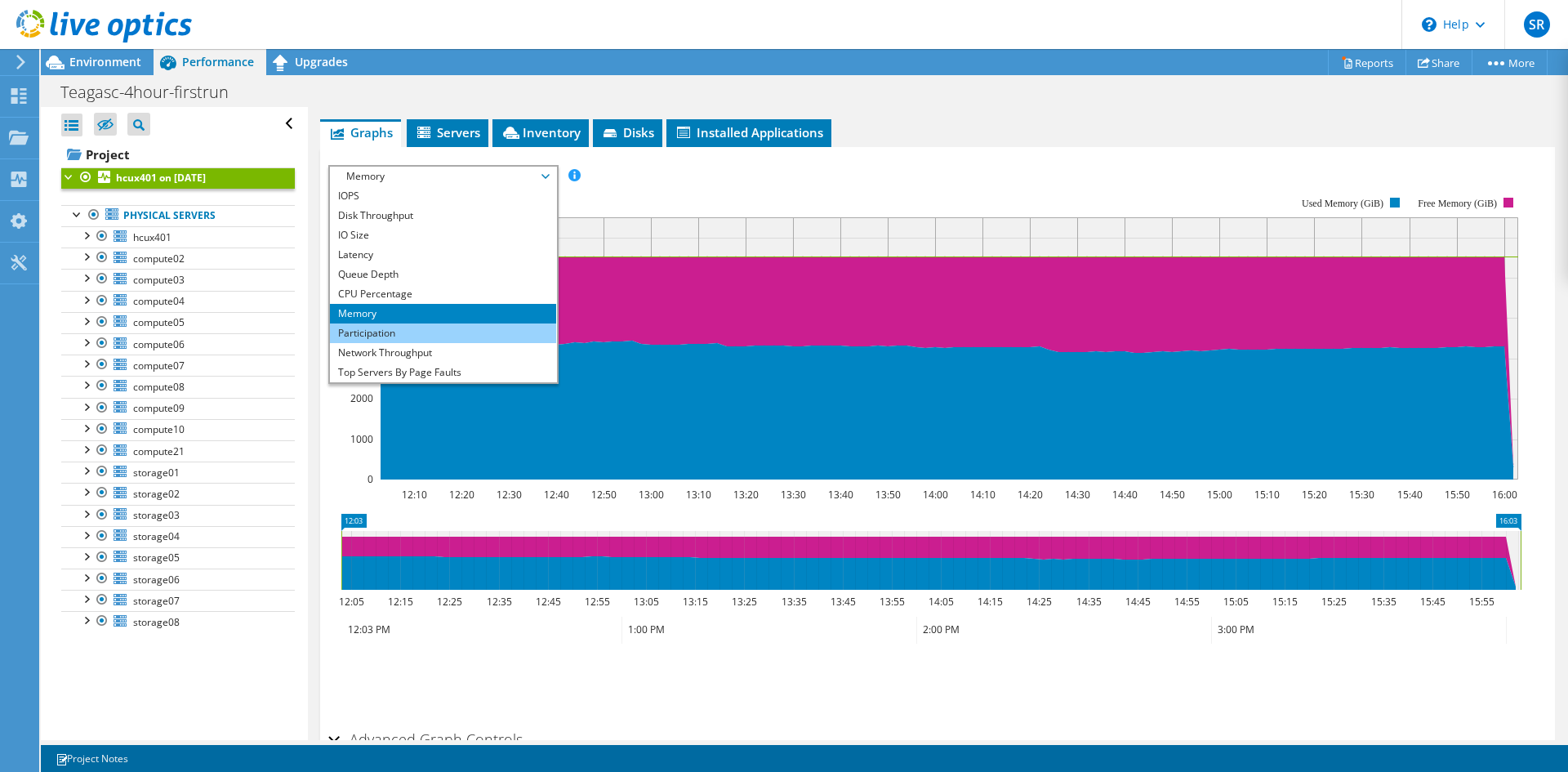
click at [395, 328] on li "Participation" at bounding box center [443, 332] width 226 height 19
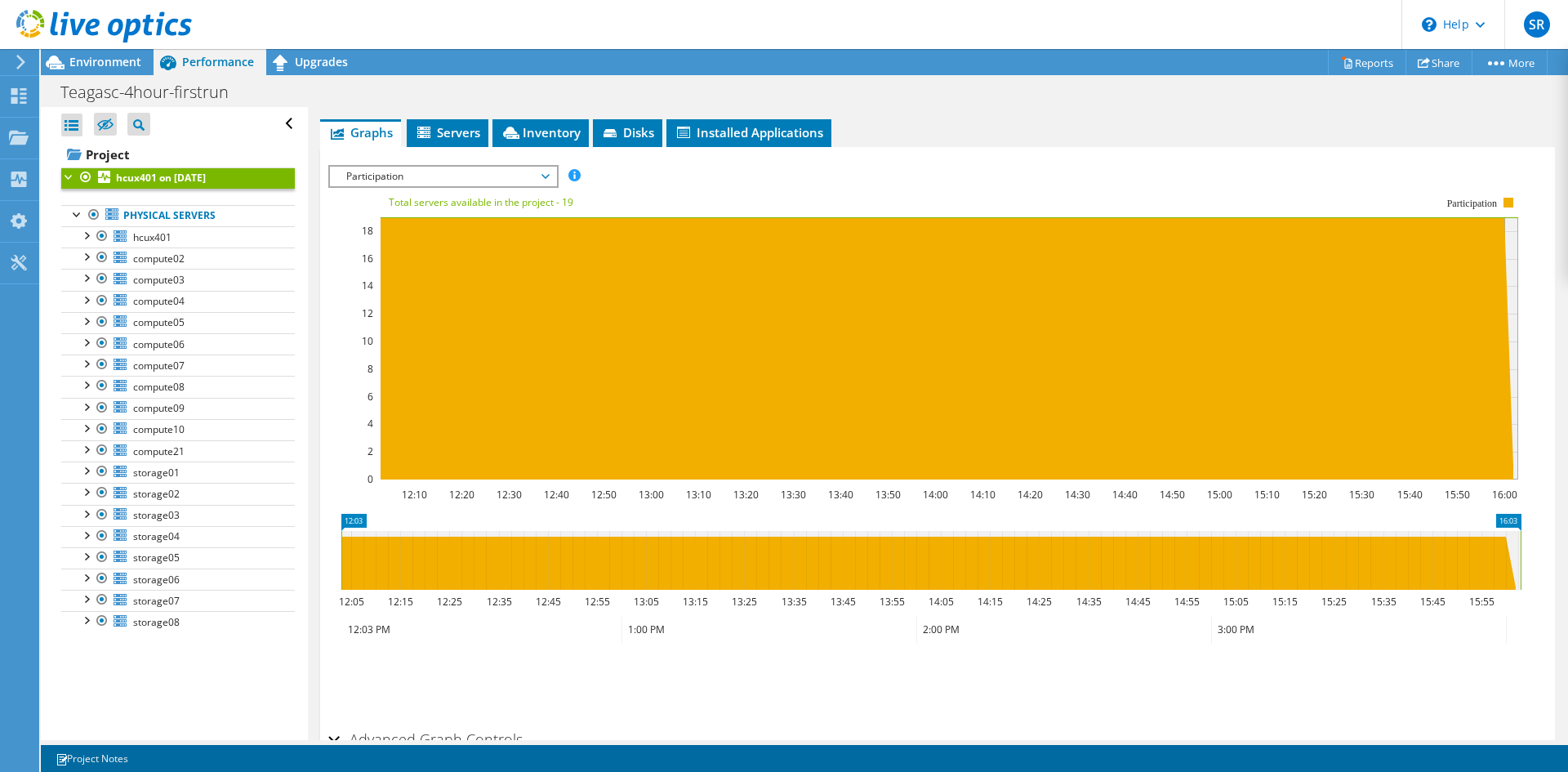
click at [370, 168] on span "Participation" at bounding box center [443, 175] width 210 height 19
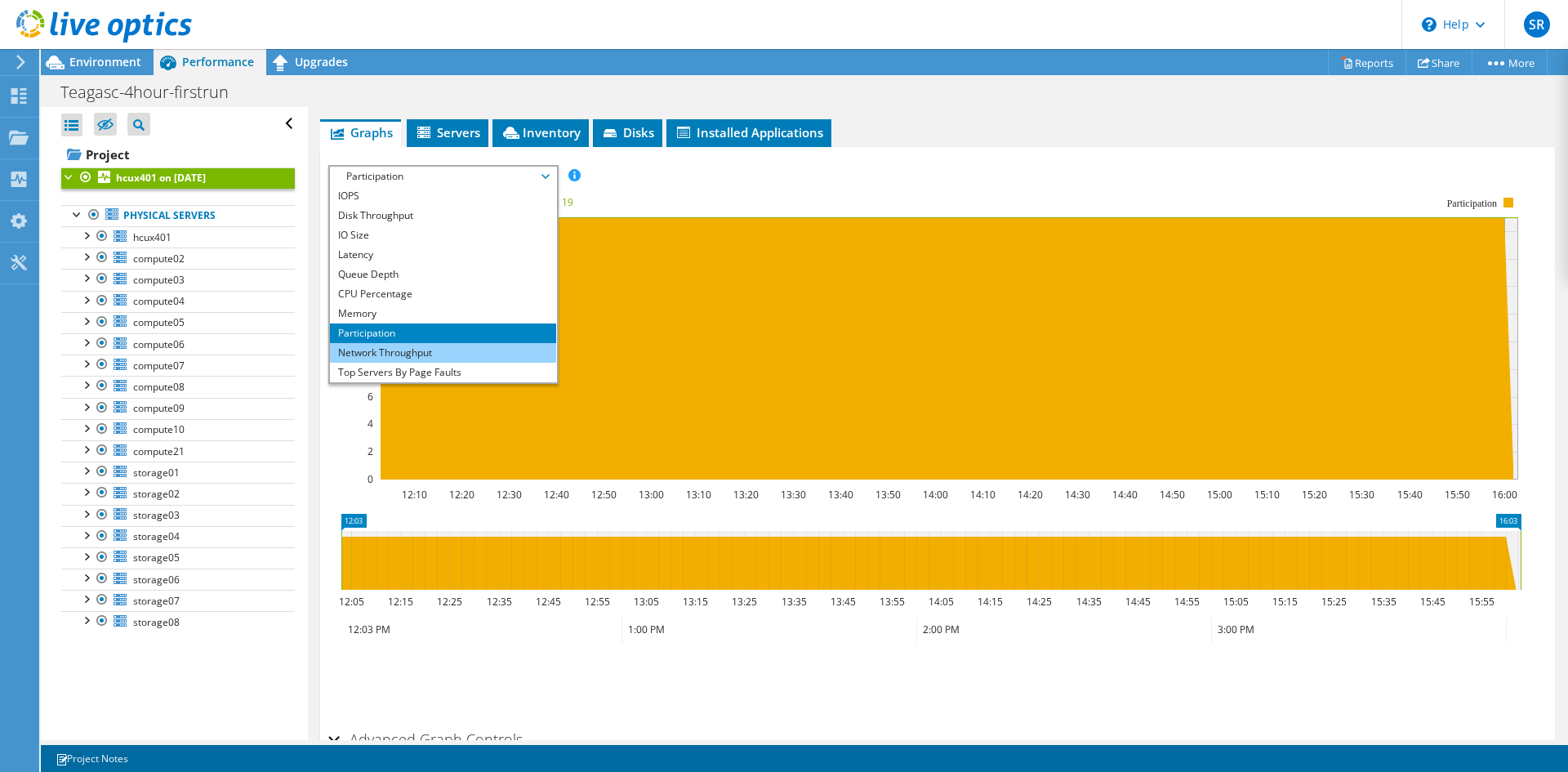
click at [378, 345] on li "Network Throughput" at bounding box center [443, 353] width 226 height 19
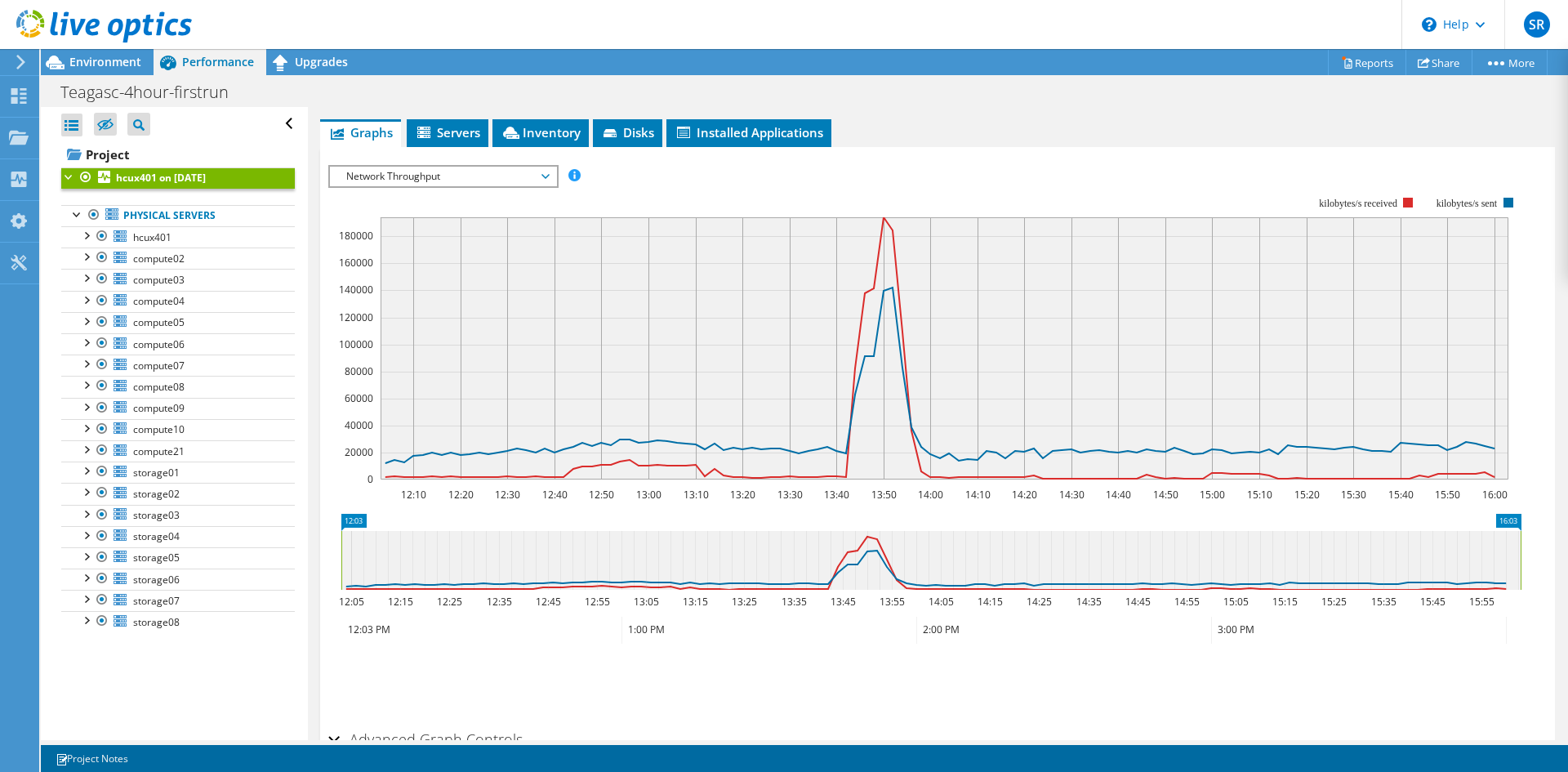
click at [424, 174] on span "Network Throughput" at bounding box center [443, 175] width 210 height 19
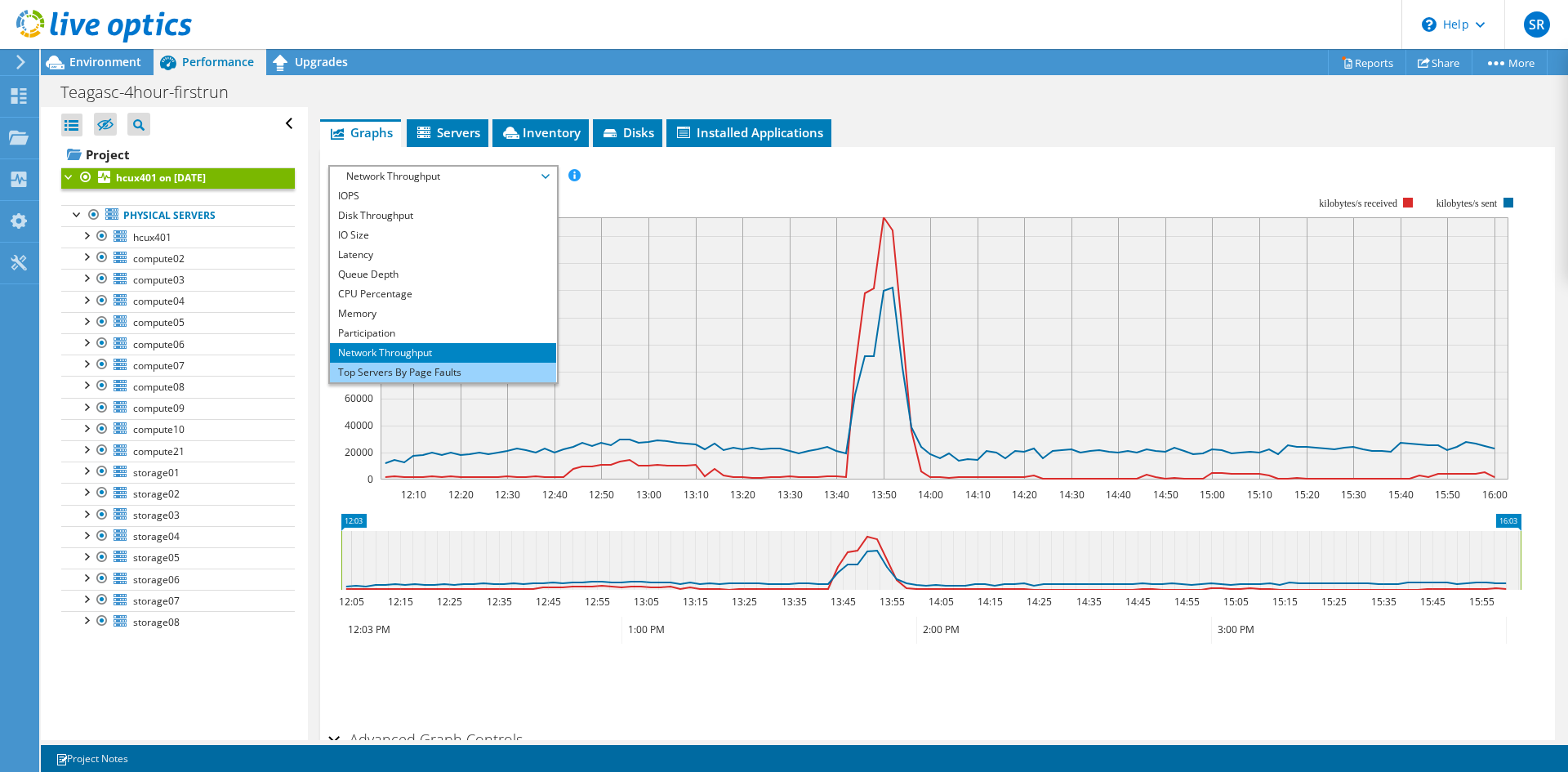
click at [417, 371] on li "Top Servers By Page Faults" at bounding box center [443, 372] width 226 height 19
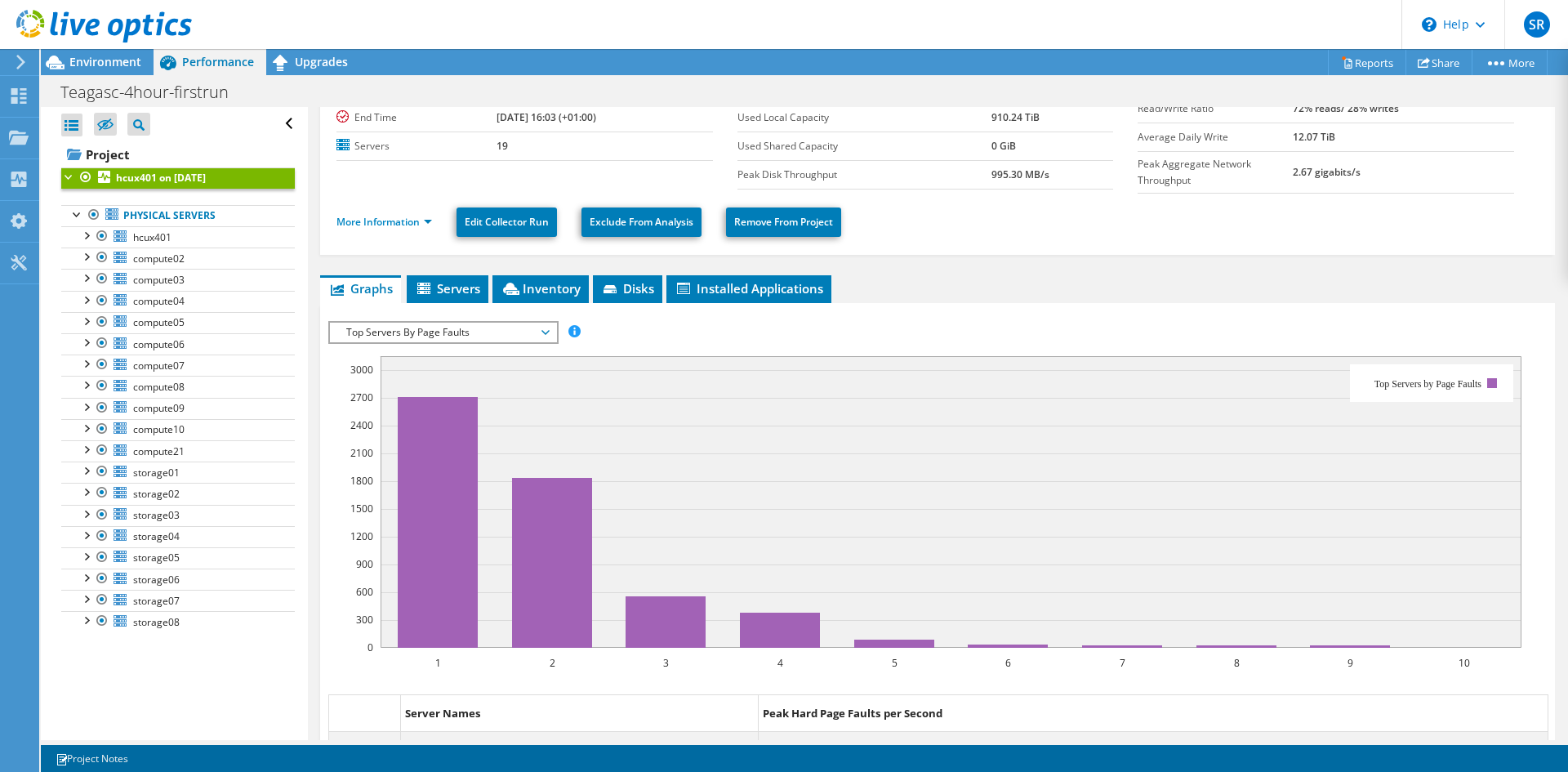
scroll to position [0, 0]
